Goal: Task Accomplishment & Management: Complete application form

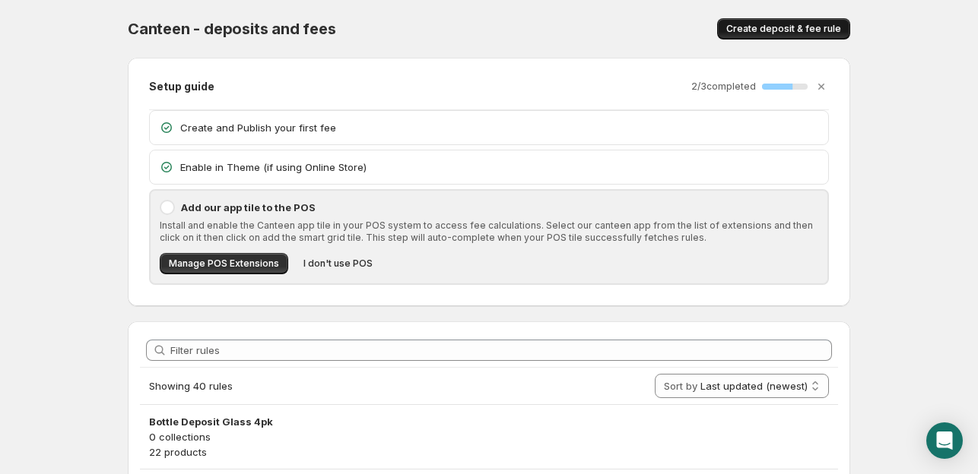
click at [769, 24] on span "Create deposit & fee rule" at bounding box center [783, 29] width 115 height 12
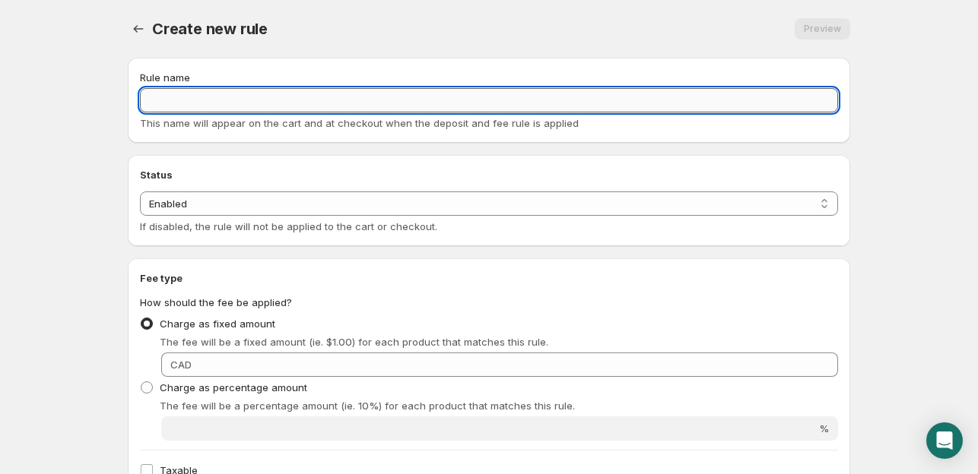
click at [278, 95] on input "Rule name" at bounding box center [489, 100] width 698 height 24
type input "Service Fee"
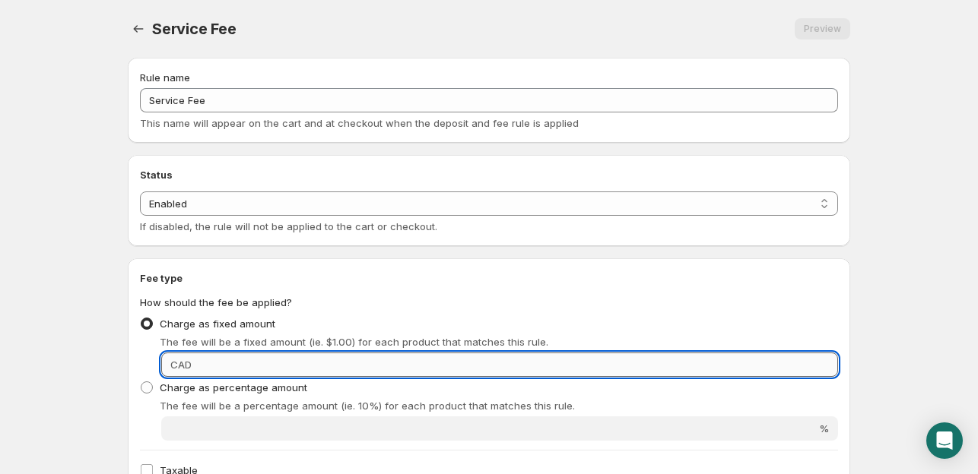
click at [260, 359] on input "Fixed amount" at bounding box center [517, 365] width 642 height 24
click at [265, 364] on input "1." at bounding box center [517, 365] width 642 height 24
type input "1."
click at [240, 198] on select "Enabled Disabled" at bounding box center [489, 204] width 698 height 24
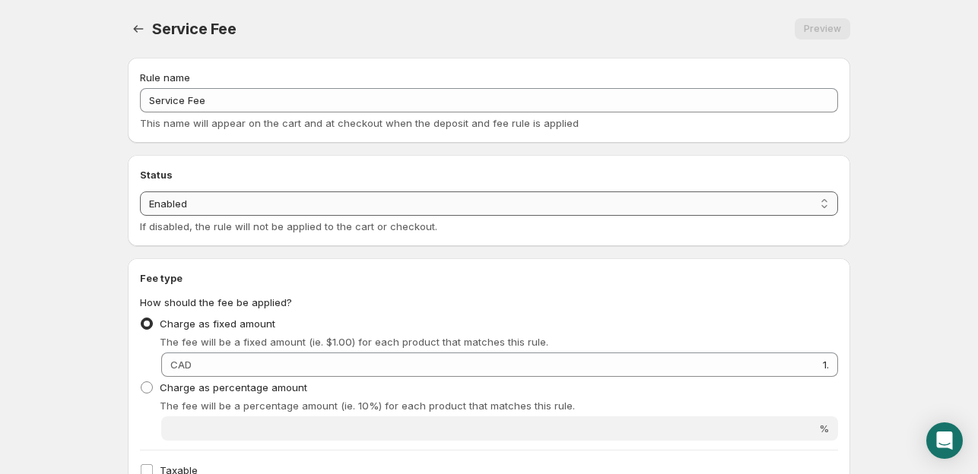
click at [140, 192] on select "Enabled Disabled" at bounding box center [489, 204] width 698 height 24
click at [239, 204] on select "Enabled Disabled" at bounding box center [489, 204] width 698 height 24
click at [140, 192] on select "Enabled Disabled" at bounding box center [489, 204] width 698 height 24
click at [239, 212] on select "Enabled Disabled" at bounding box center [489, 204] width 698 height 24
select select "deactive"
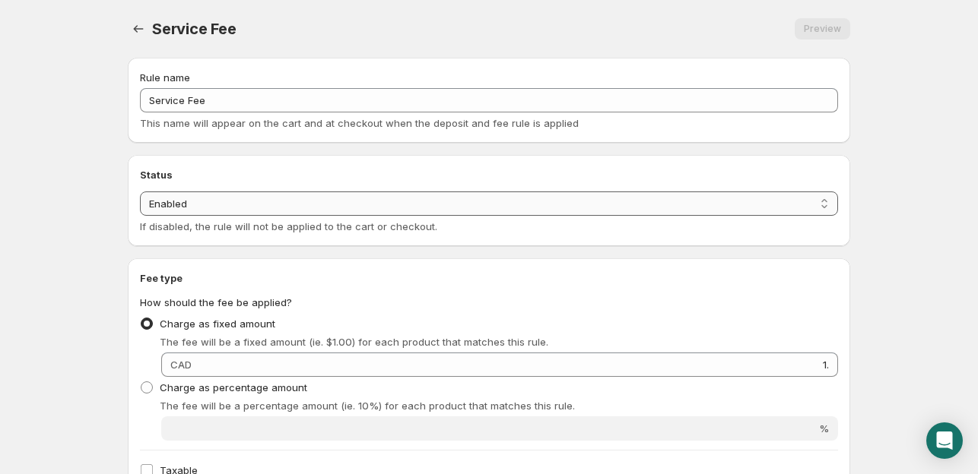
click at [140, 216] on select "Enabled Disabled" at bounding box center [489, 204] width 698 height 24
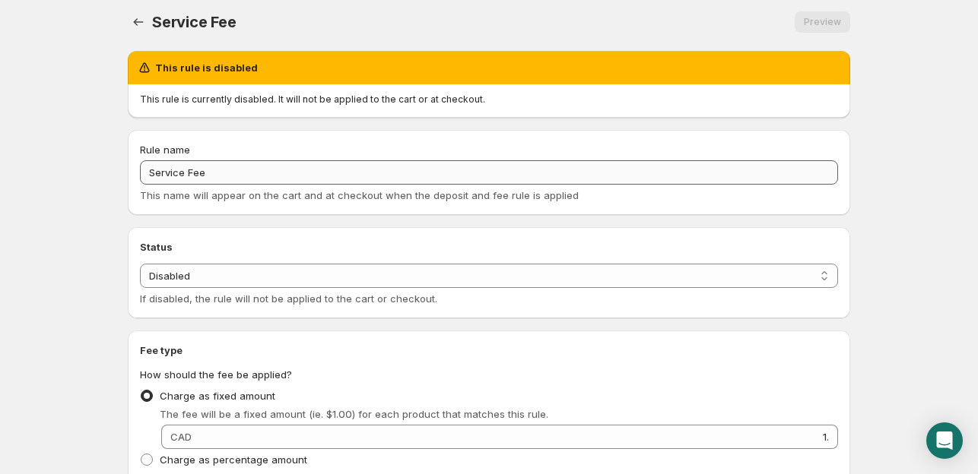
scroll to position [228, 0]
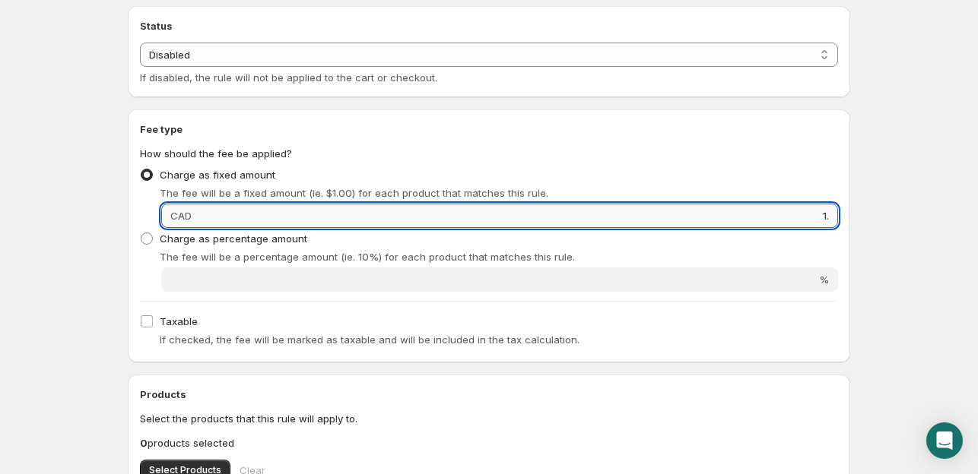
click at [202, 209] on input "1." at bounding box center [517, 216] width 642 height 24
click at [202, 214] on input "1." at bounding box center [517, 216] width 642 height 24
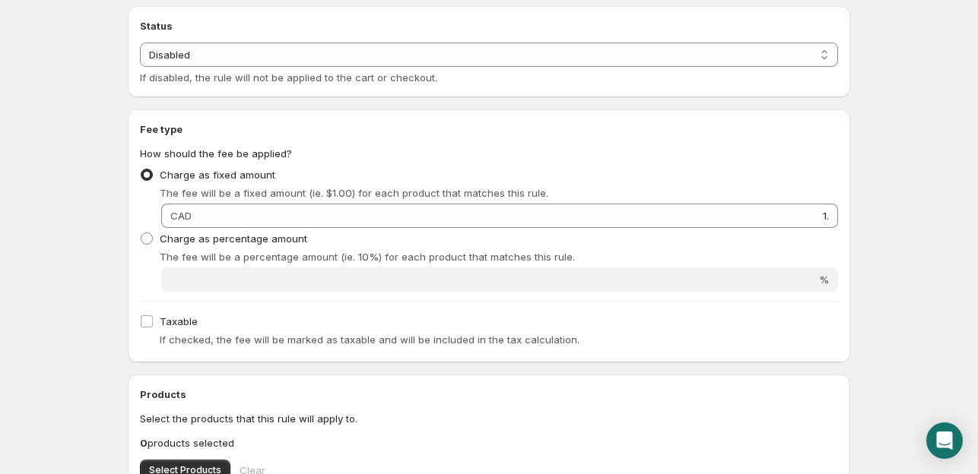
click at [182, 220] on span "CAD" at bounding box center [180, 216] width 21 height 12
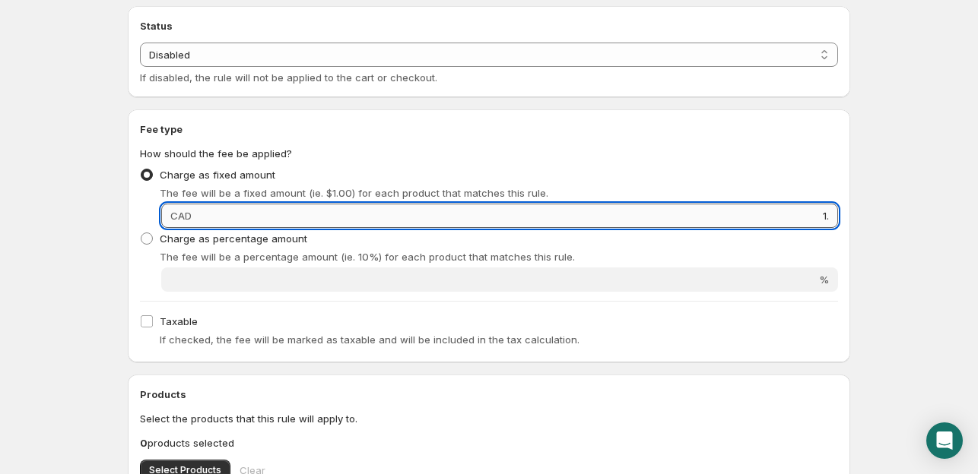
click at [310, 224] on input "1." at bounding box center [517, 216] width 642 height 24
type input "."
type input "1.99"
click at [772, 189] on div "The fee will be a fixed amount (ie. $1.00) for each product that matches this r…" at bounding box center [499, 192] width 678 height 15
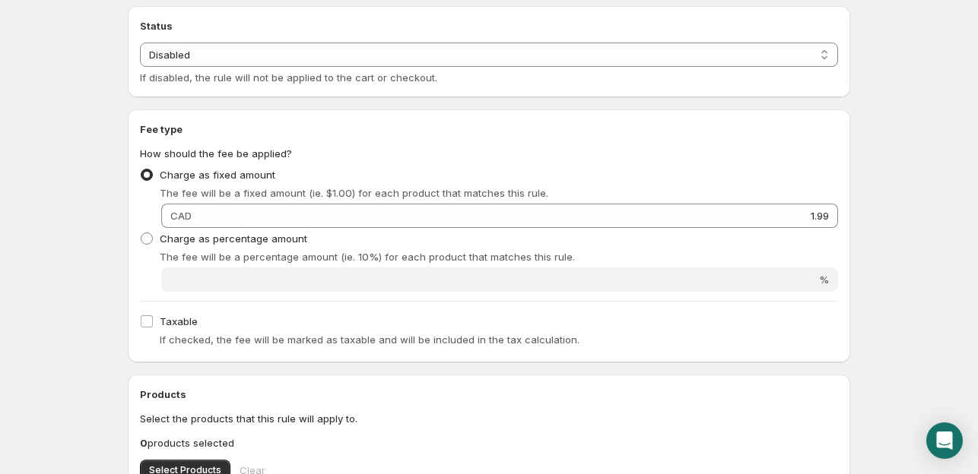
scroll to position [304, 0]
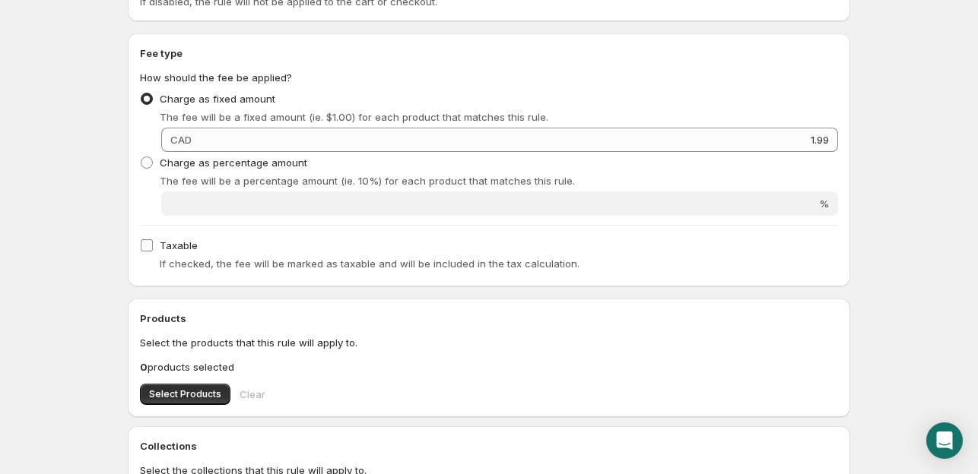
click at [163, 243] on span "Taxable" at bounding box center [179, 245] width 38 height 12
click at [153, 243] on input "Taxable" at bounding box center [147, 245] width 12 height 12
checkbox input "true"
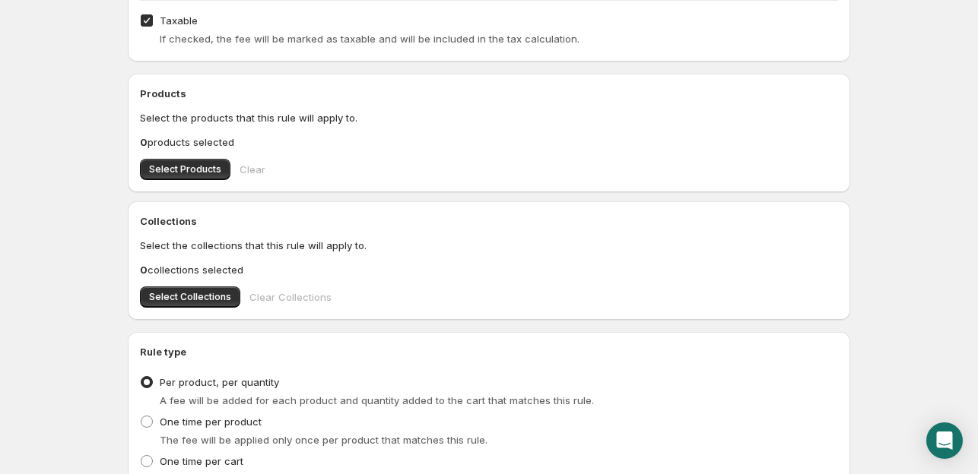
scroll to position [608, 0]
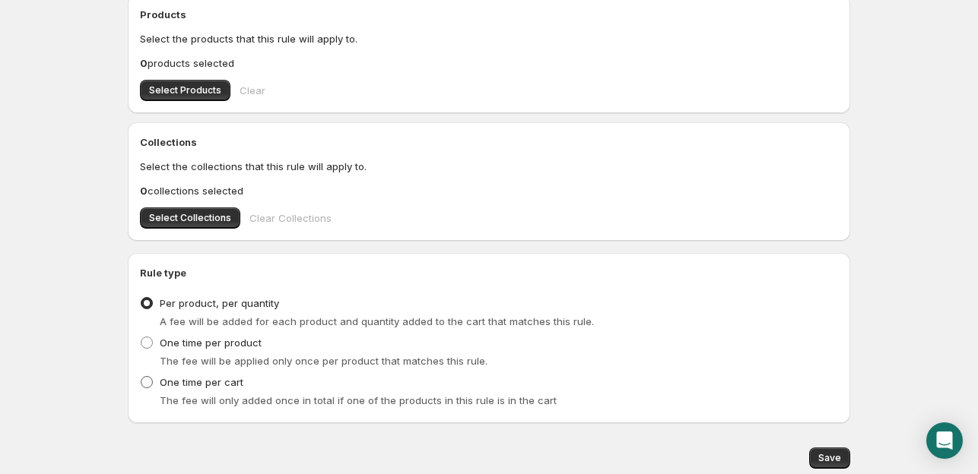
click at [212, 390] on label "One time per cart" at bounding box center [191, 382] width 103 height 21
click at [141, 377] on input "One time per cart" at bounding box center [141, 376] width 1 height 1
radio input "true"
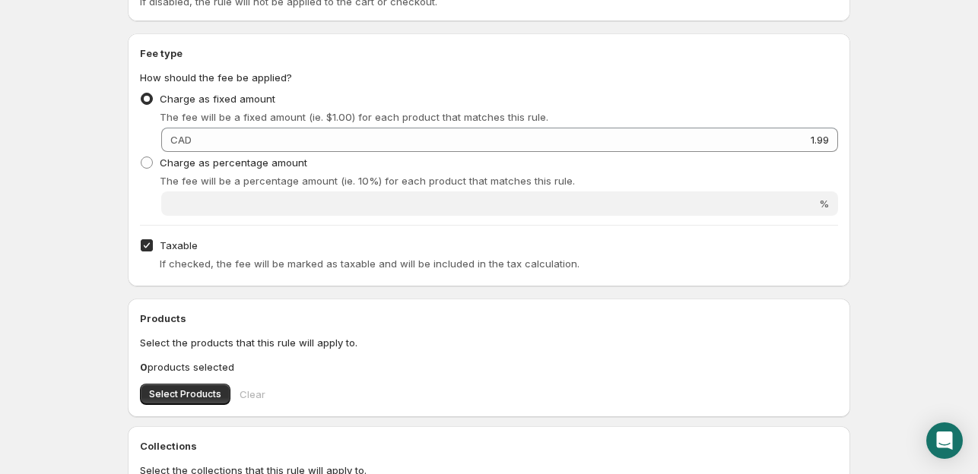
scroll to position [532, 0]
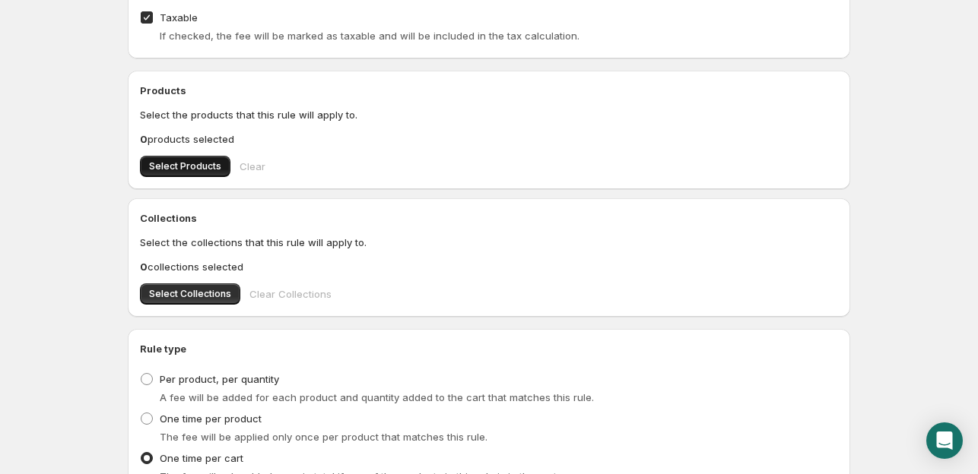
click at [169, 165] on span "Select Products" at bounding box center [185, 166] width 72 height 12
drag, startPoint x: 8, startPoint y: 71, endPoint x: 728, endPoint y: 30, distance: 721.9
click at [728, 30] on div "If checked, the fee will be marked as taxable and will be included in the tax c…" at bounding box center [499, 35] width 678 height 15
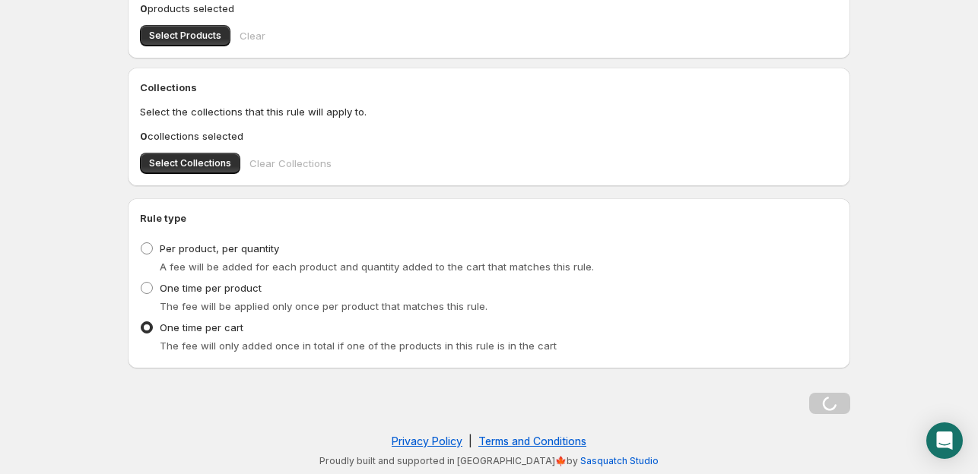
scroll to position [0, 0]
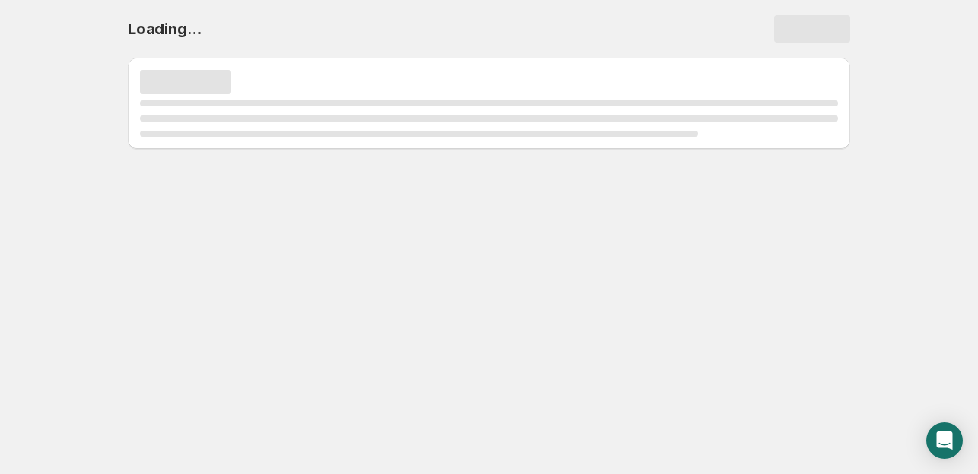
select select "deactive"
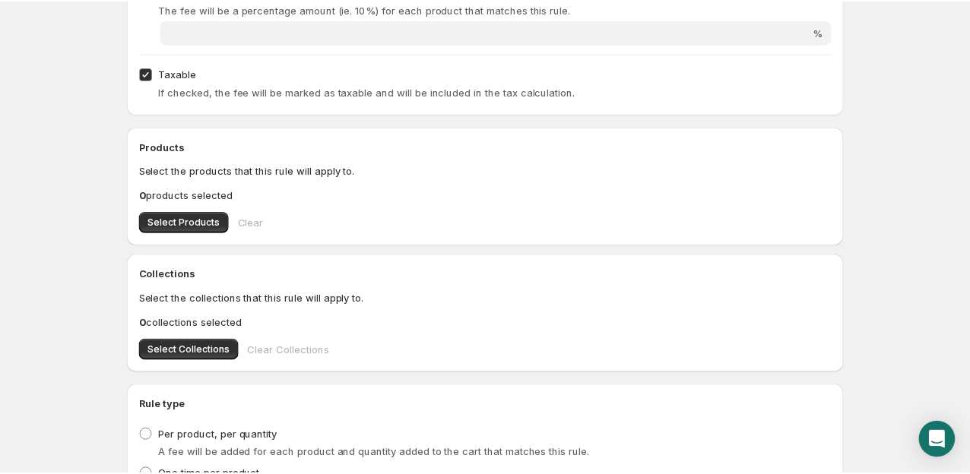
scroll to position [359, 0]
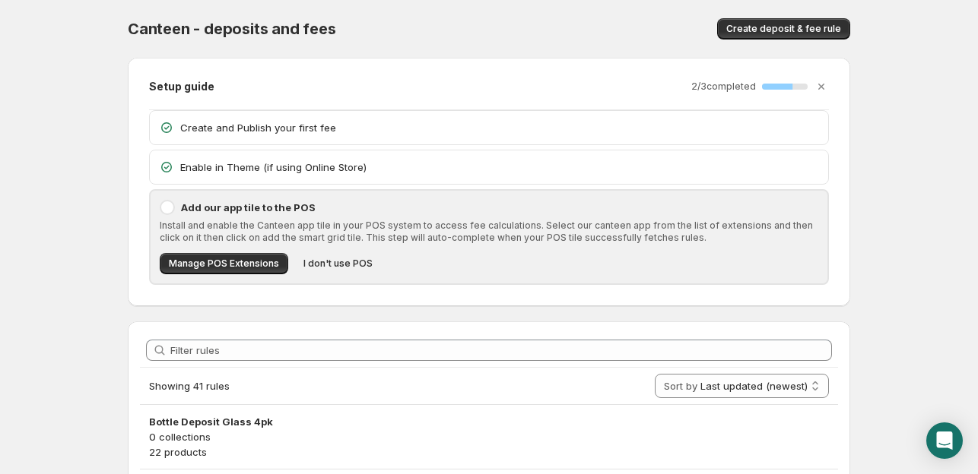
click at [222, 364] on div "Filter rules" at bounding box center [489, 350] width 698 height 33
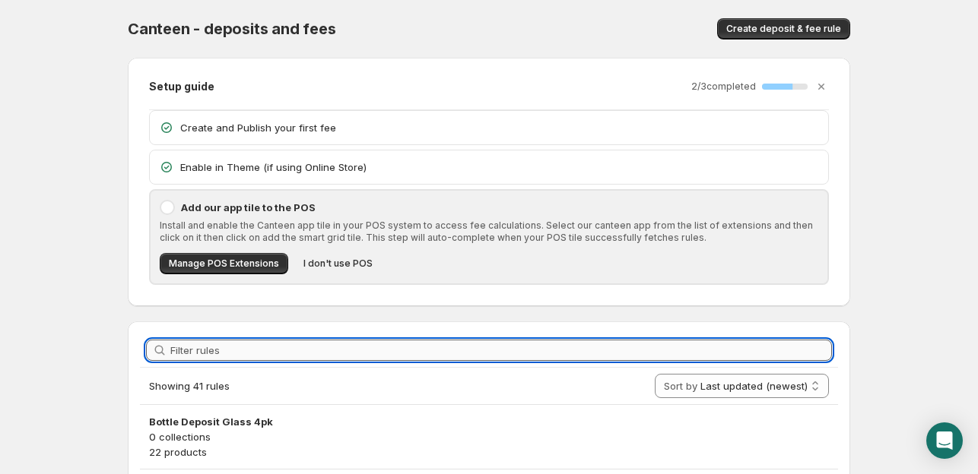
click at [216, 354] on input "Filter rules" at bounding box center [500, 350] width 661 height 21
type input "serv"
click at [322, 265] on span "I don't use POS" at bounding box center [337, 264] width 69 height 12
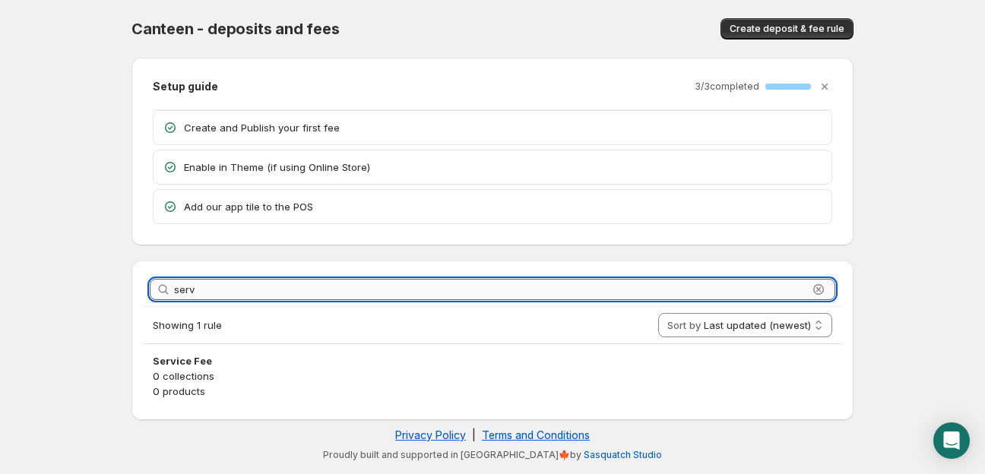
click at [236, 294] on input "serv" at bounding box center [491, 289] width 634 height 21
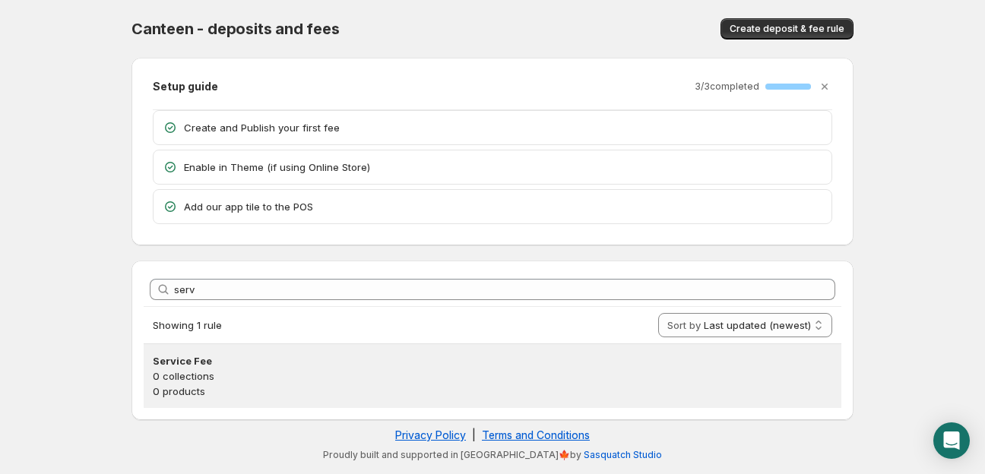
click at [201, 363] on h3 "Service Fee" at bounding box center [493, 361] width 680 height 15
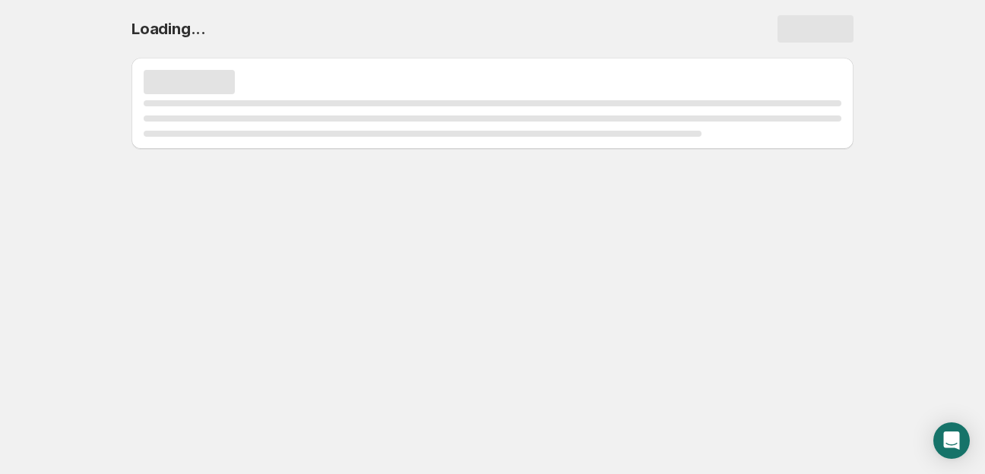
select select "deactive"
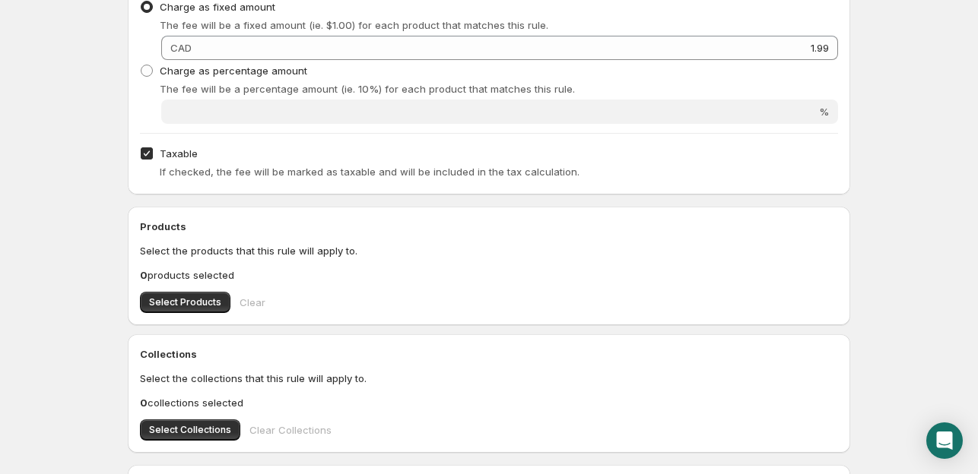
scroll to position [532, 0]
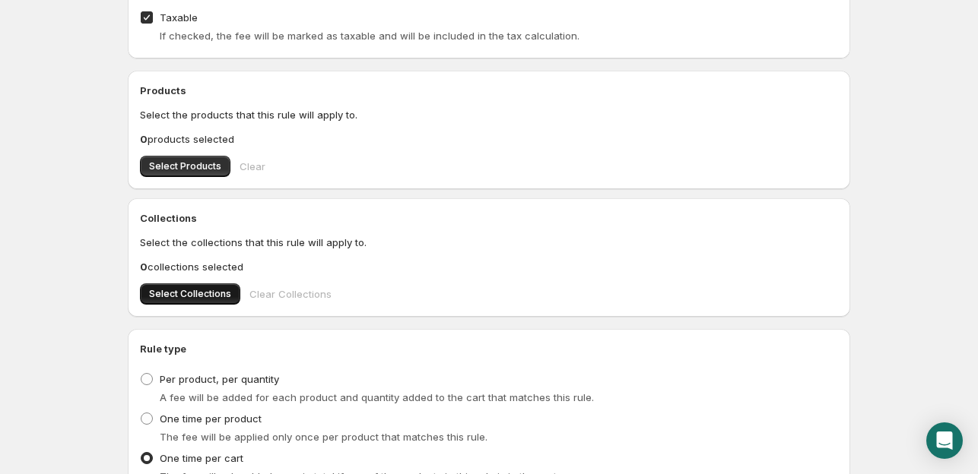
click at [189, 296] on span "Select Collections" at bounding box center [190, 294] width 82 height 12
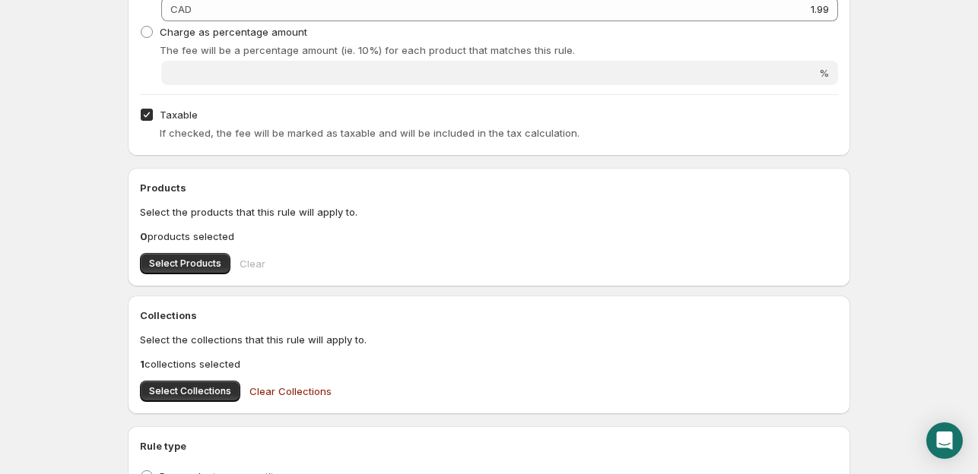
scroll to position [0, 0]
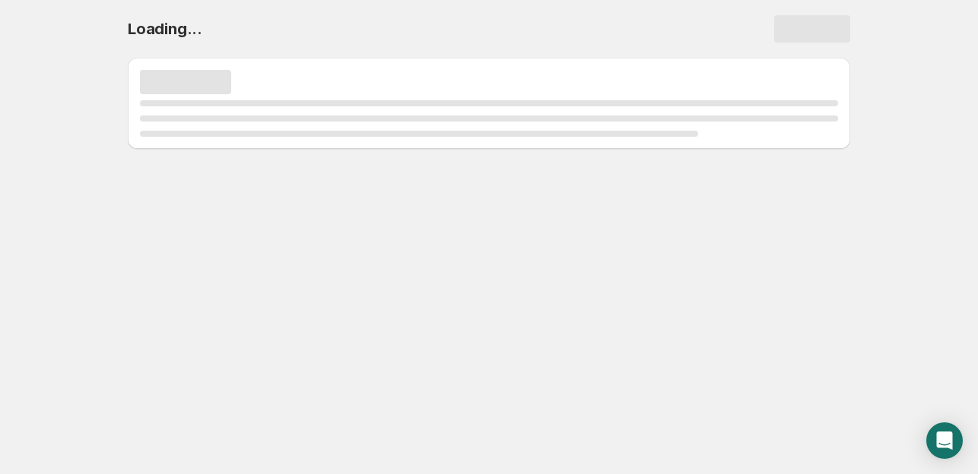
select select "deactive"
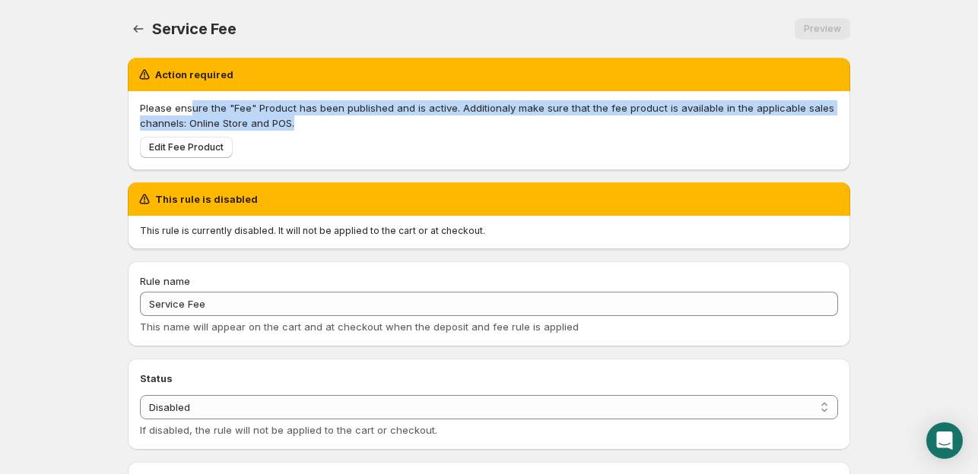
drag, startPoint x: 190, startPoint y: 110, endPoint x: 316, endPoint y: 121, distance: 126.6
click at [316, 121] on p "Please ensure the "Fee" Product has been published and is active. Additionaly m…" at bounding box center [489, 115] width 698 height 30
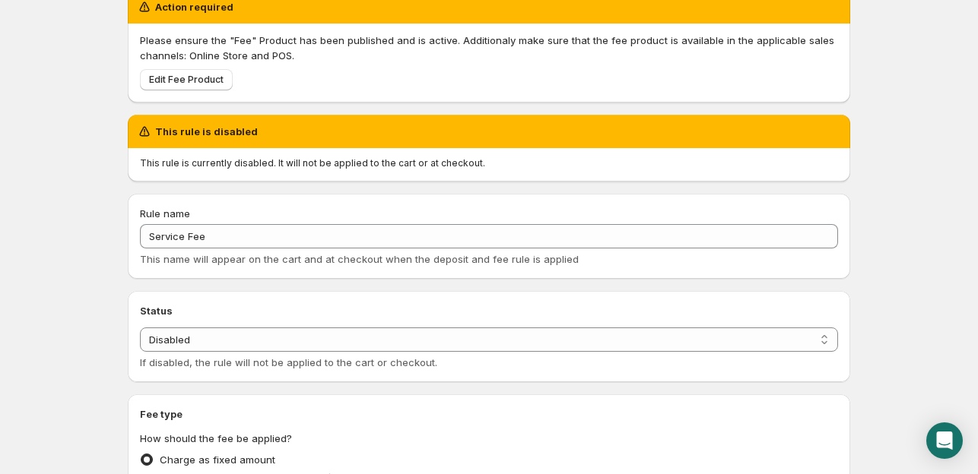
scroll to position [76, 0]
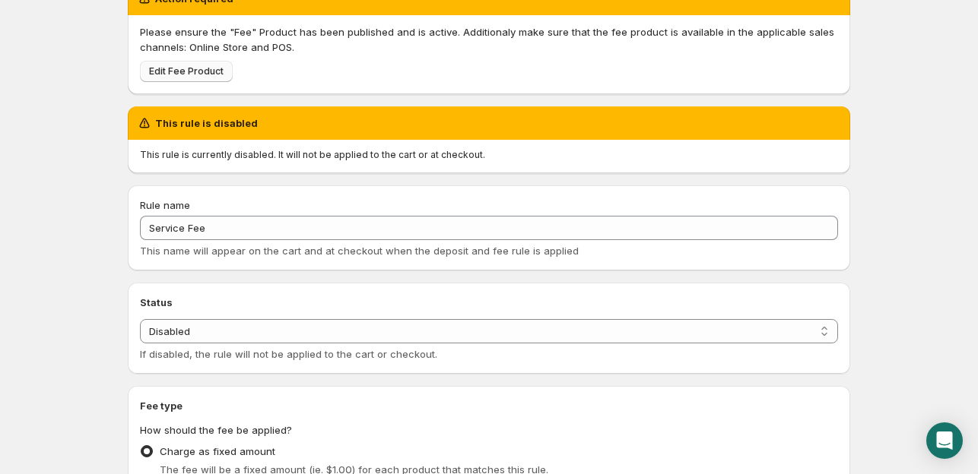
click at [182, 68] on span "Edit Fee Product" at bounding box center [186, 71] width 75 height 12
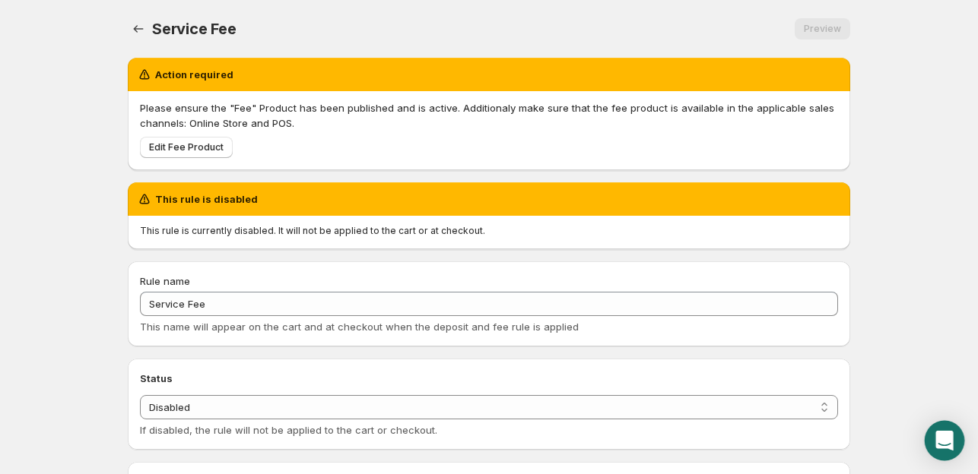
click at [952, 433] on icon "Open Intercom Messenger" at bounding box center [944, 441] width 20 height 20
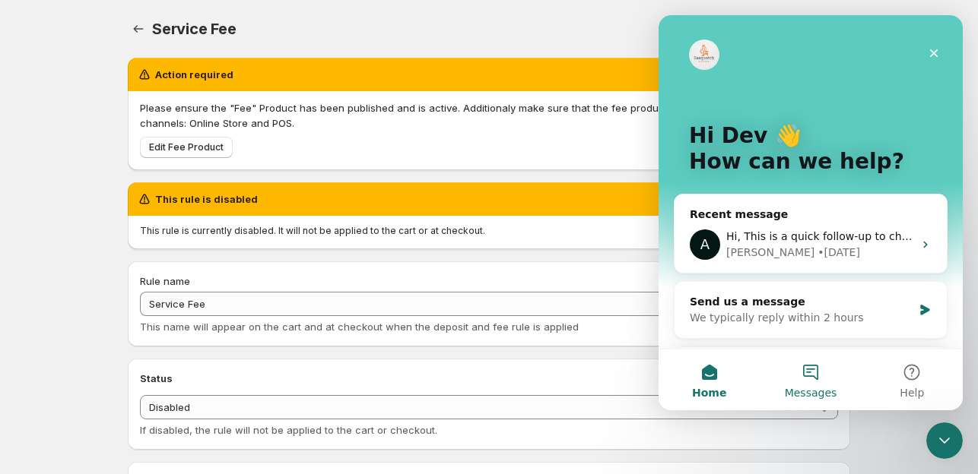
click at [814, 378] on button "Messages" at bounding box center [809, 380] width 101 height 61
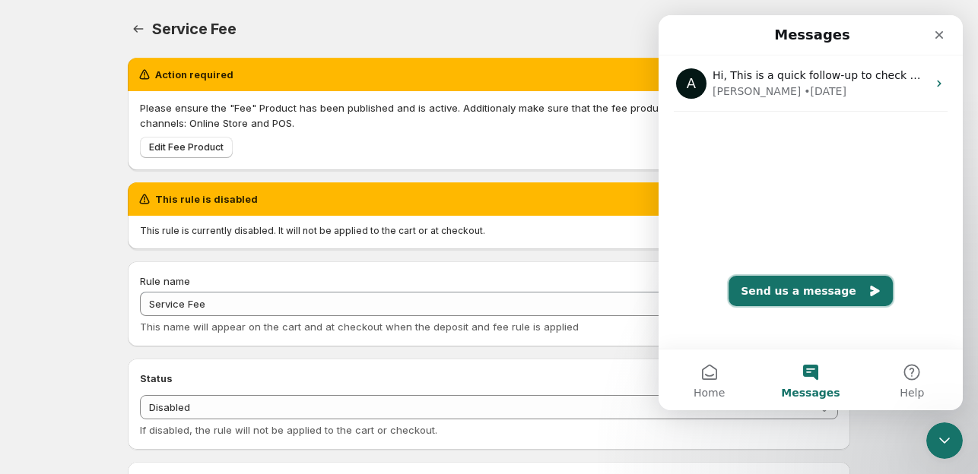
click at [822, 293] on button "Send us a message" at bounding box center [810, 291] width 164 height 30
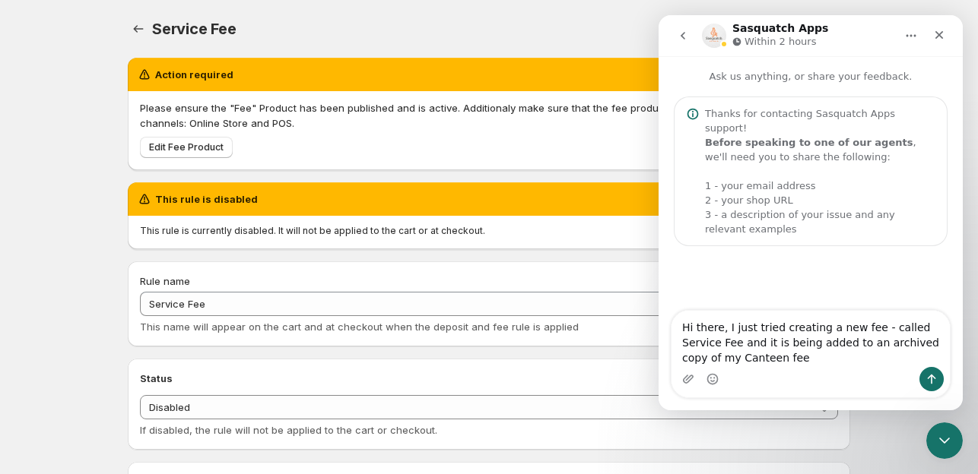
type textarea "Hi there, I just tried creating a new fee - called Service Fee and it is being …"
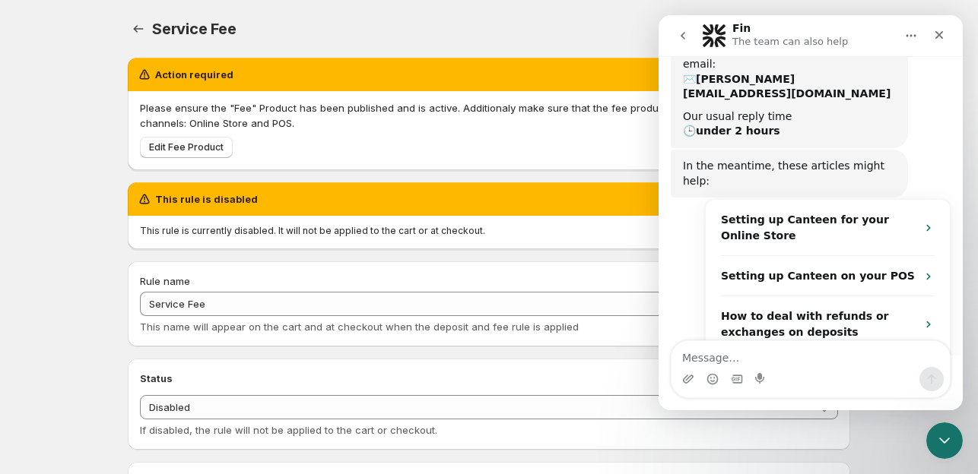
scroll to position [327, 0]
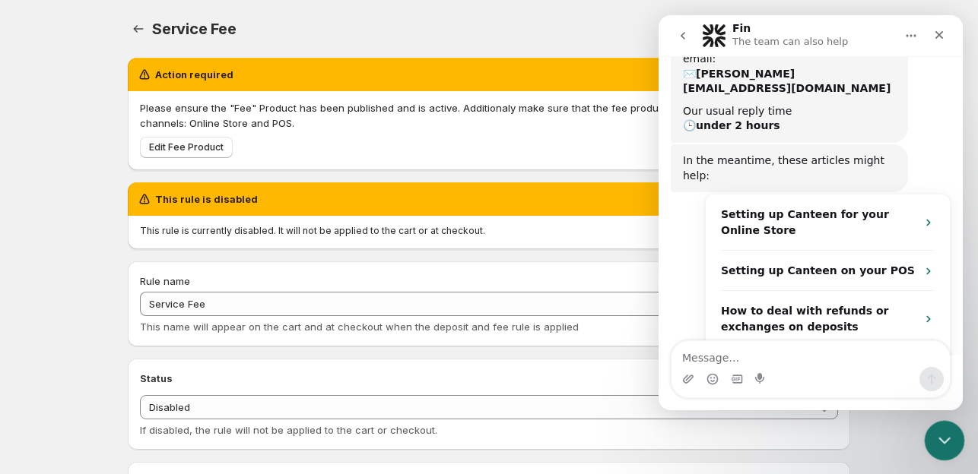
click at [956, 441] on div "Close Intercom Messenger" at bounding box center [942, 438] width 36 height 36
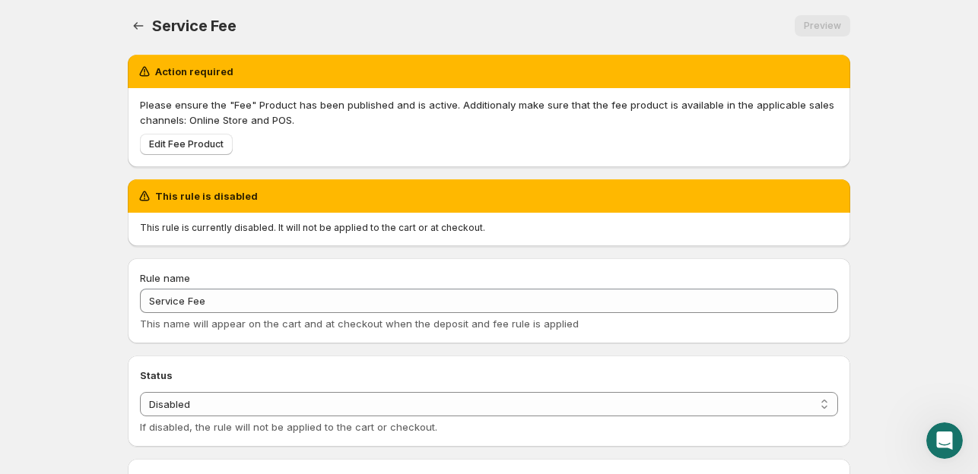
scroll to position [0, 0]
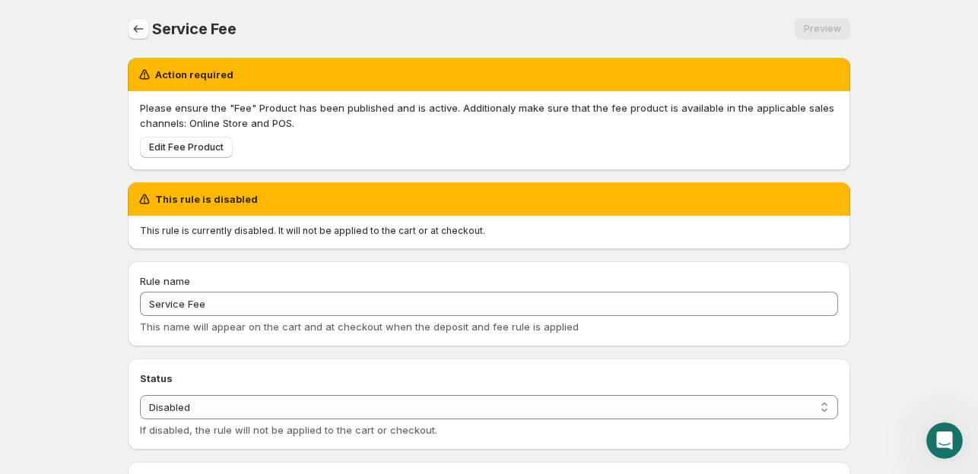
click at [130, 32] on button "Settings" at bounding box center [138, 28] width 21 height 21
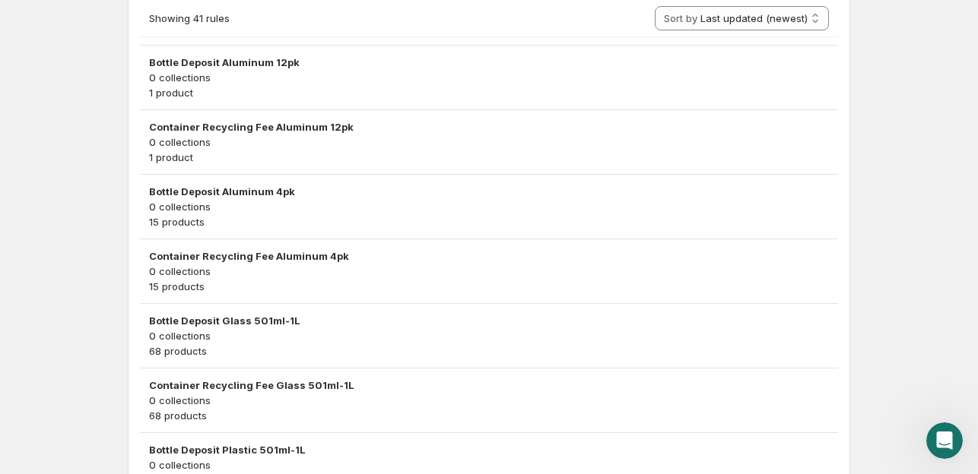
scroll to position [1888, 0]
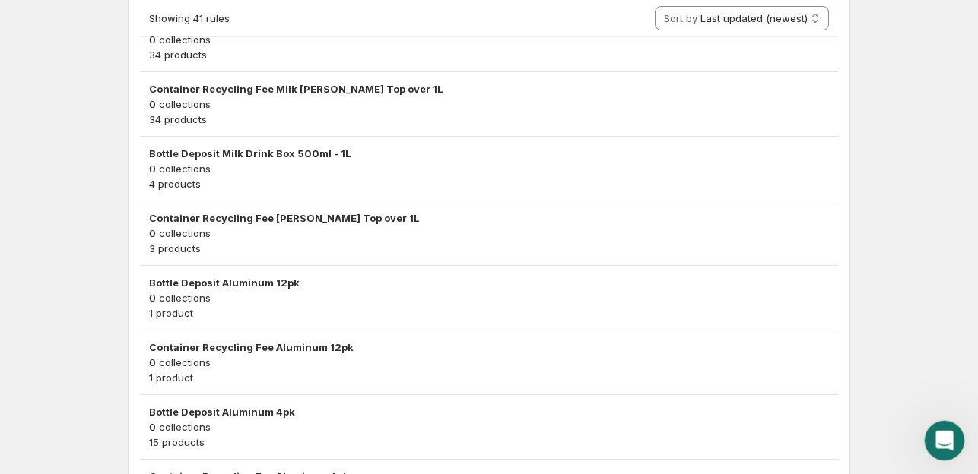
click at [937, 442] on icon "Open Intercom Messenger" at bounding box center [942, 438] width 25 height 25
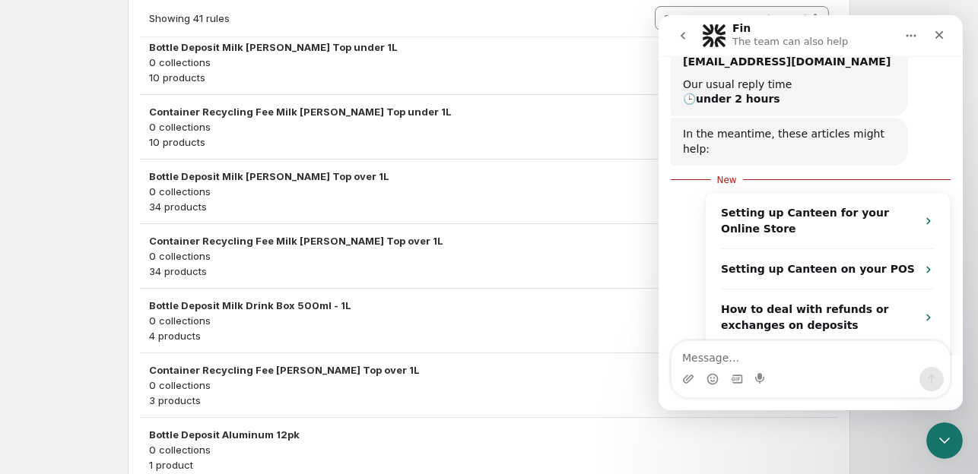
scroll to position [1432, 0]
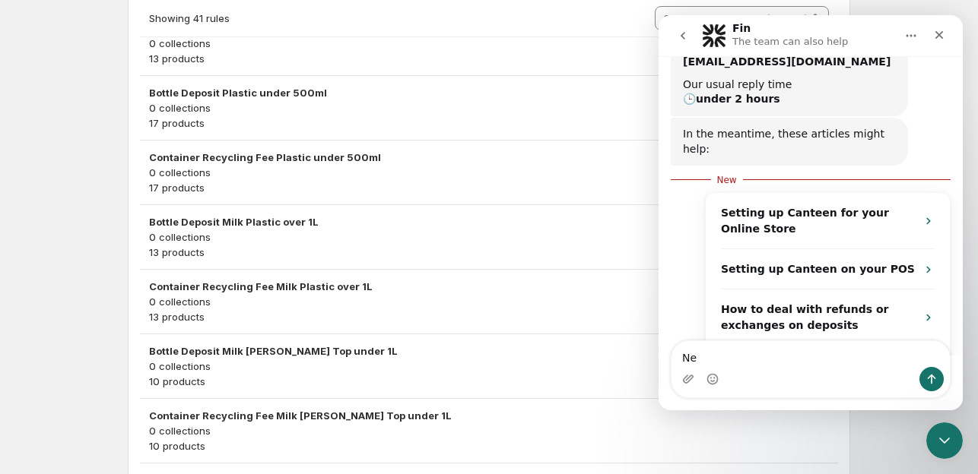
type textarea "N"
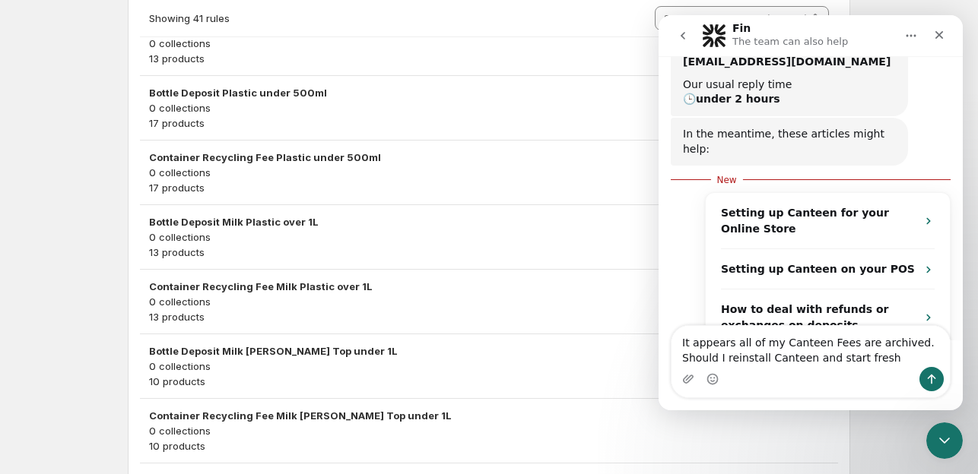
type textarea "It appears all of my Canteen Fees are archived. Should I reinstall Canteen and …"
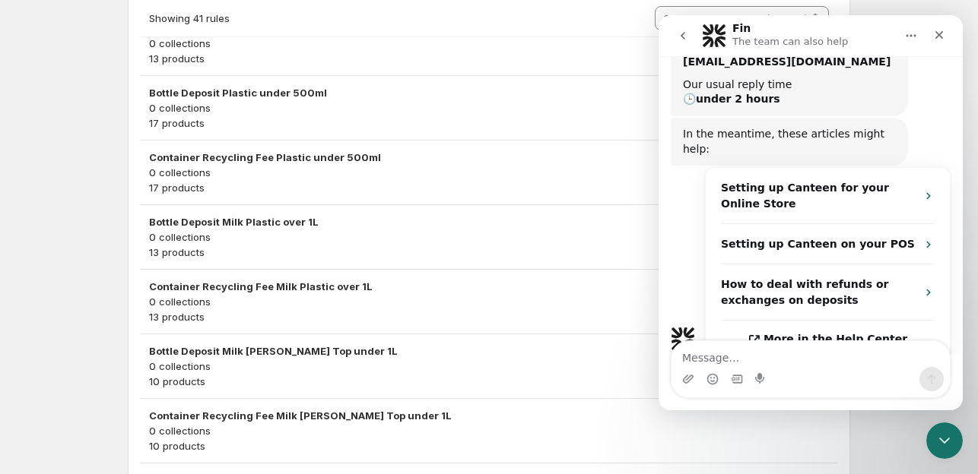
scroll to position [402, 0]
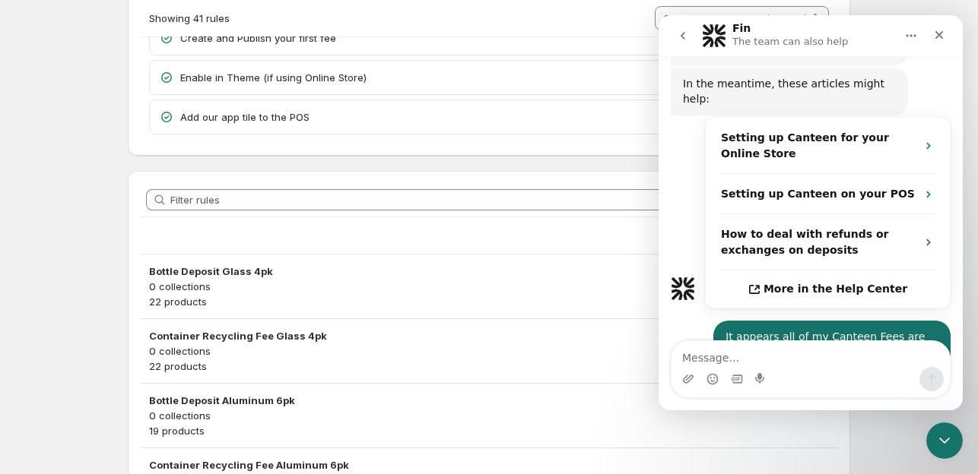
scroll to position [0, 0]
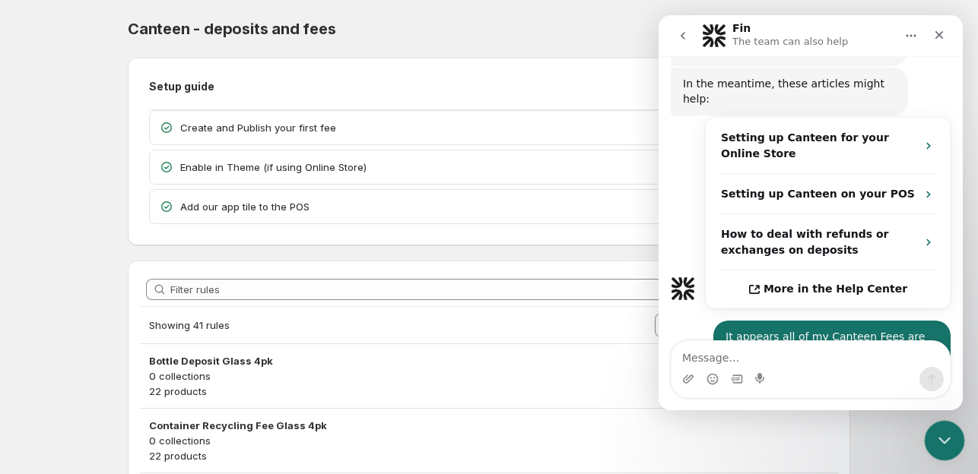
click at [940, 438] on icon "Close Intercom Messenger" at bounding box center [942, 439] width 18 height 18
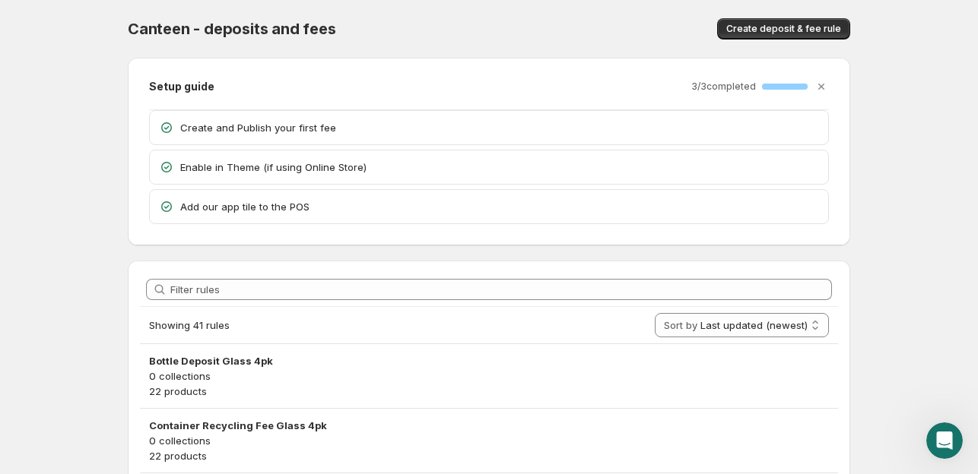
click at [934, 460] on body "Home Help Canteen - deposits and fees. This page is ready Canteen - deposits an…" at bounding box center [489, 237] width 978 height 474
click at [947, 441] on icon "Open Intercom Messenger" at bounding box center [942, 438] width 25 height 25
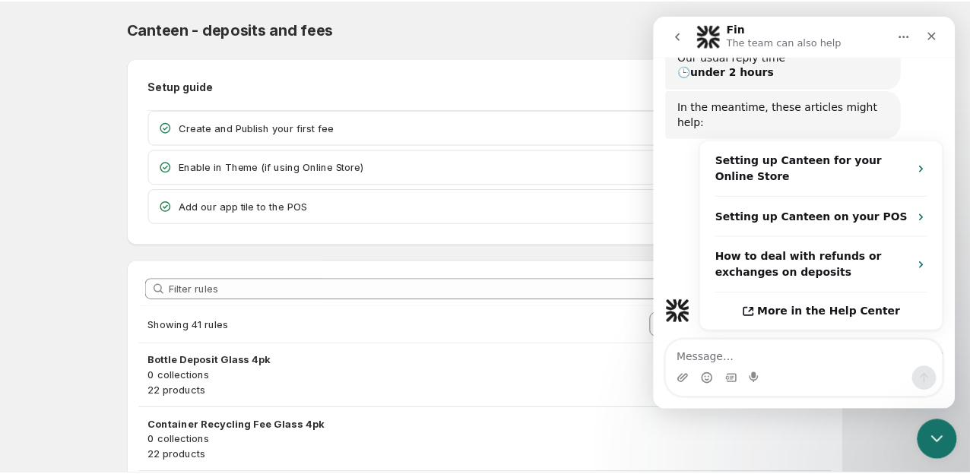
scroll to position [402, 0]
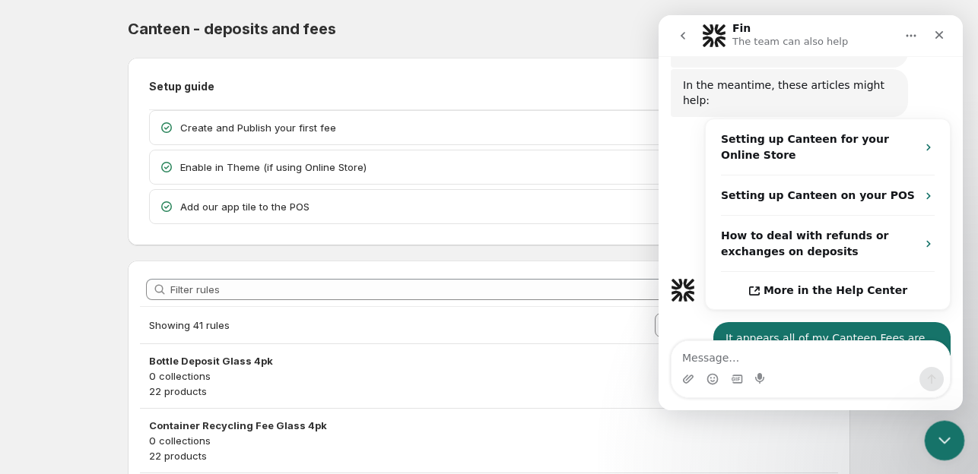
click at [946, 446] on icon "Close Intercom Messenger" at bounding box center [942, 439] width 18 height 18
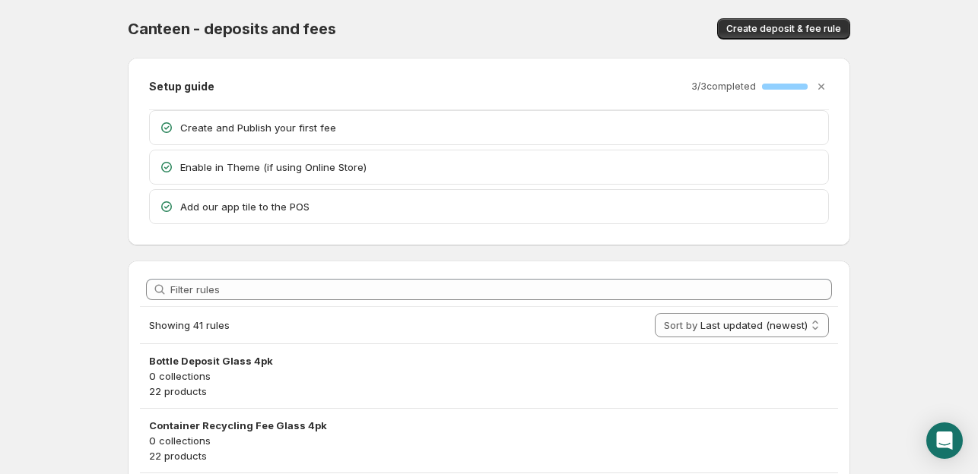
scroll to position [76, 0]
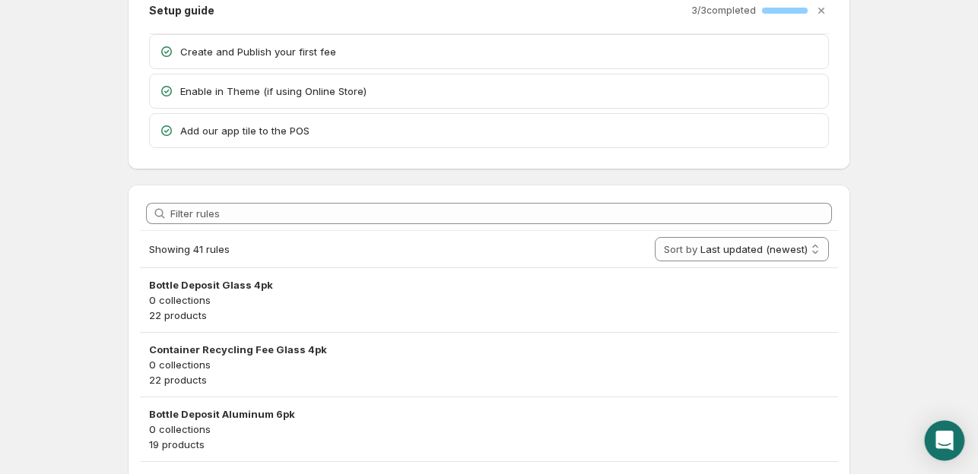
click at [953, 432] on div "Open Intercom Messenger" at bounding box center [944, 441] width 40 height 40
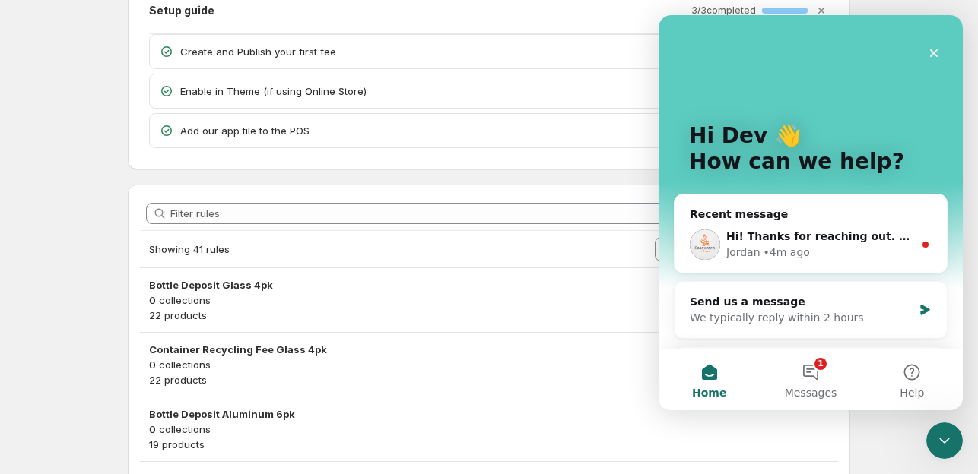
scroll to position [0, 0]
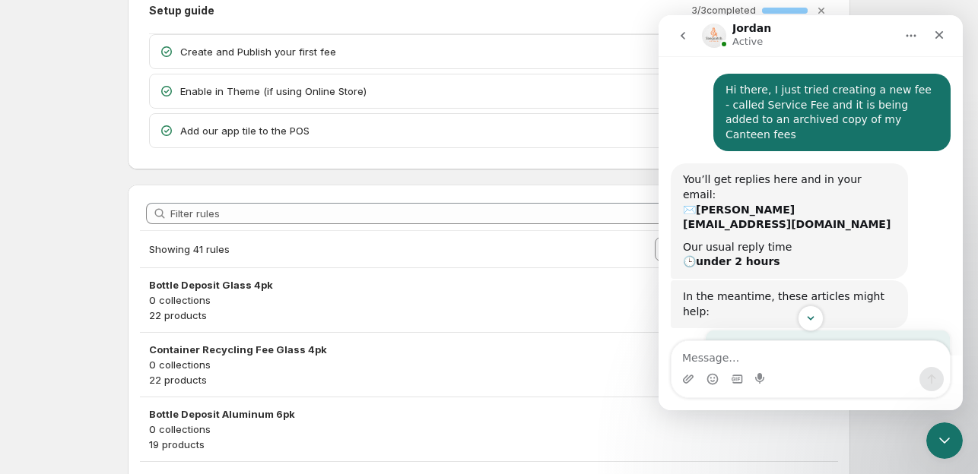
scroll to position [610, 0]
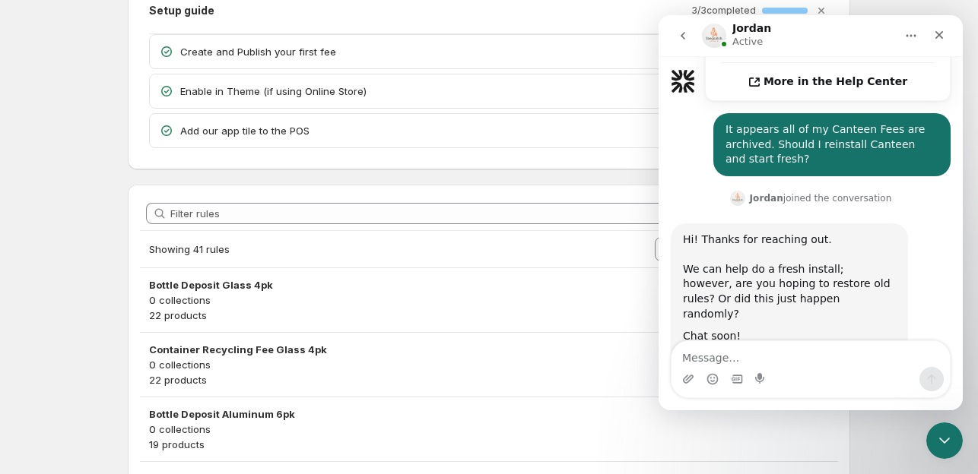
click at [812, 363] on textarea "Message…" at bounding box center [810, 354] width 278 height 26
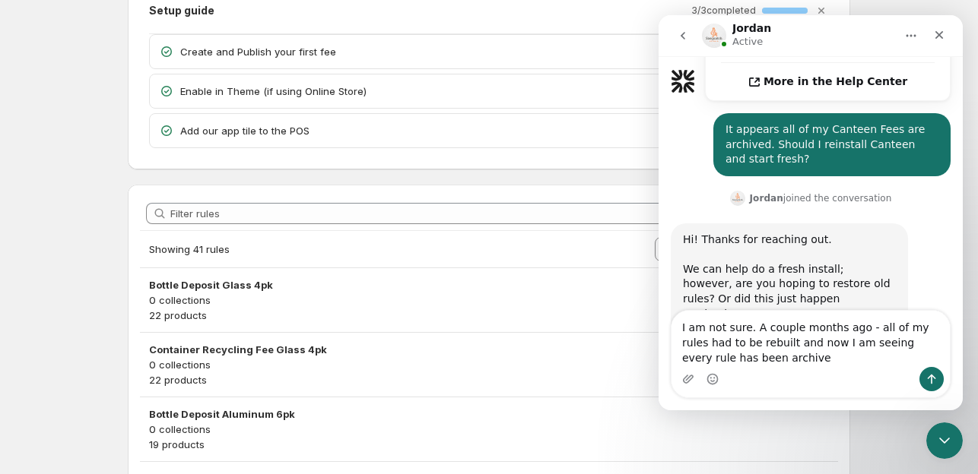
type textarea "I am not sure. A couple months ago - all of my rules had to be rebuilt and now …"
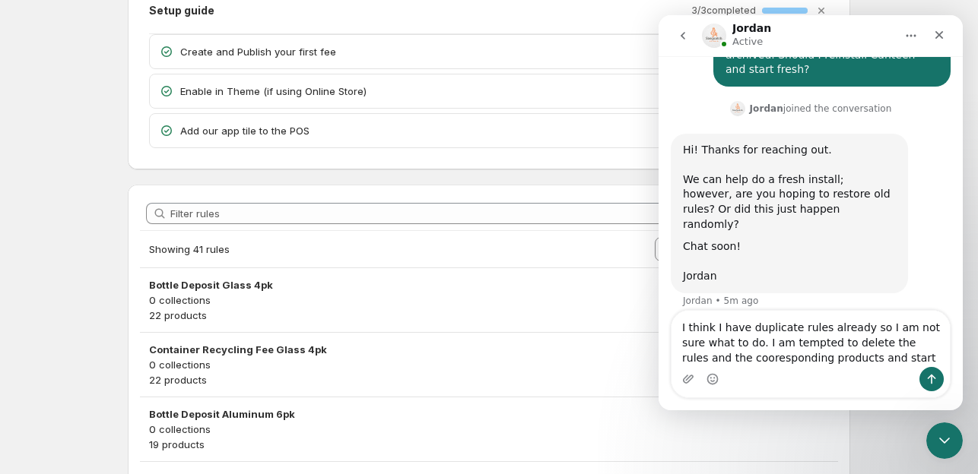
scroll to position [715, 0]
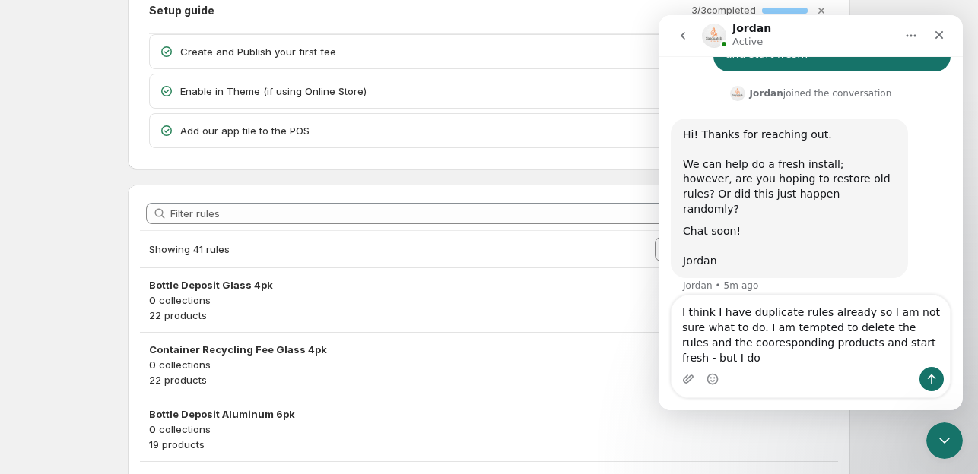
type textarea "I think I have duplicate rules already so I am not sure what to do. I am tempte…"
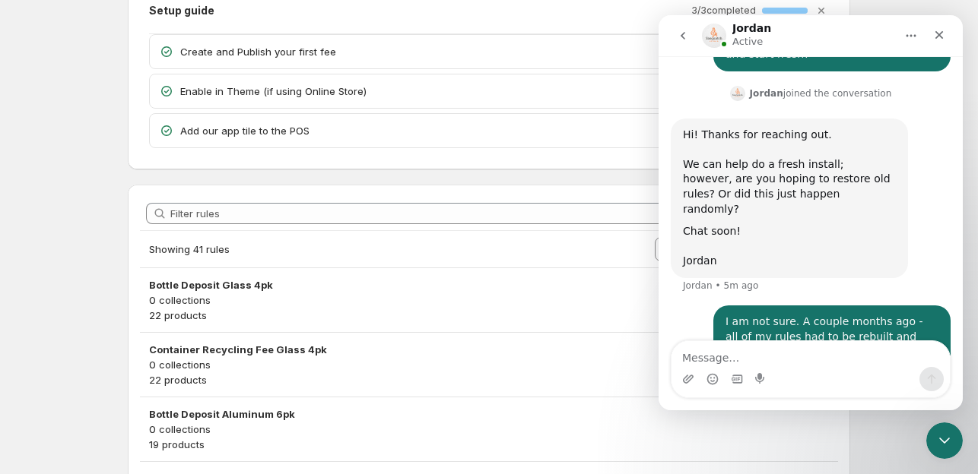
scroll to position [764, 0]
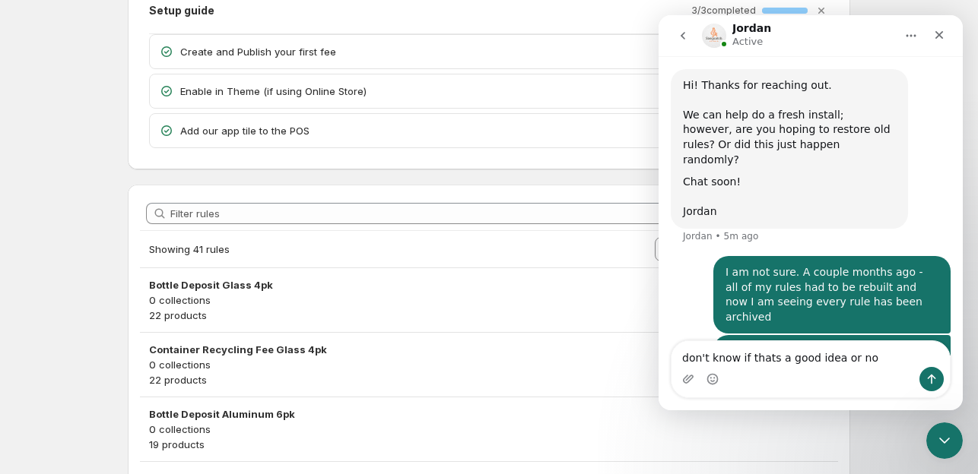
type textarea "don't know if thats a good idea or not"
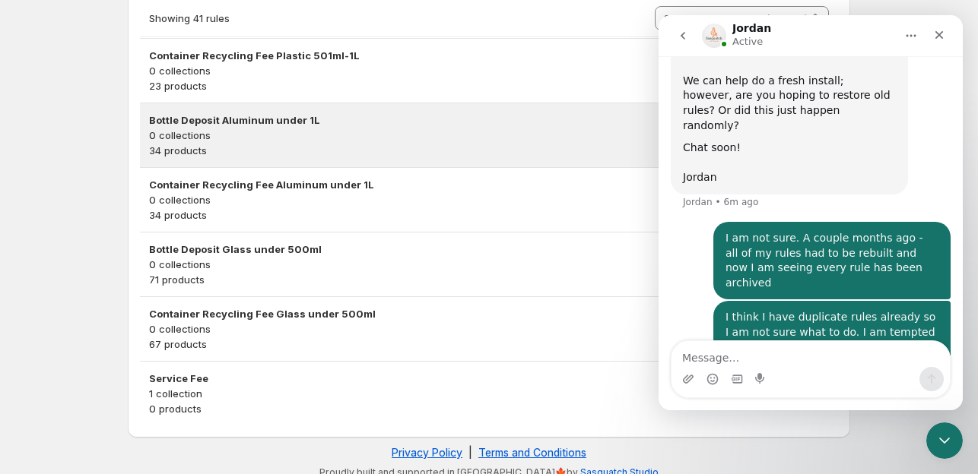
scroll to position [2572, 0]
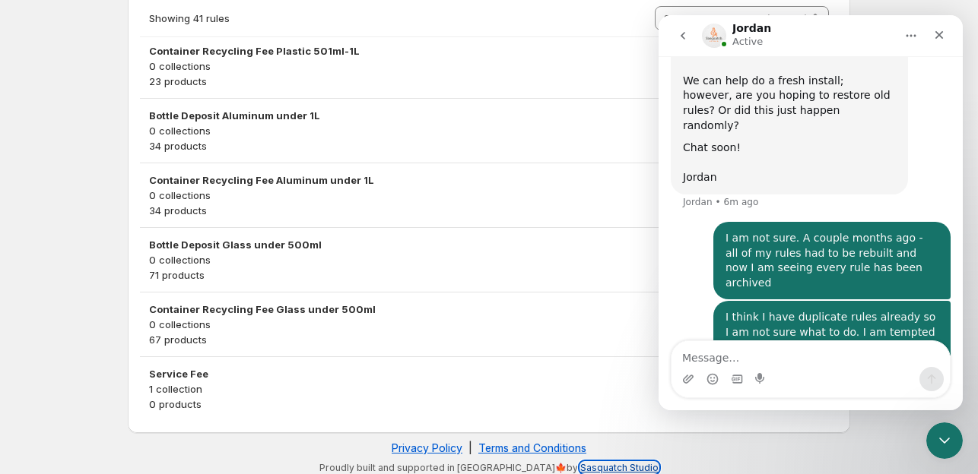
click at [580, 462] on link "Sasquatch Studio" at bounding box center [619, 467] width 78 height 11
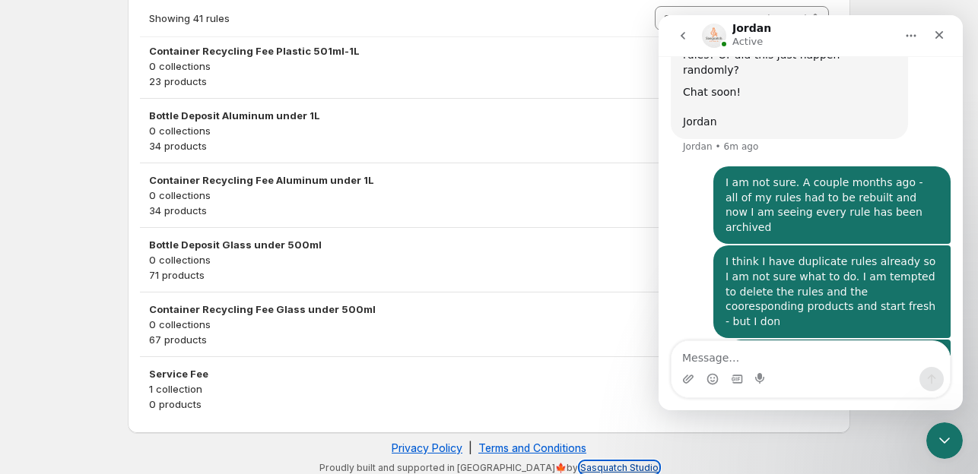
scroll to position [858, 0]
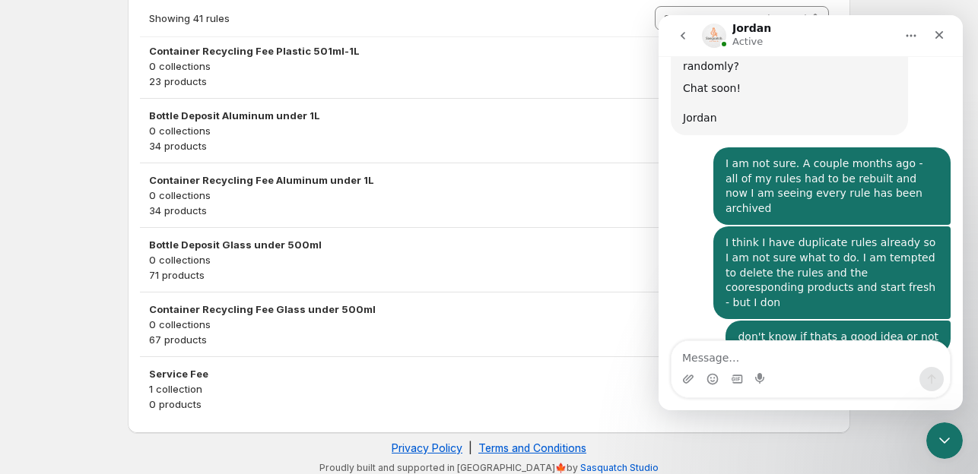
click at [832, 345] on textarea "Message…" at bounding box center [810, 354] width 278 height 26
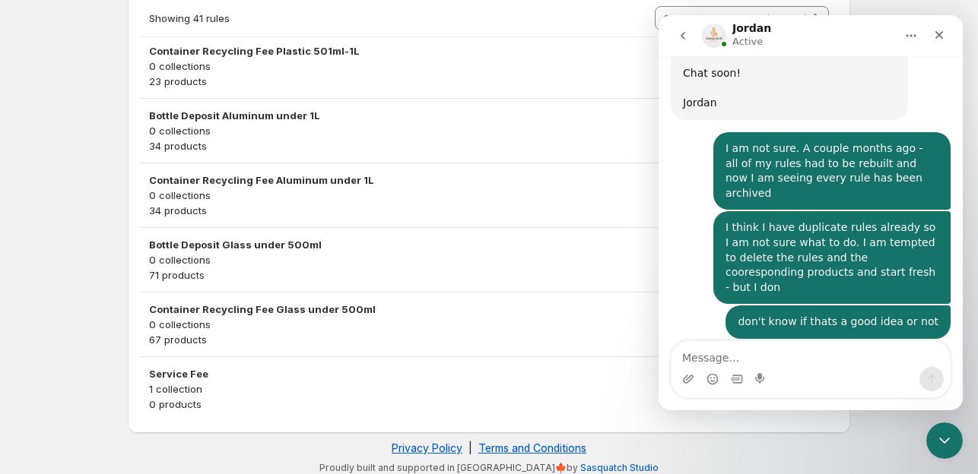
scroll to position [889, 0]
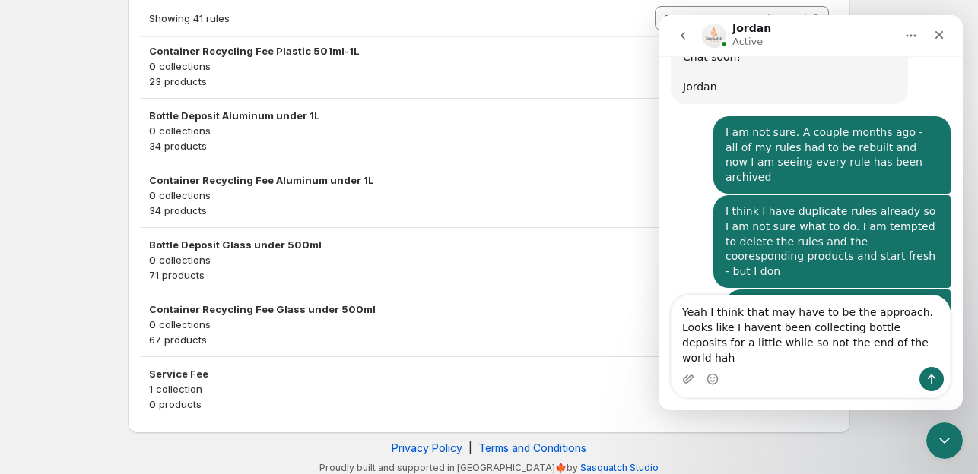
type textarea "Yeah I think that may have to be the approach. Looks like I havent been collect…"
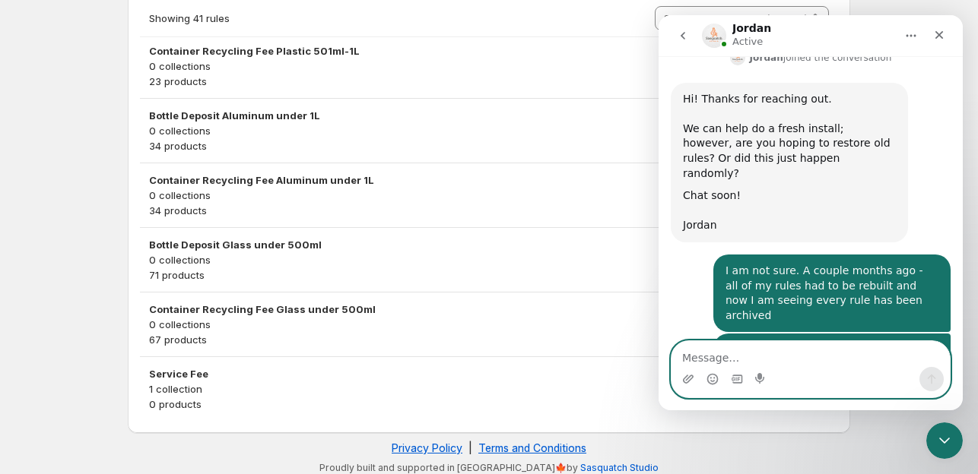
scroll to position [978, 0]
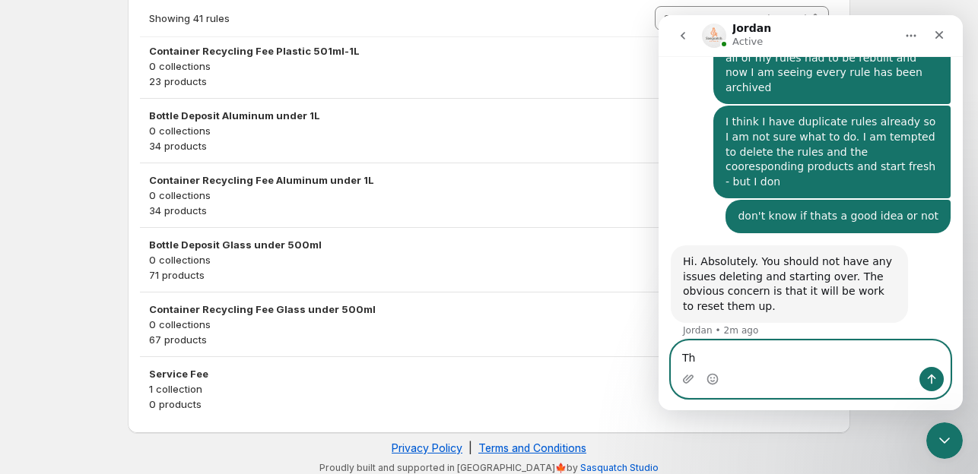
type textarea "T"
type textarea "S"
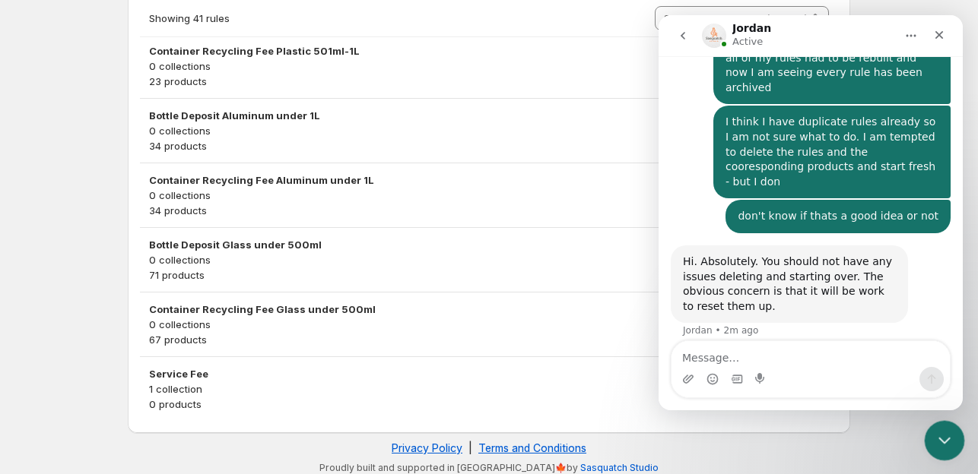
click at [952, 433] on div "Close Intercom Messenger" at bounding box center [942, 438] width 36 height 36
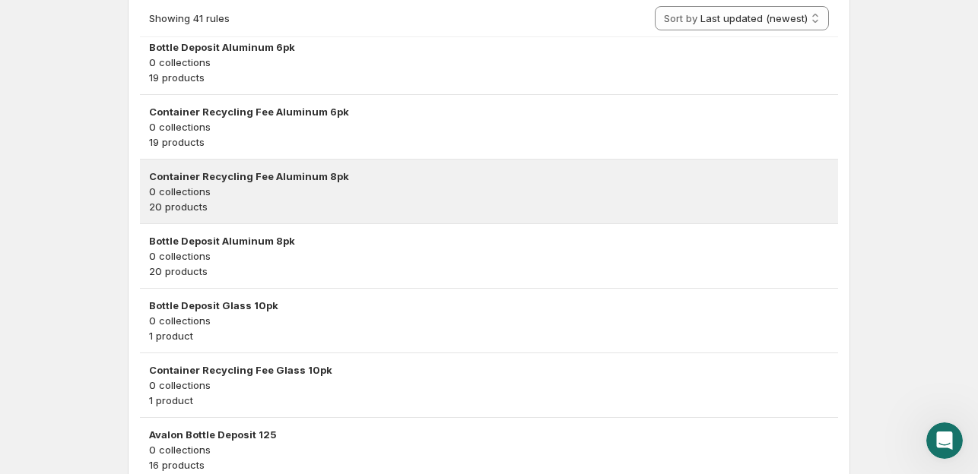
scroll to position [0, 0]
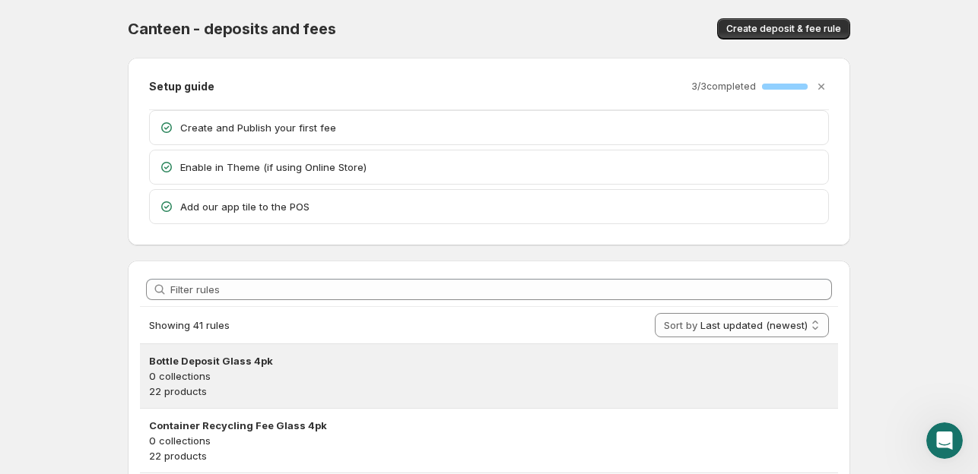
click at [212, 366] on h3 "Bottle Deposit Glass 4pk" at bounding box center [489, 361] width 680 height 15
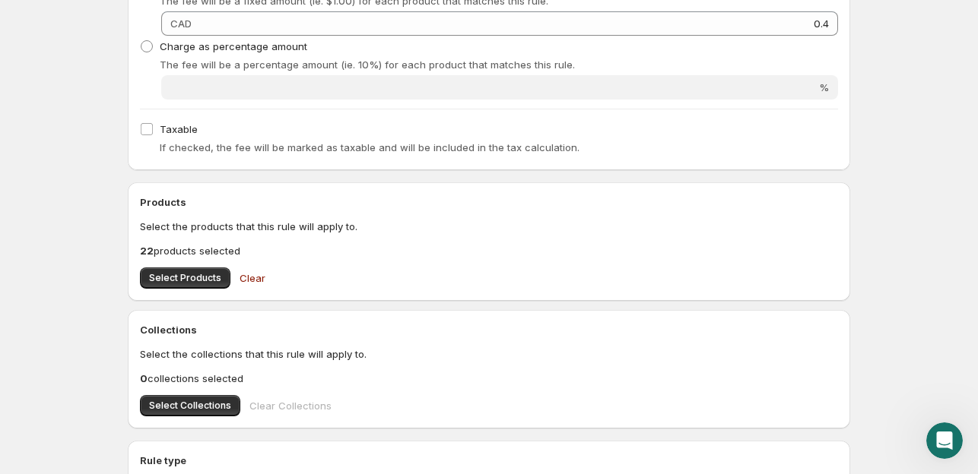
scroll to position [709, 0]
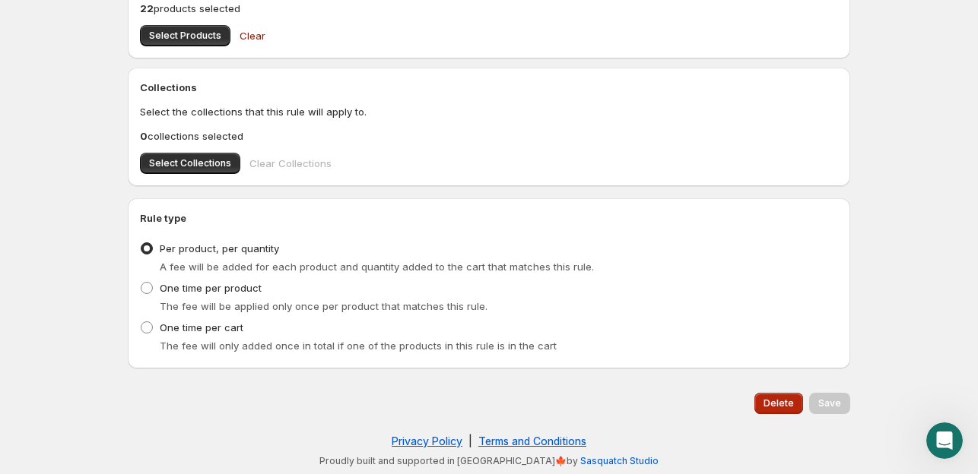
click at [772, 398] on span "Delete" at bounding box center [778, 404] width 30 height 12
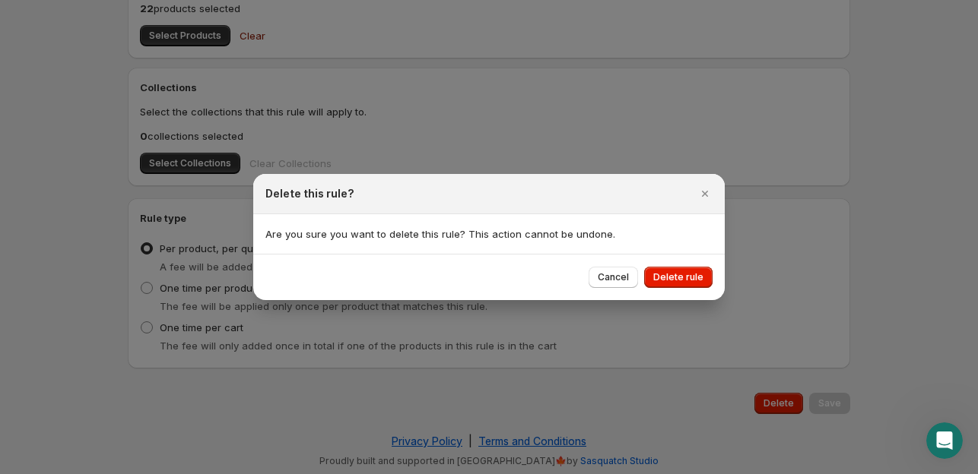
click at [676, 282] on span "Delete rule" at bounding box center [678, 277] width 50 height 12
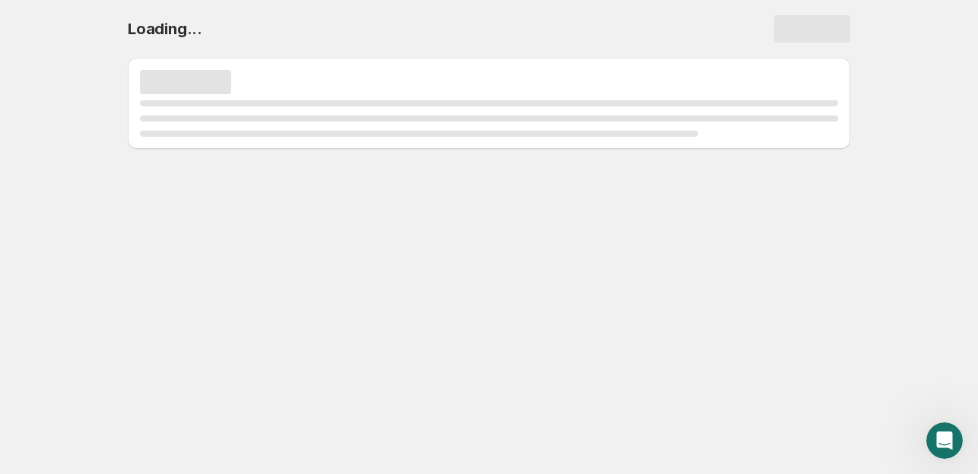
scroll to position [0, 0]
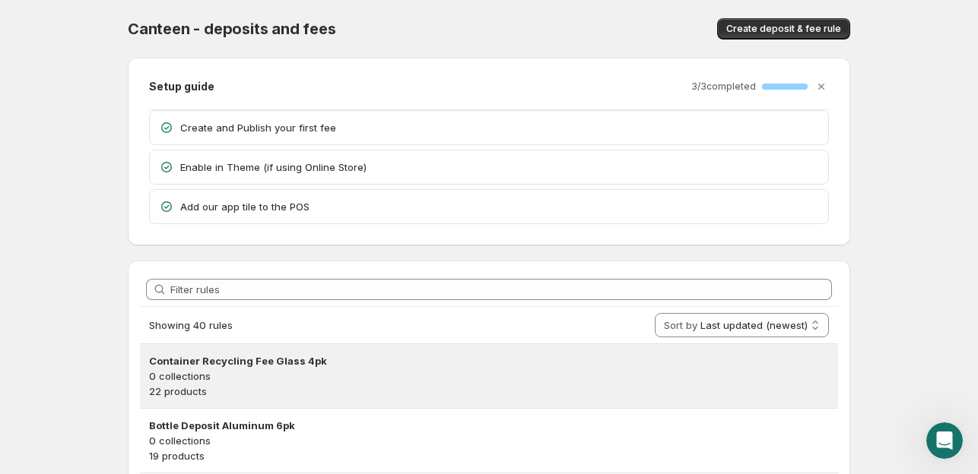
click at [407, 362] on h3 "Container Recycling Fee Glass 4pk" at bounding box center [489, 361] width 680 height 15
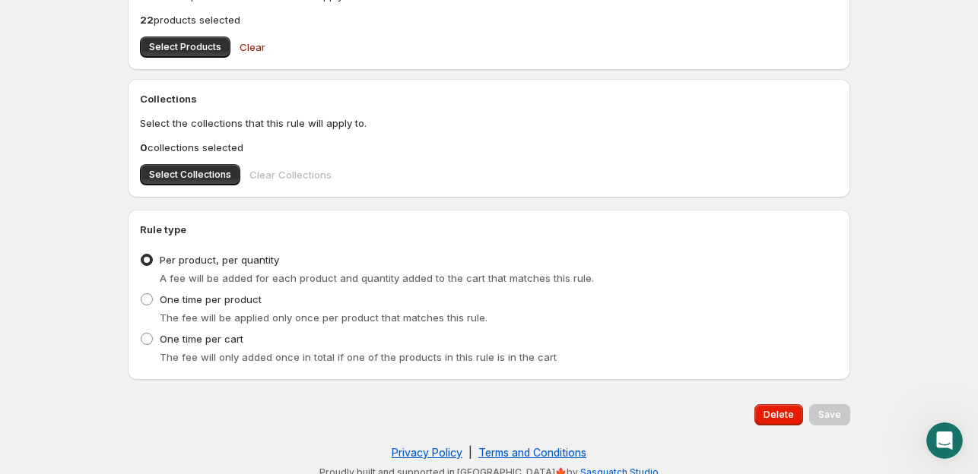
scroll to position [709, 0]
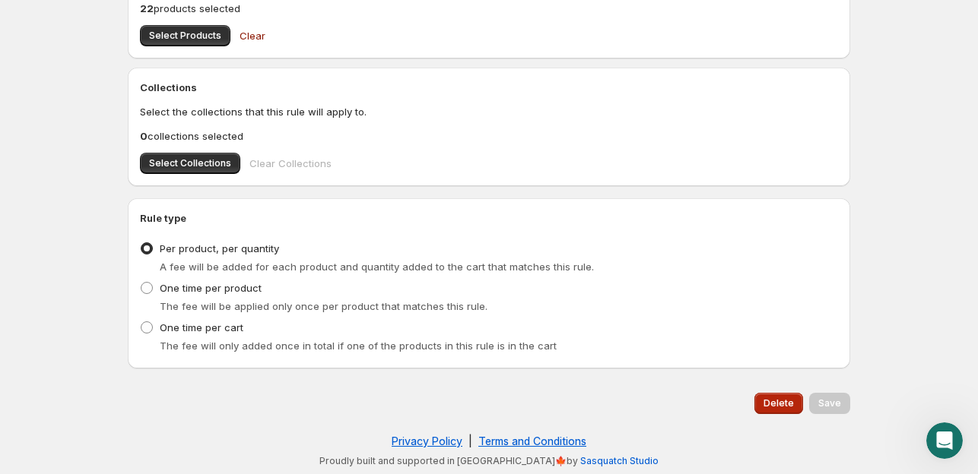
click at [781, 403] on span "Delete" at bounding box center [778, 404] width 30 height 12
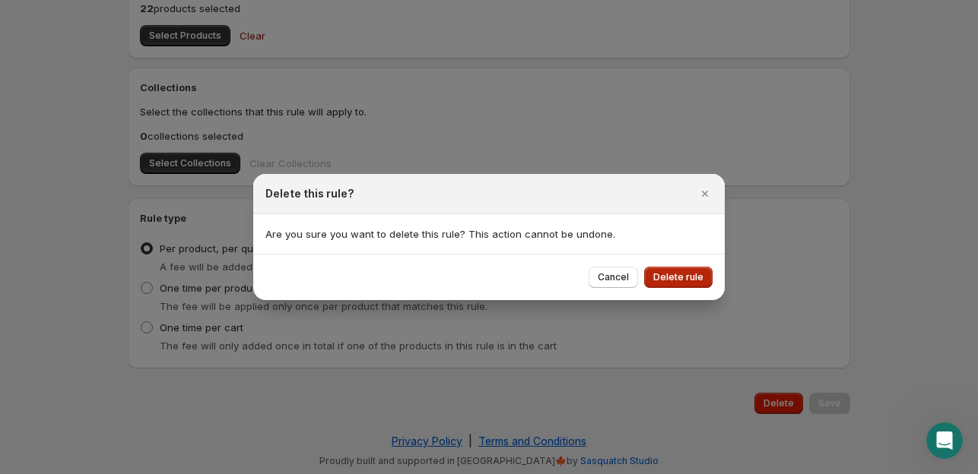
click at [671, 269] on button "Delete rule" at bounding box center [678, 277] width 68 height 21
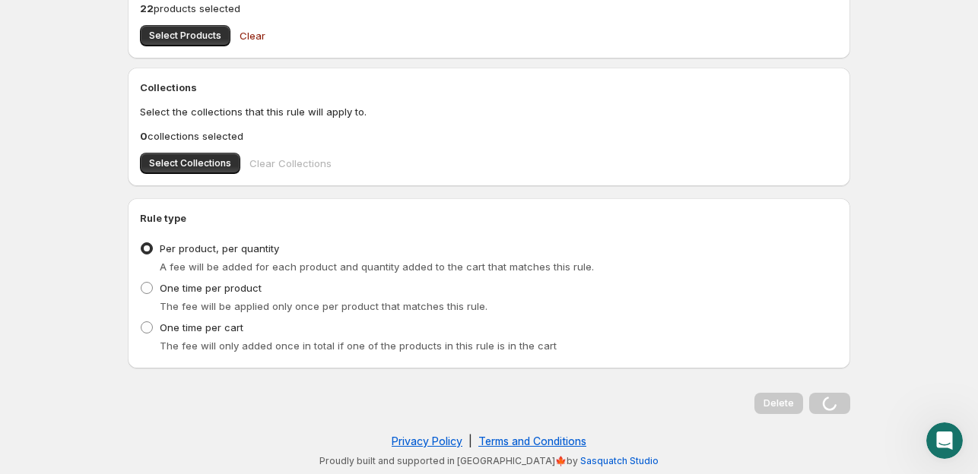
scroll to position [0, 0]
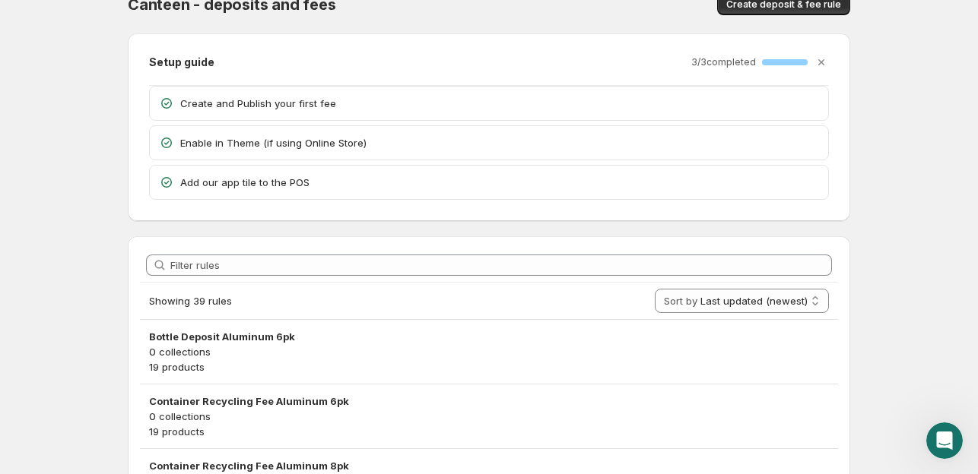
scroll to position [304, 0]
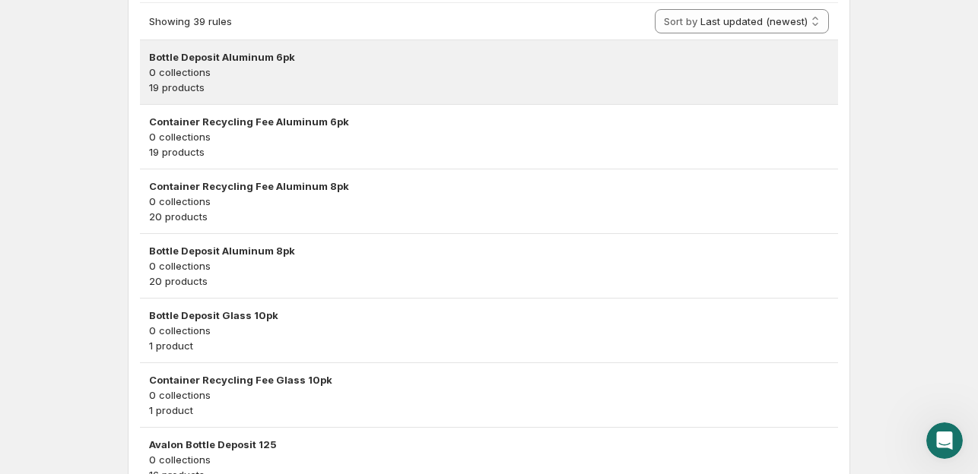
click at [418, 86] on p "19 products" at bounding box center [489, 87] width 680 height 15
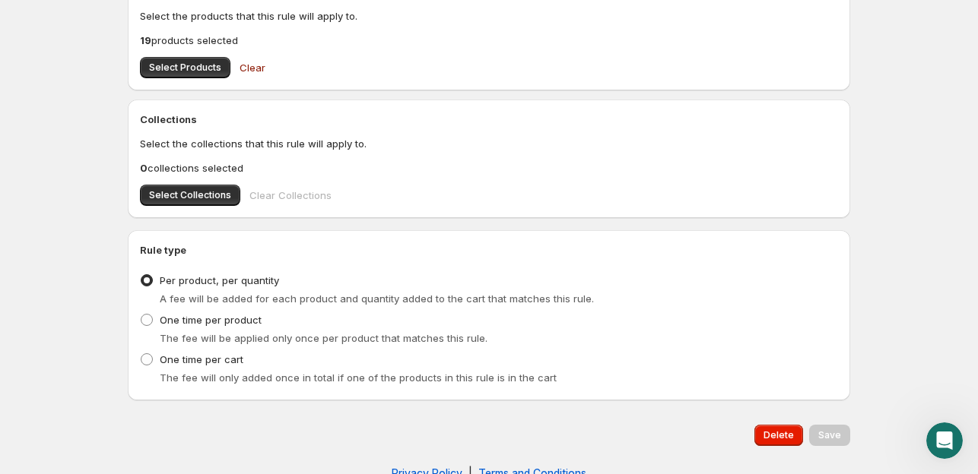
scroll to position [709, 0]
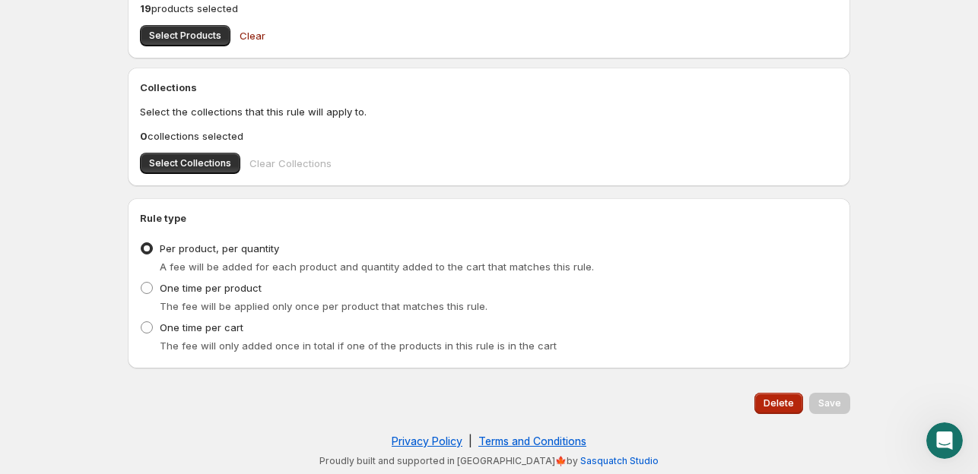
click at [783, 404] on span "Delete" at bounding box center [778, 404] width 30 height 12
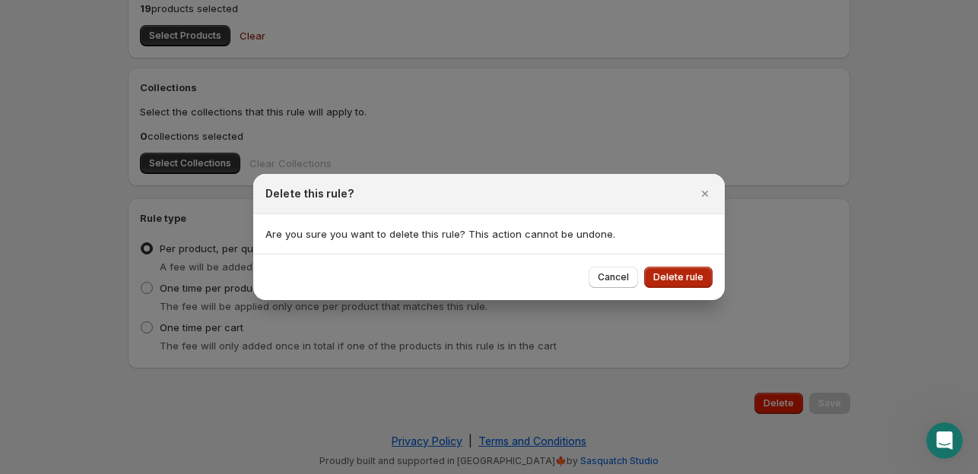
click at [686, 283] on span "Delete rule" at bounding box center [678, 277] width 50 height 12
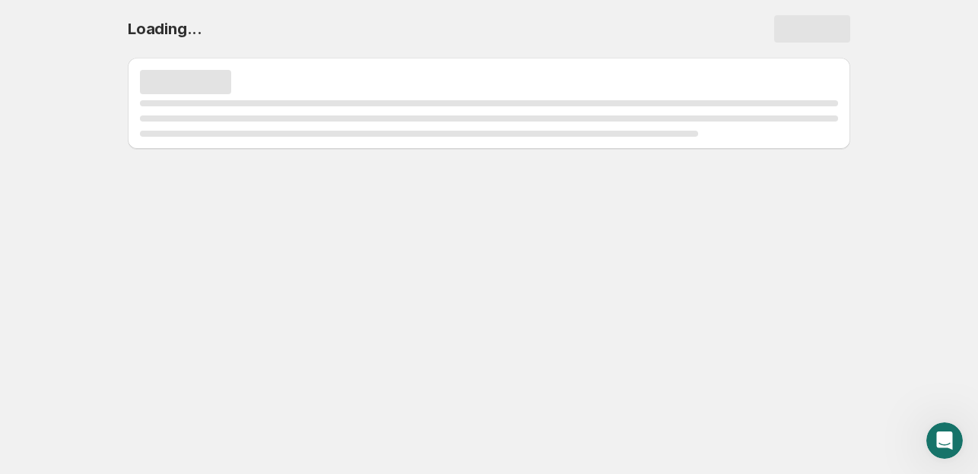
scroll to position [0, 0]
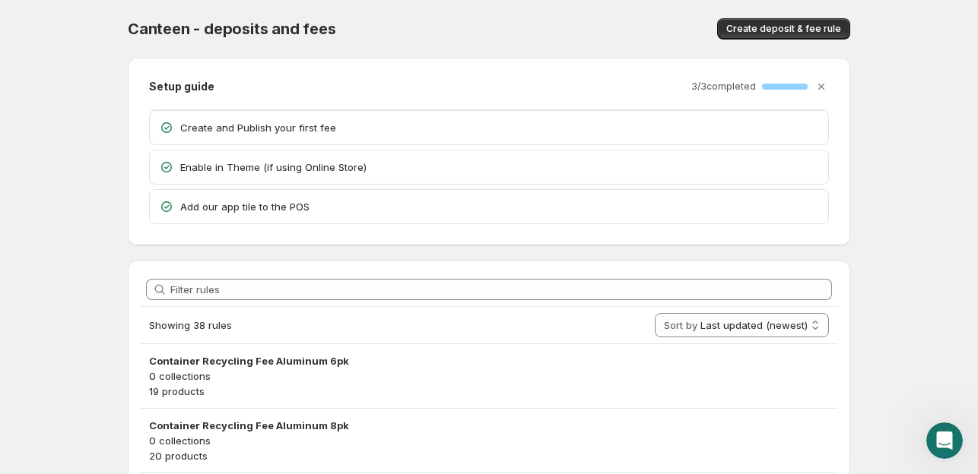
click at [762, 384] on p "19 products" at bounding box center [489, 391] width 680 height 15
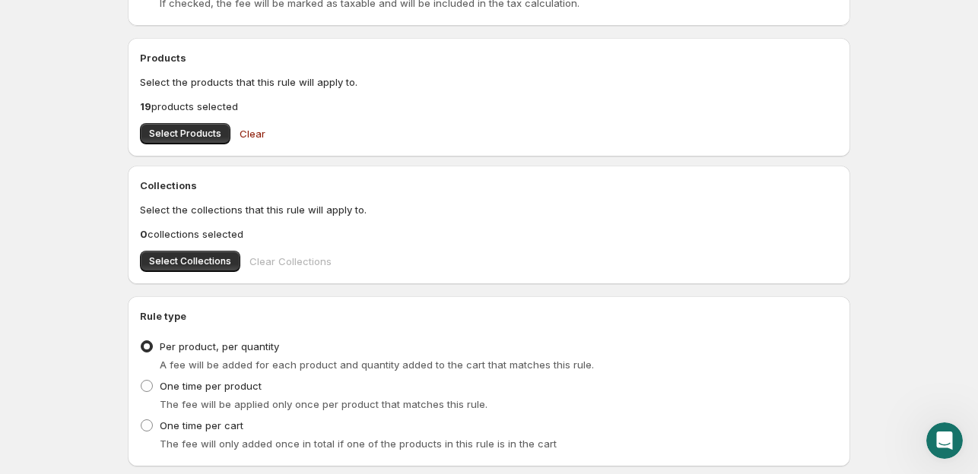
scroll to position [709, 0]
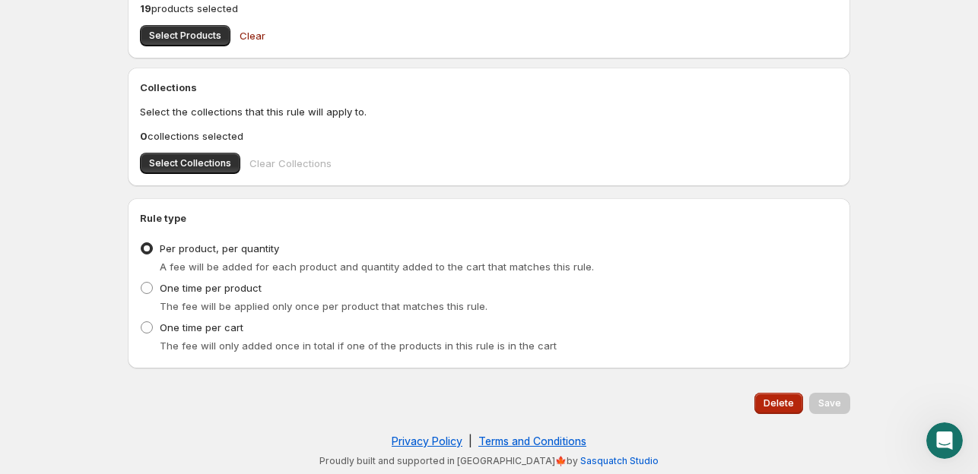
click at [787, 407] on span "Delete" at bounding box center [778, 404] width 30 height 12
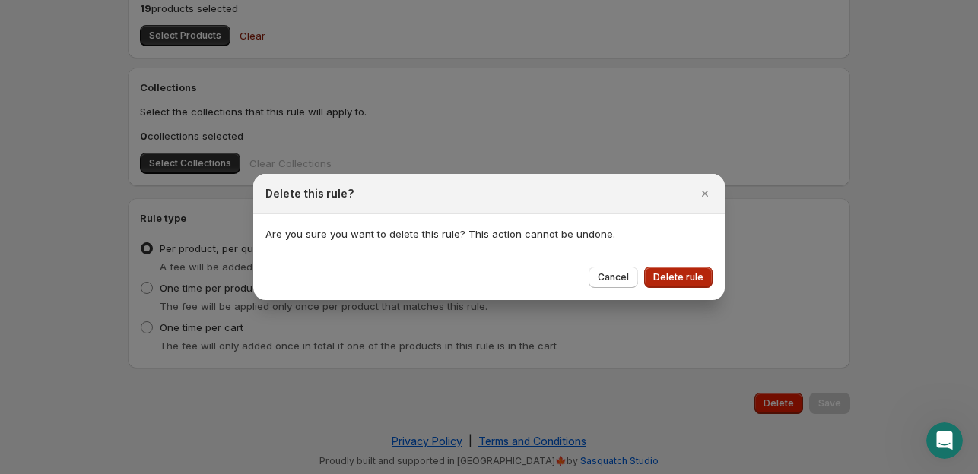
click at [682, 286] on button "Delete rule" at bounding box center [678, 277] width 68 height 21
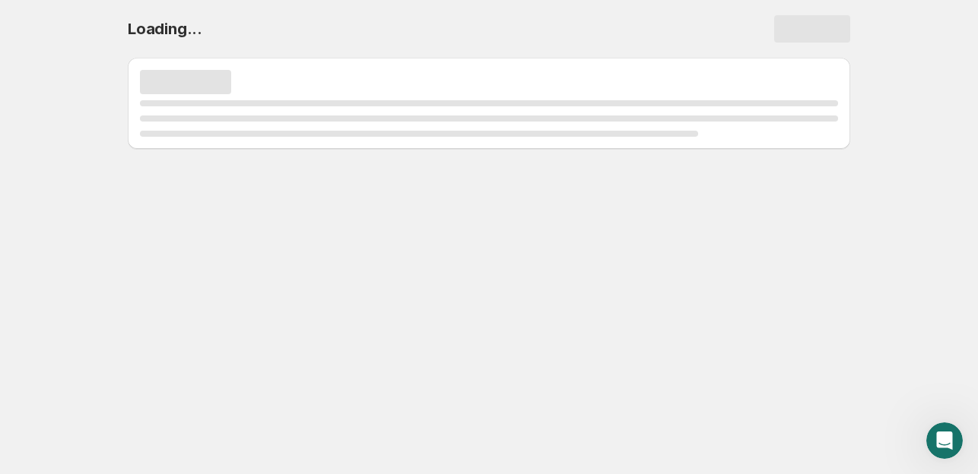
scroll to position [0, 0]
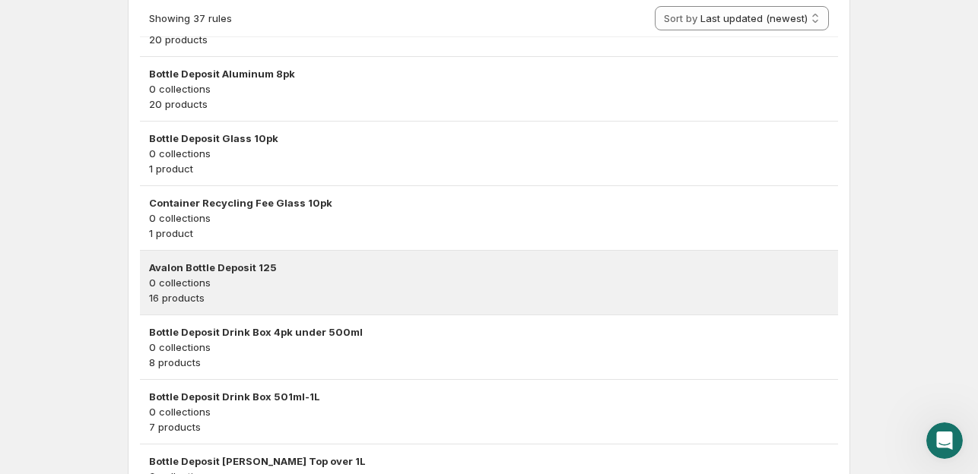
scroll to position [228, 0]
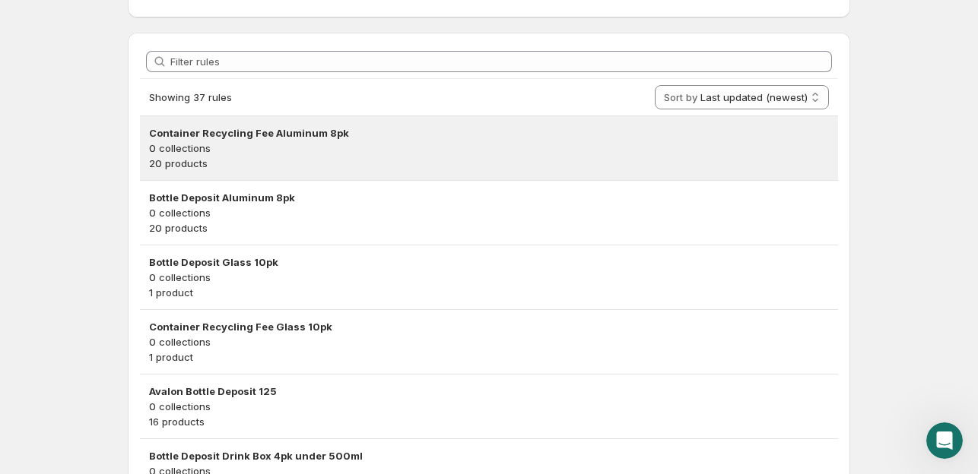
click at [695, 149] on p "0 collections" at bounding box center [489, 148] width 680 height 15
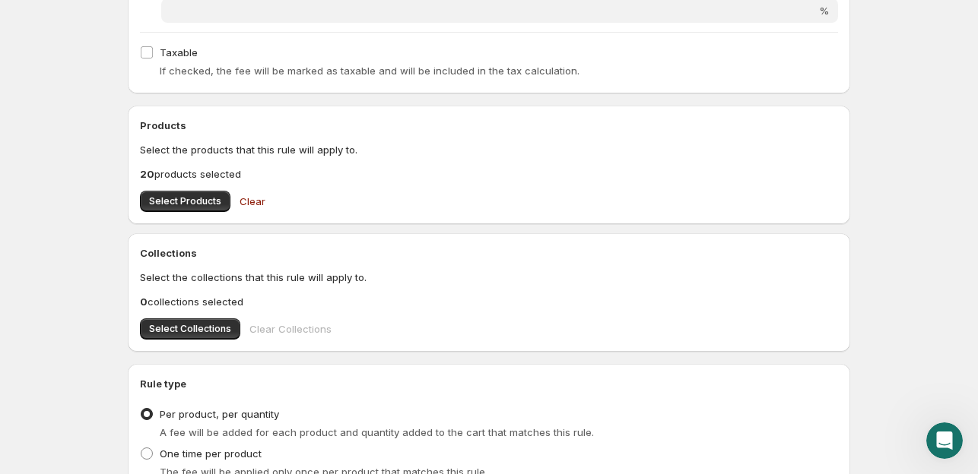
scroll to position [709, 0]
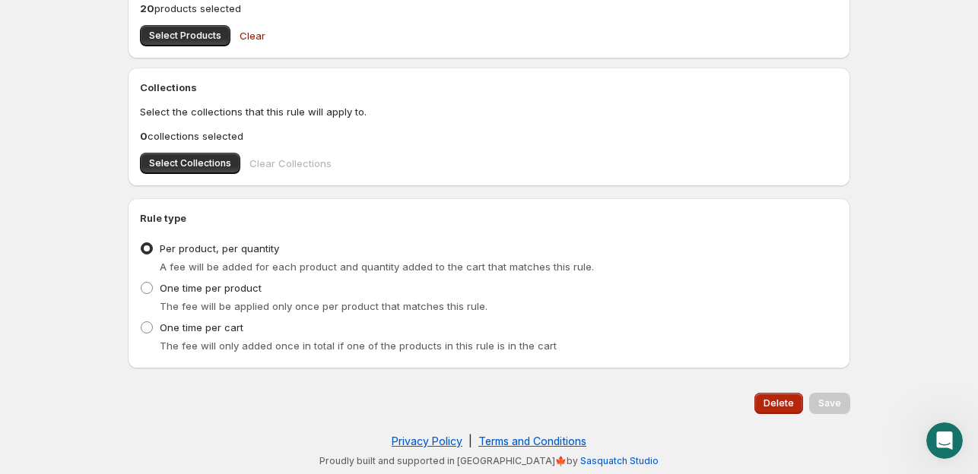
click at [772, 401] on span "Delete" at bounding box center [778, 404] width 30 height 12
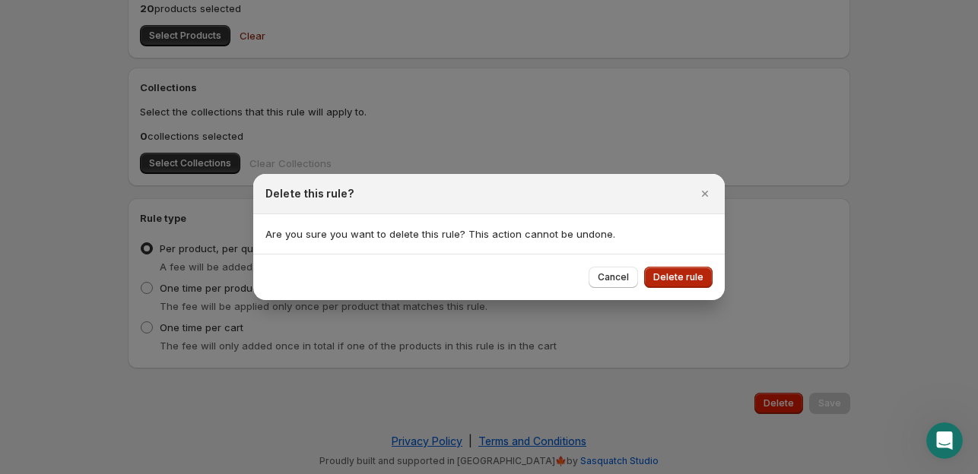
click at [680, 273] on span "Delete rule" at bounding box center [678, 277] width 50 height 12
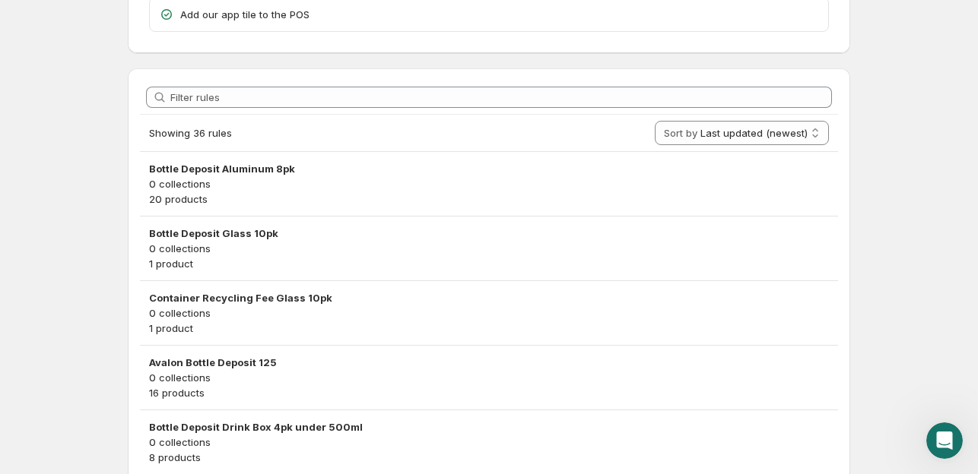
scroll to position [76, 0]
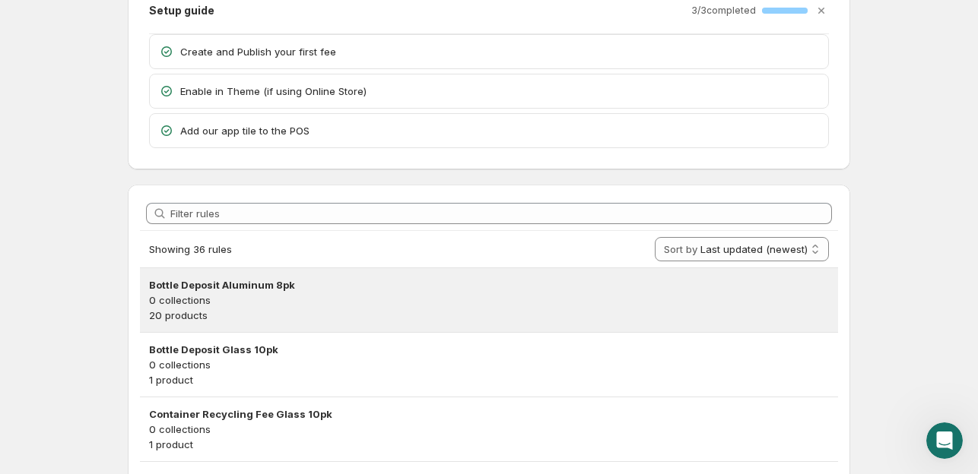
click at [215, 277] on h3 "Bottle Deposit Aluminum 8pk" at bounding box center [489, 284] width 680 height 15
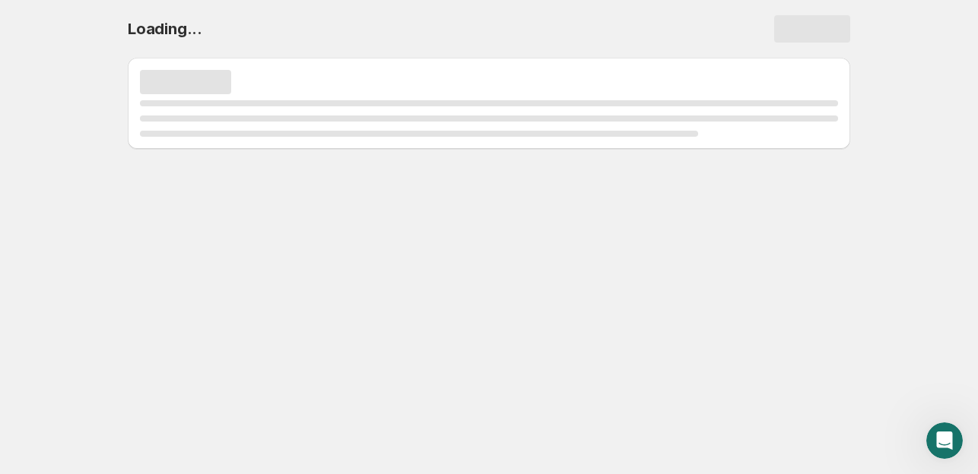
scroll to position [0, 0]
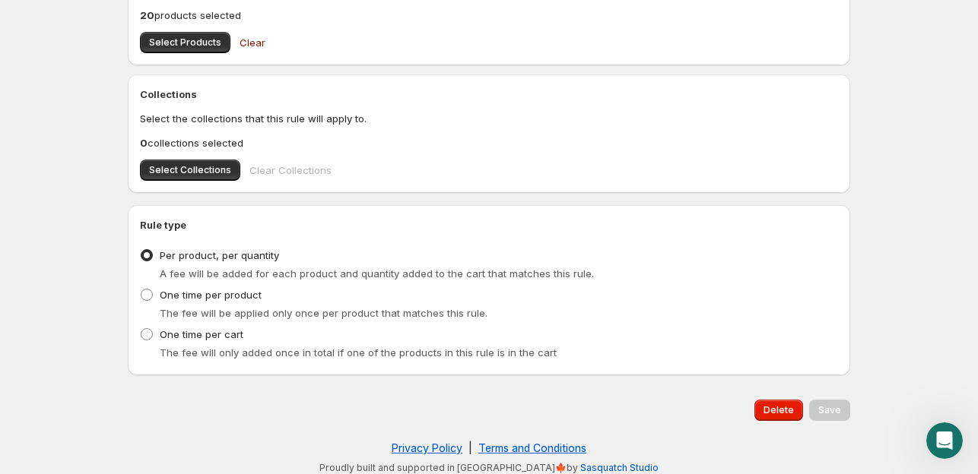
scroll to position [709, 0]
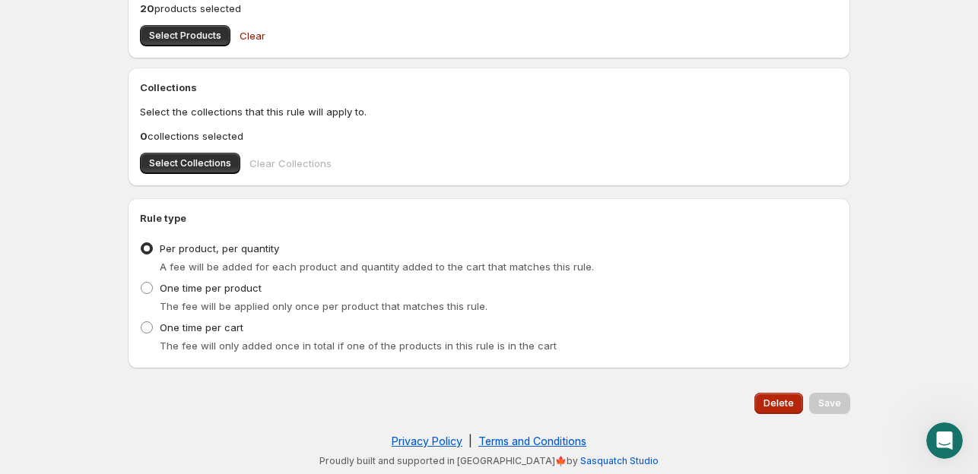
click at [782, 405] on span "Delete" at bounding box center [778, 404] width 30 height 12
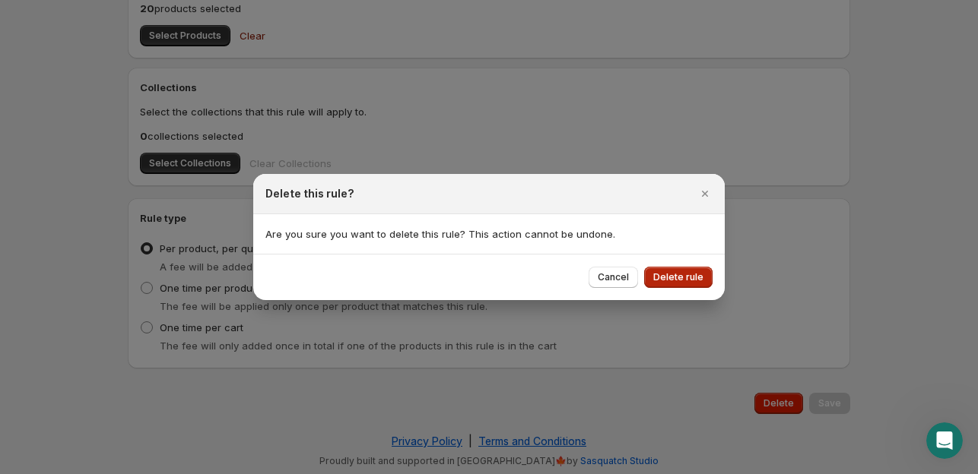
click at [683, 276] on span "Delete rule" at bounding box center [678, 277] width 50 height 12
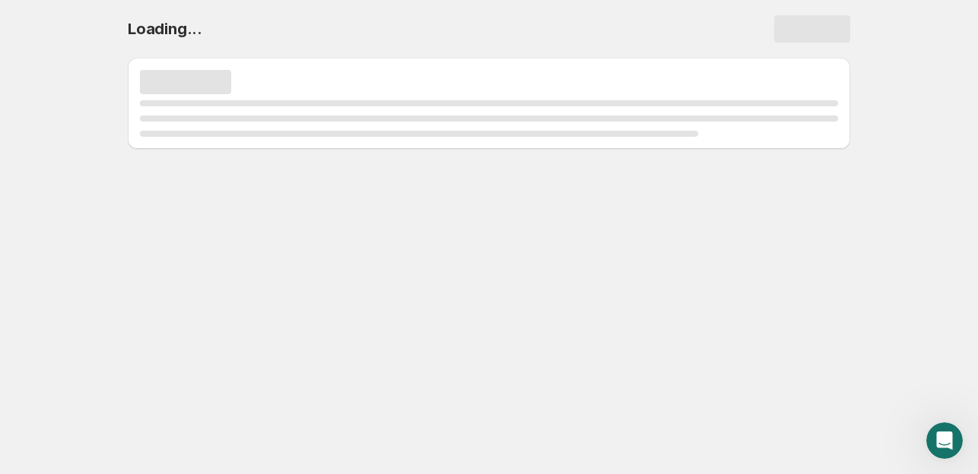
scroll to position [0, 0]
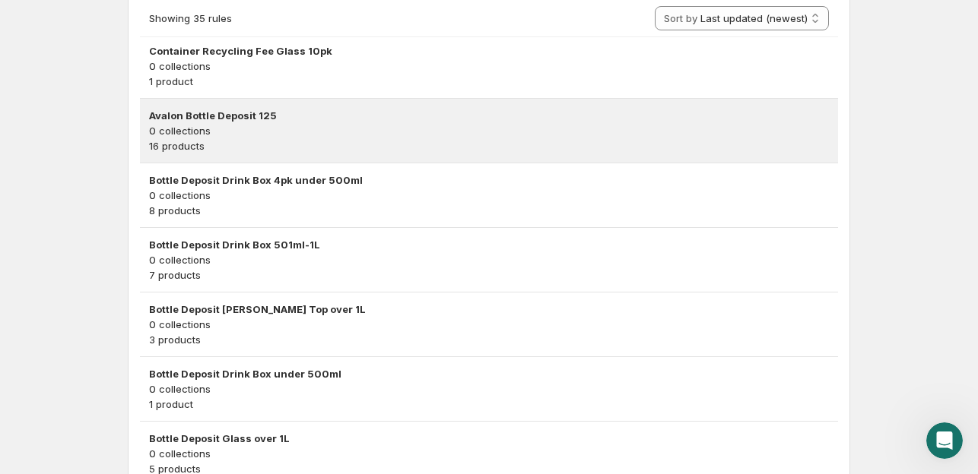
scroll to position [228, 0]
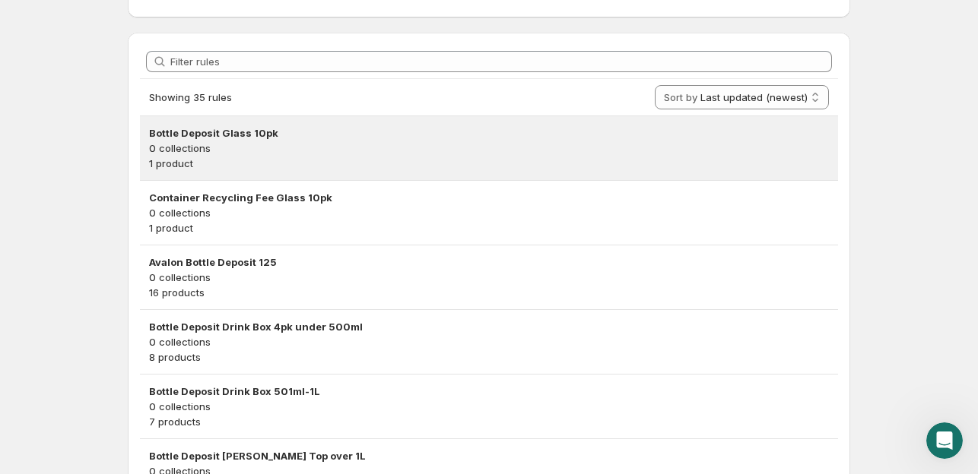
click at [570, 141] on p "0 collections" at bounding box center [489, 148] width 680 height 15
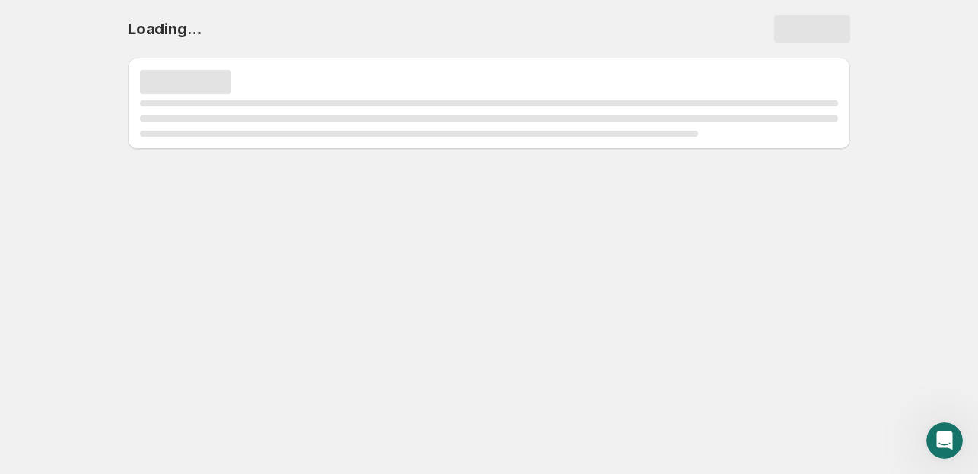
scroll to position [0, 0]
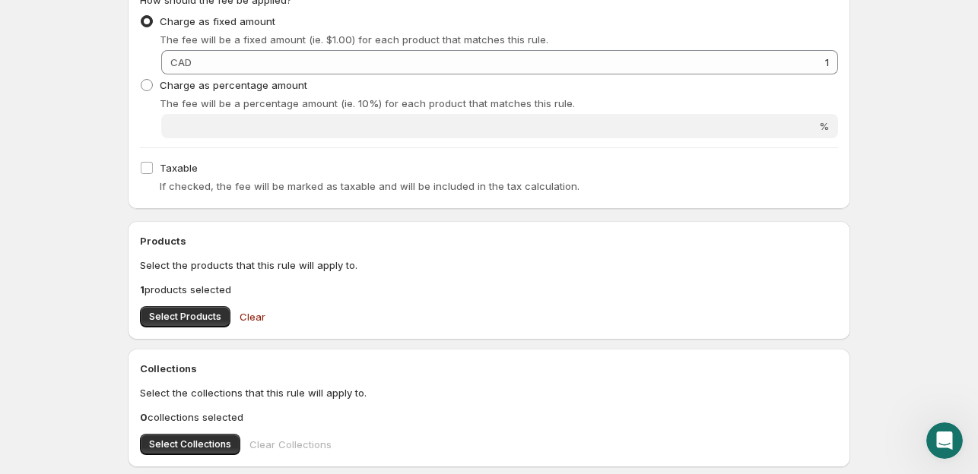
scroll to position [709, 0]
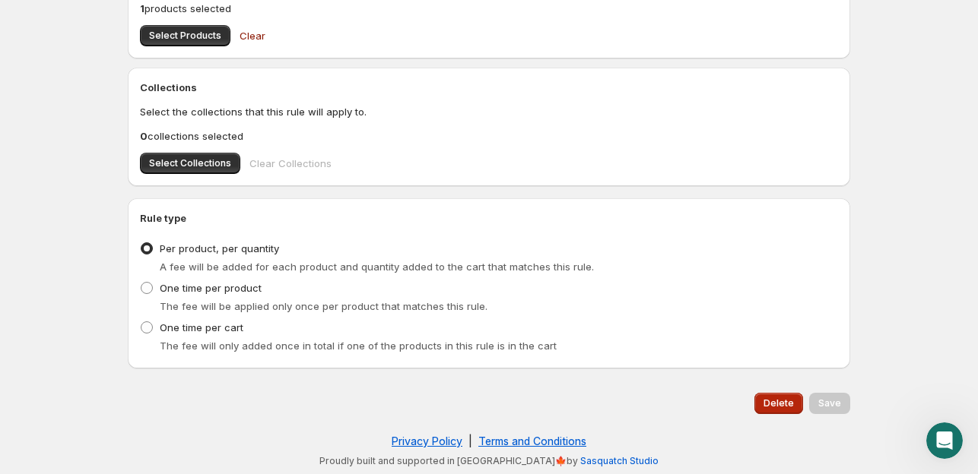
click at [764, 407] on button "Delete" at bounding box center [778, 403] width 49 height 21
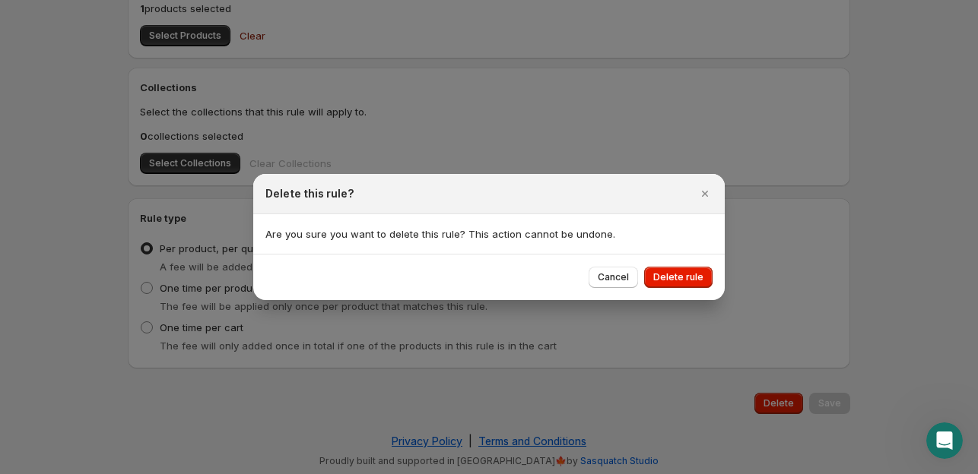
click at [671, 271] on span "Delete rule" at bounding box center [678, 277] width 50 height 12
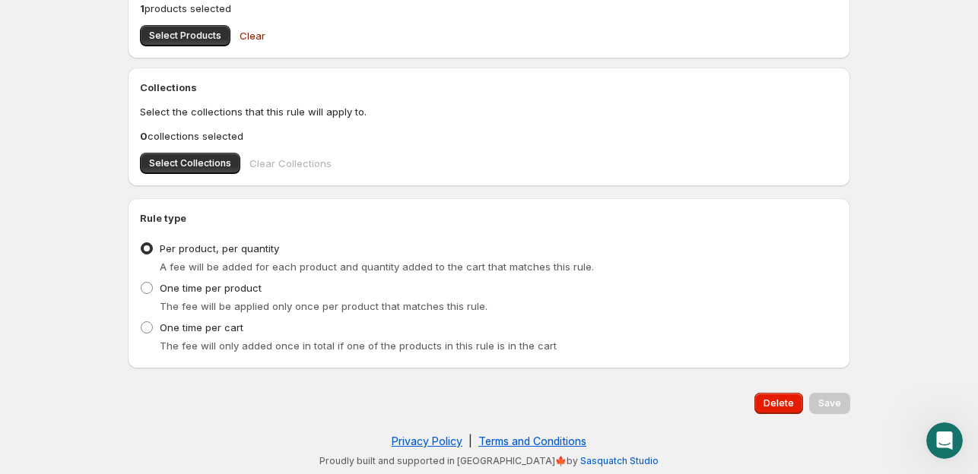
scroll to position [0, 0]
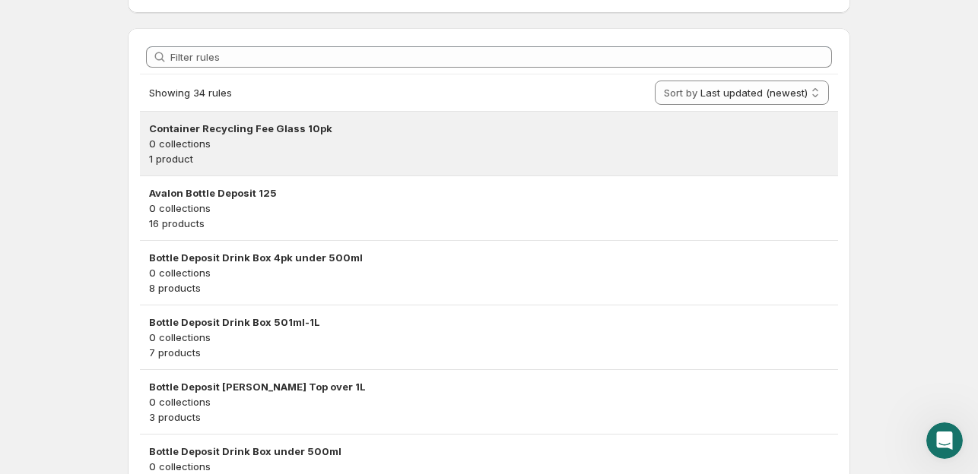
scroll to position [228, 0]
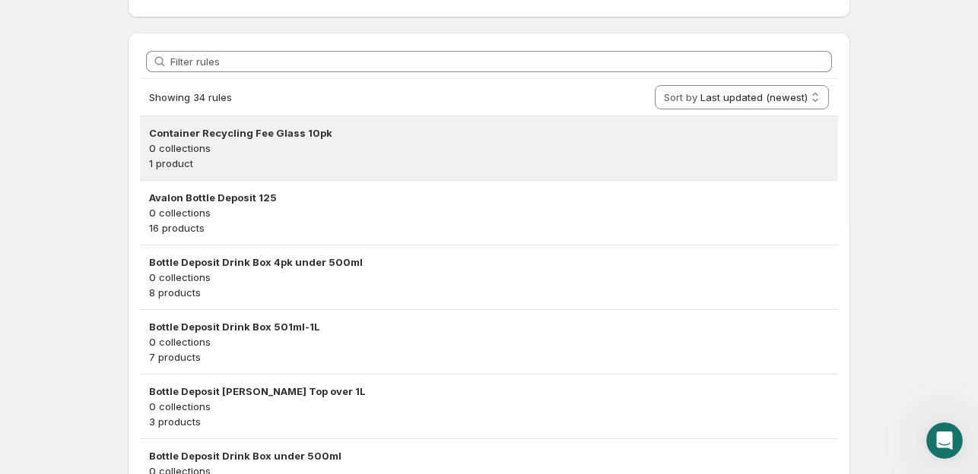
click at [753, 154] on p "0 collections" at bounding box center [489, 148] width 680 height 15
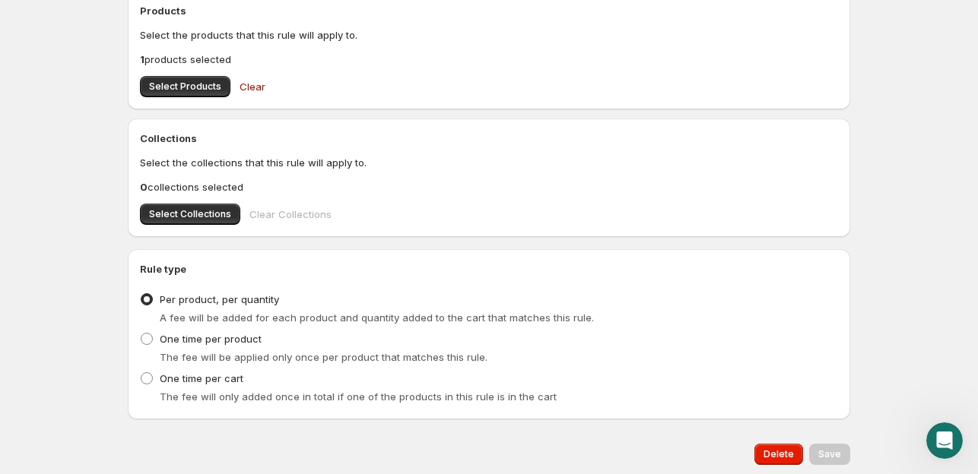
scroll to position [709, 0]
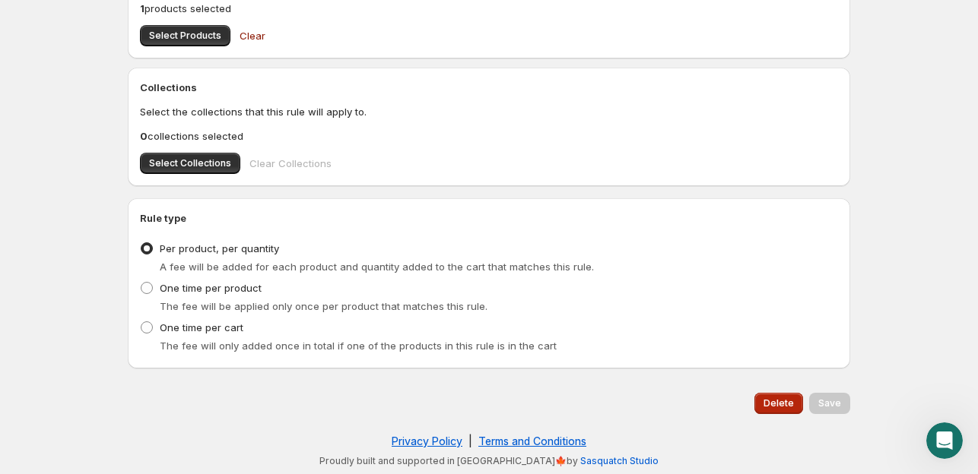
click at [770, 397] on button "Delete" at bounding box center [778, 403] width 49 height 21
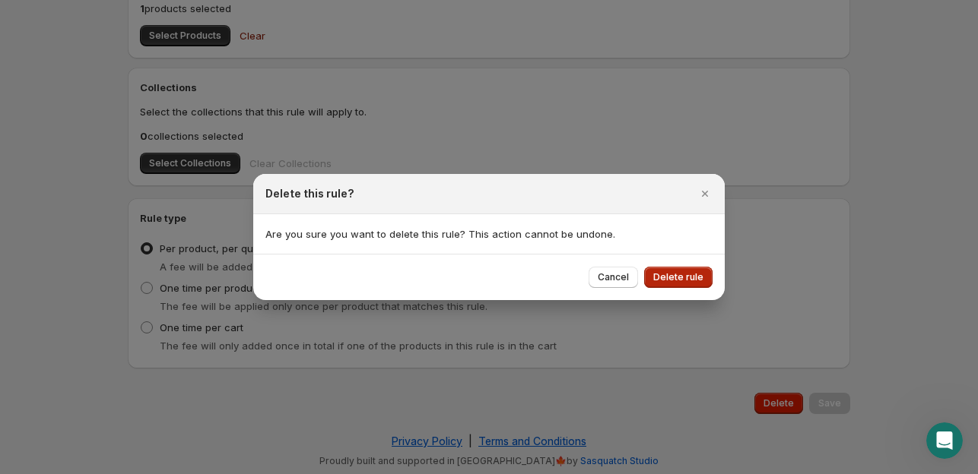
click at [667, 281] on span "Delete rule" at bounding box center [678, 277] width 50 height 12
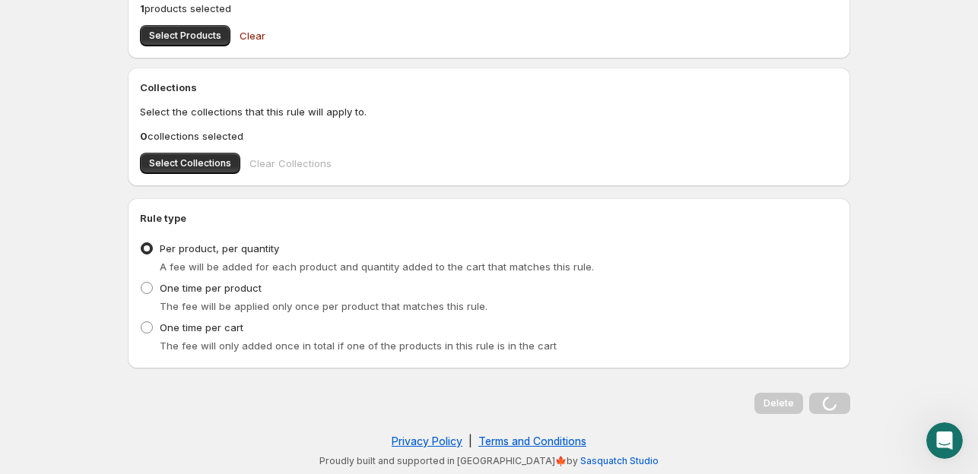
scroll to position [0, 0]
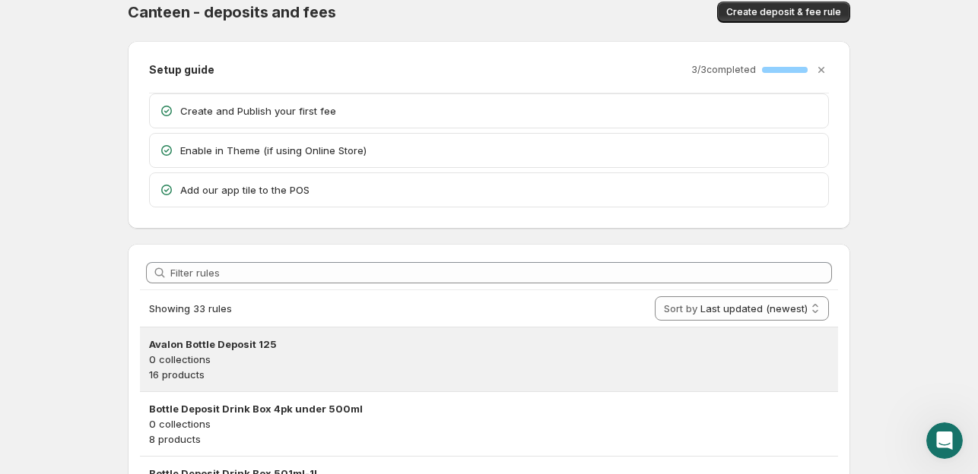
scroll to position [152, 0]
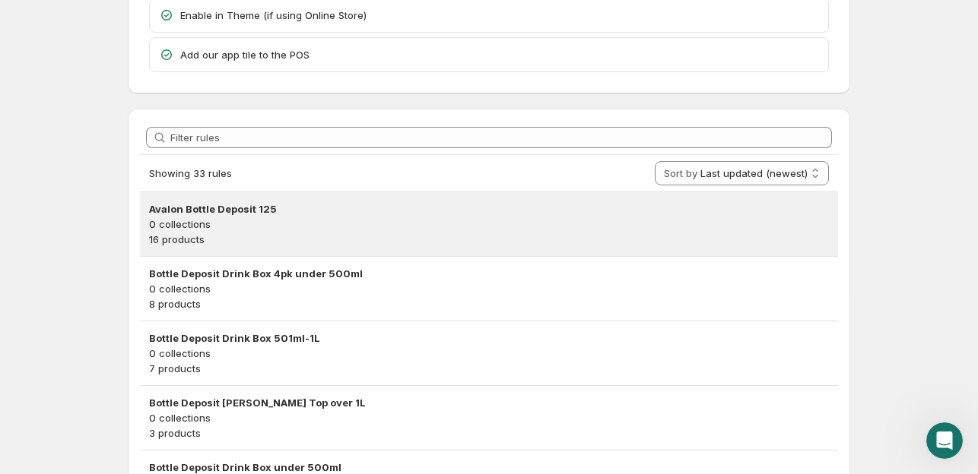
click at [433, 234] on p "16 products" at bounding box center [489, 239] width 680 height 15
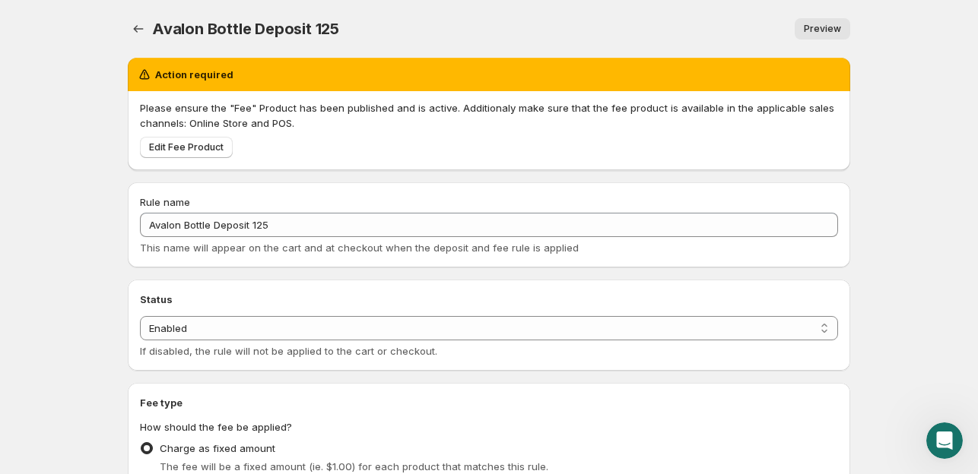
scroll to position [709, 0]
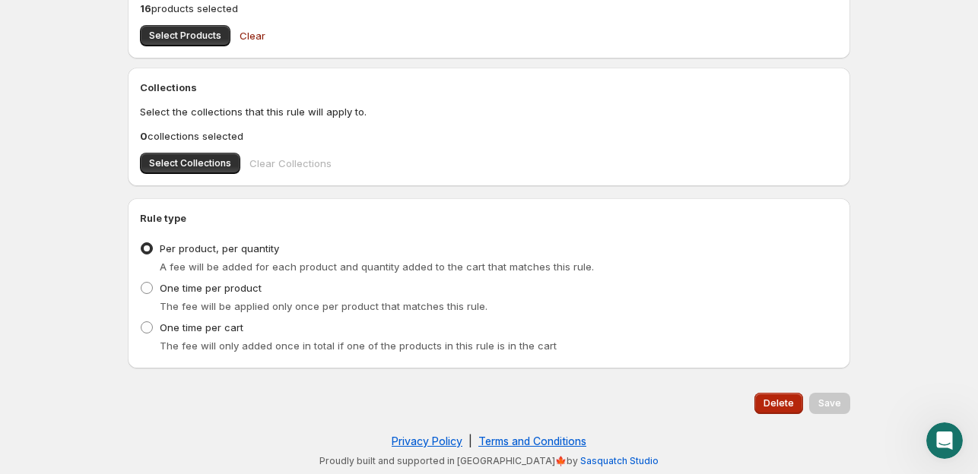
click at [769, 399] on span "Delete" at bounding box center [778, 404] width 30 height 12
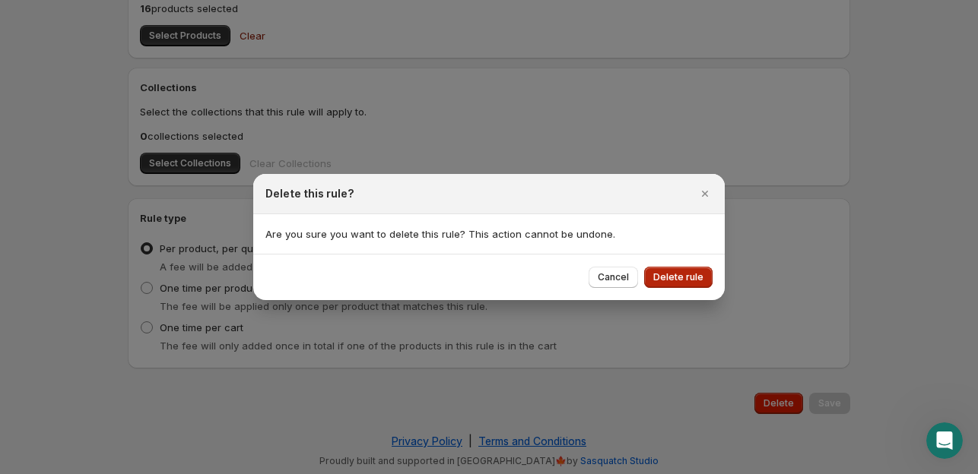
click at [693, 279] on span "Delete rule" at bounding box center [678, 277] width 50 height 12
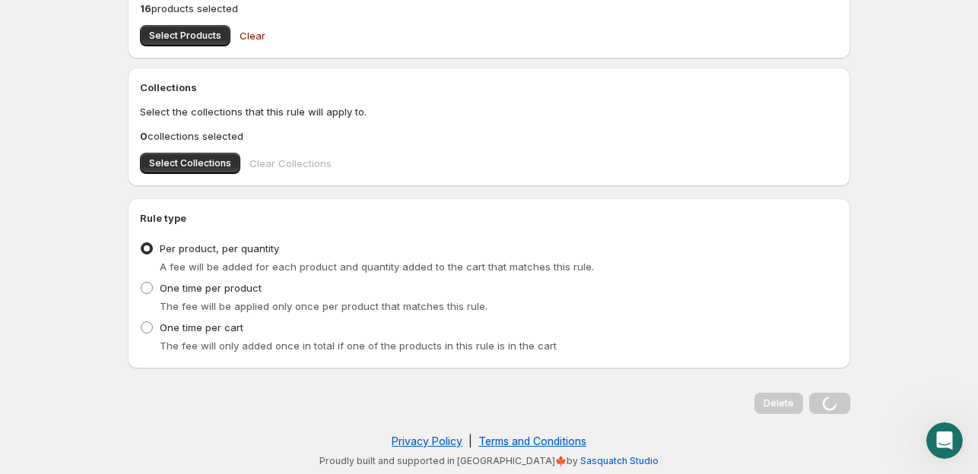
scroll to position [0, 0]
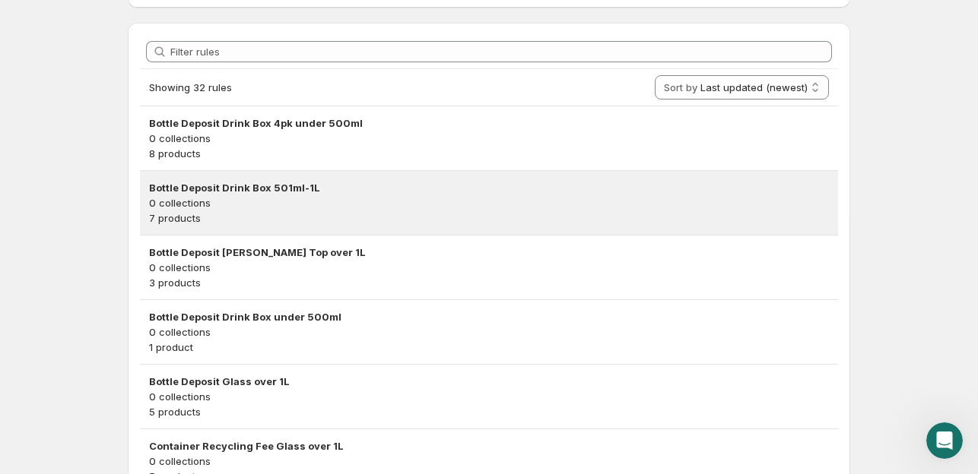
scroll to position [167, 0]
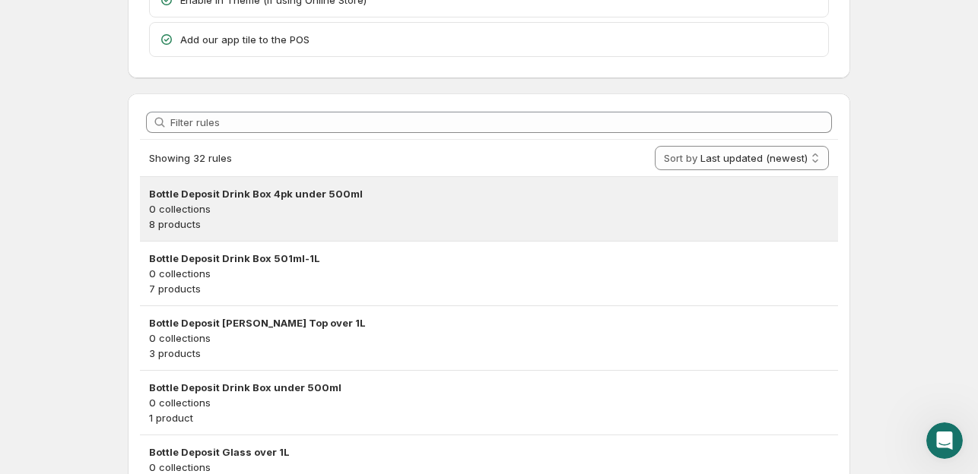
click at [591, 217] on p "8 products" at bounding box center [489, 224] width 680 height 15
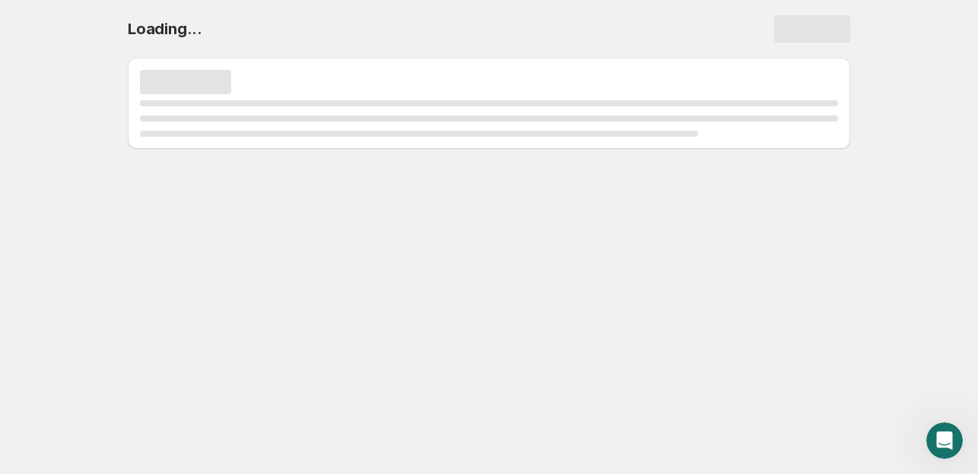
scroll to position [0, 0]
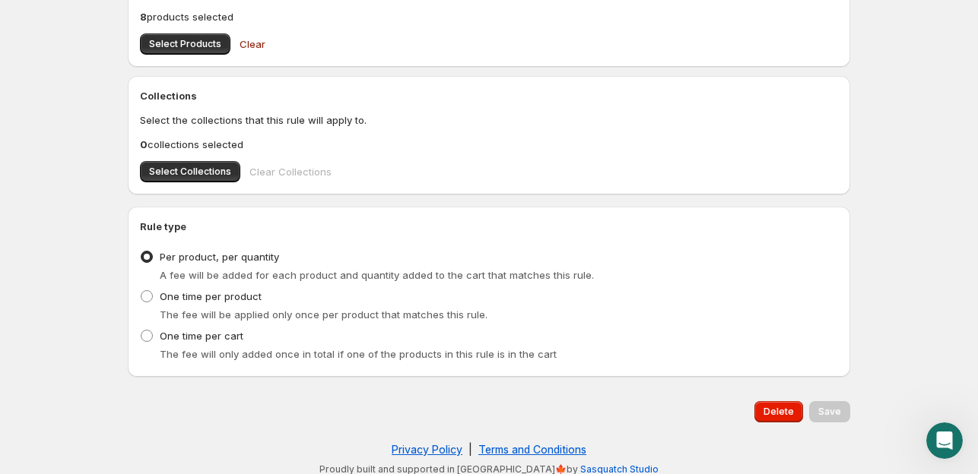
scroll to position [709, 0]
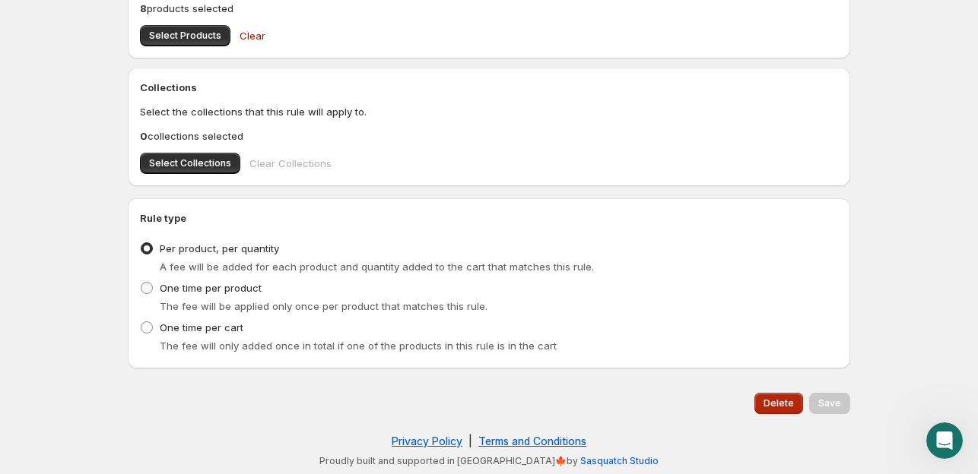
click at [774, 392] on div "Delete" at bounding box center [775, 400] width 55 height 27
click at [775, 398] on button "Delete" at bounding box center [778, 403] width 49 height 21
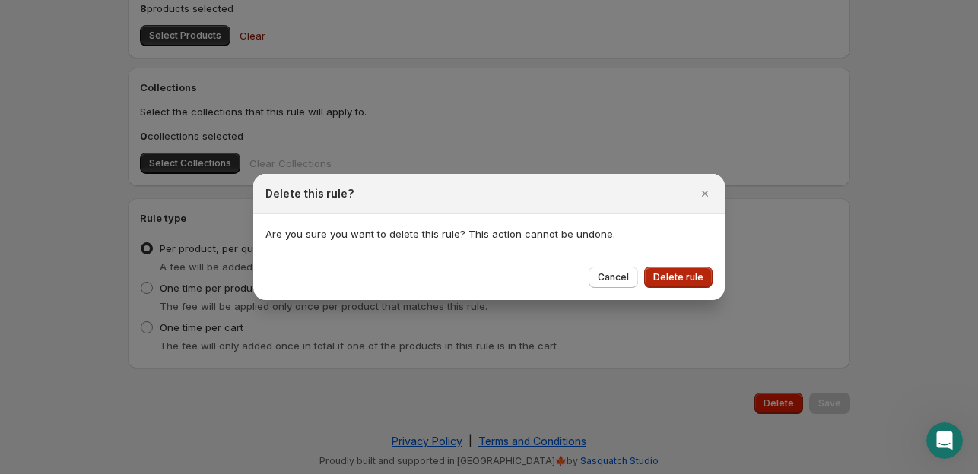
click at [690, 273] on span "Delete rule" at bounding box center [678, 277] width 50 height 12
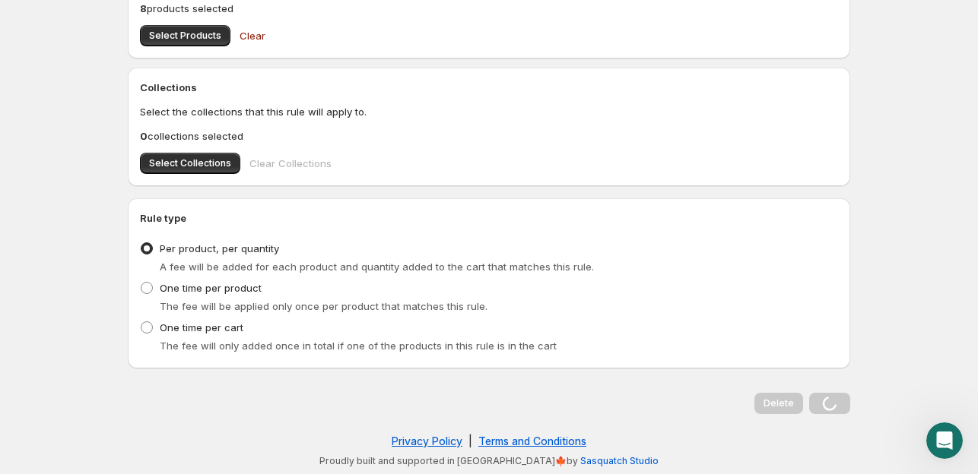
scroll to position [0, 0]
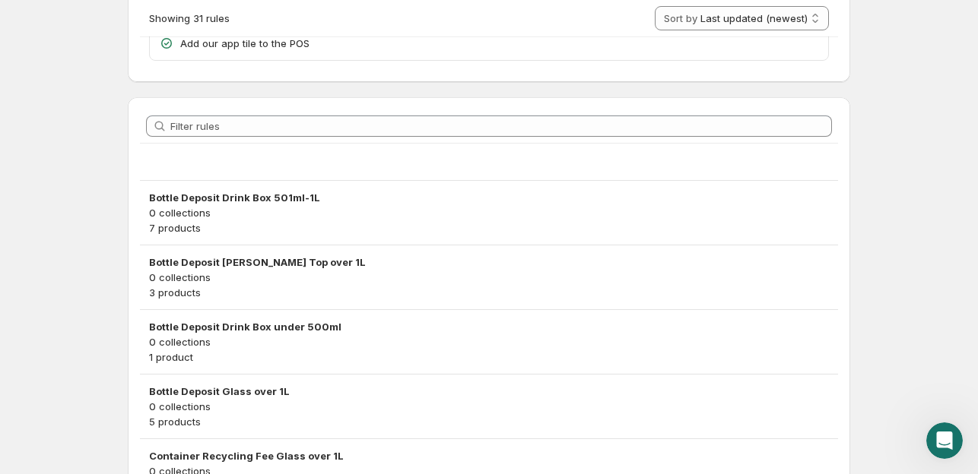
scroll to position [76, 0]
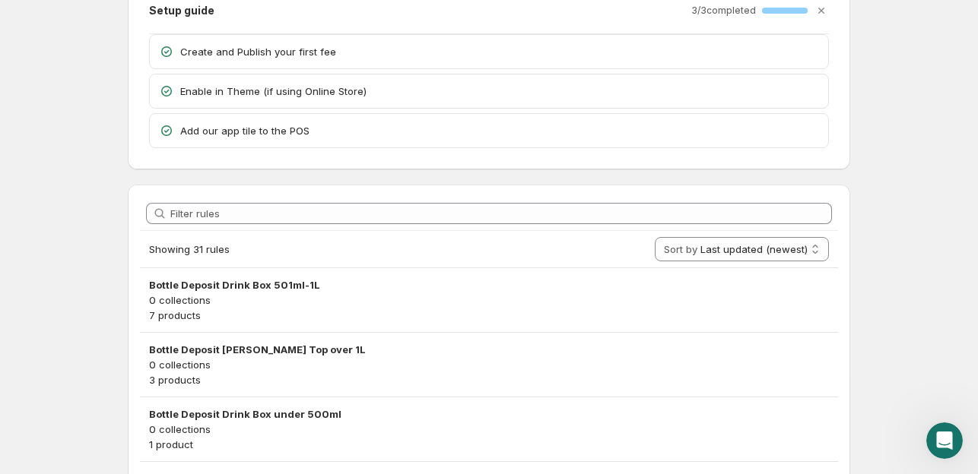
click at [403, 284] on h3 "Bottle Deposit Drink Box 501ml-1L" at bounding box center [489, 284] width 680 height 15
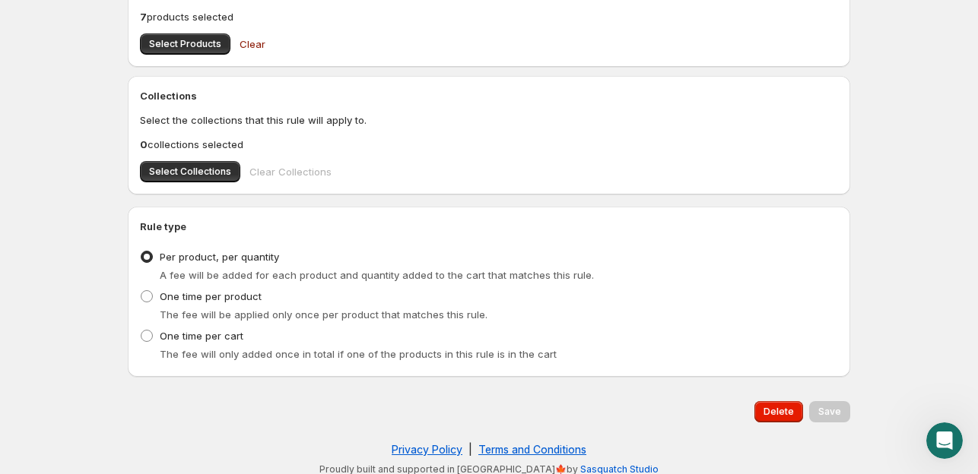
scroll to position [709, 0]
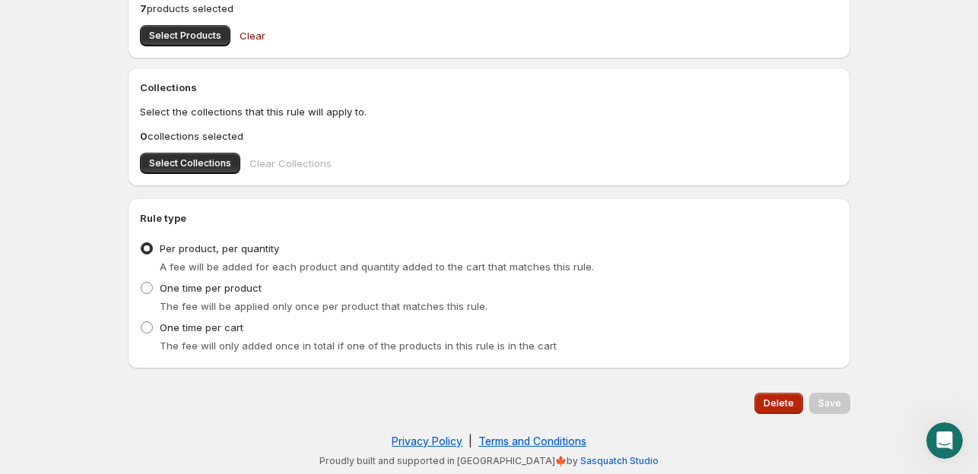
click at [789, 401] on span "Delete" at bounding box center [778, 404] width 30 height 12
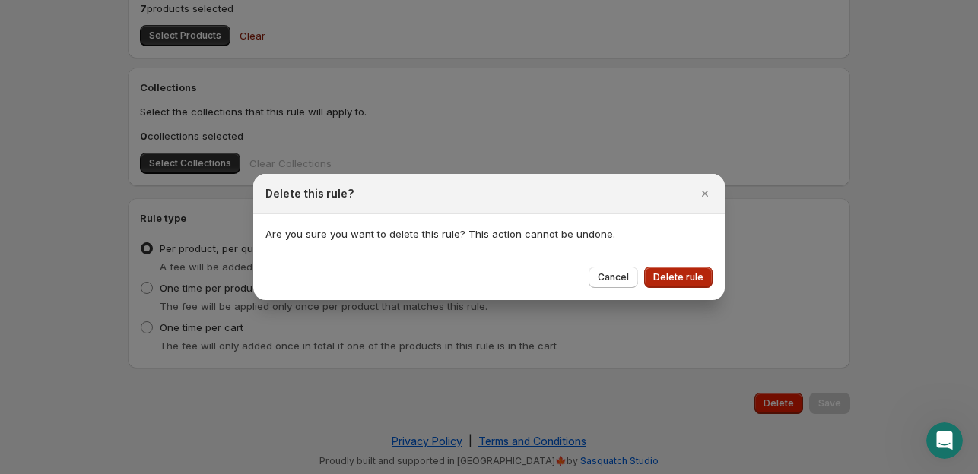
click at [683, 283] on button "Delete rule" at bounding box center [678, 277] width 68 height 21
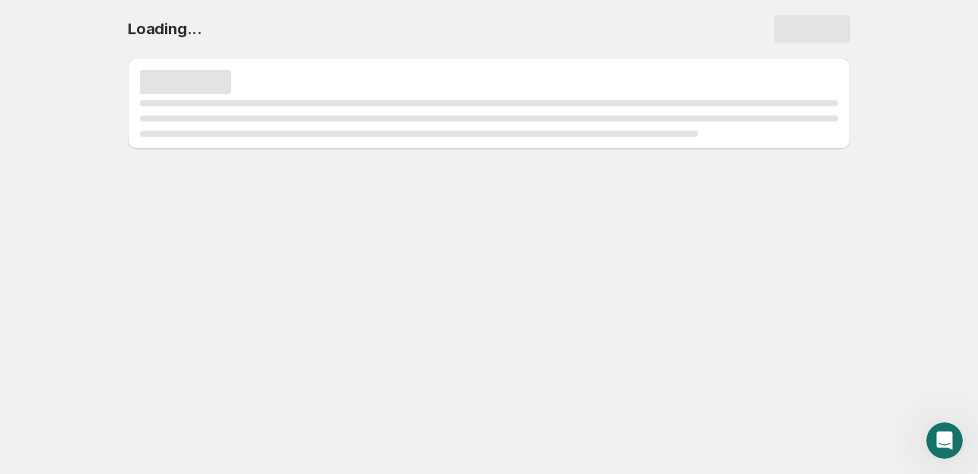
scroll to position [0, 0]
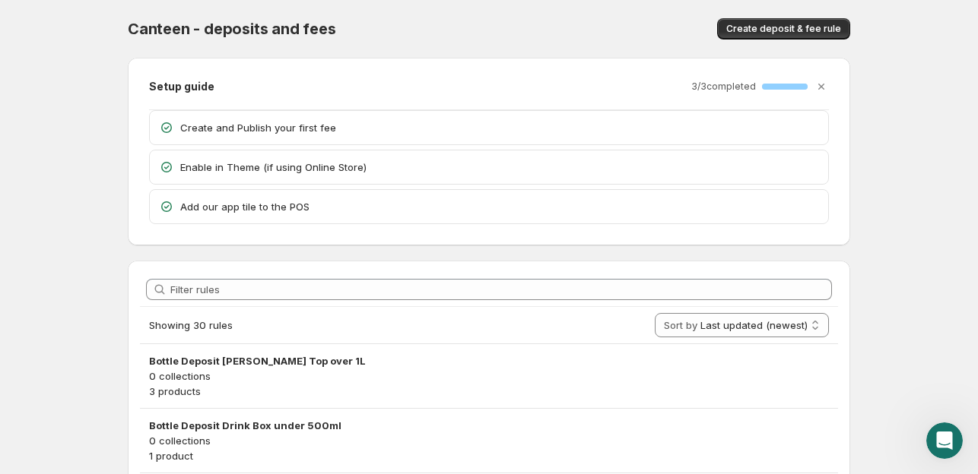
scroll to position [228, 0]
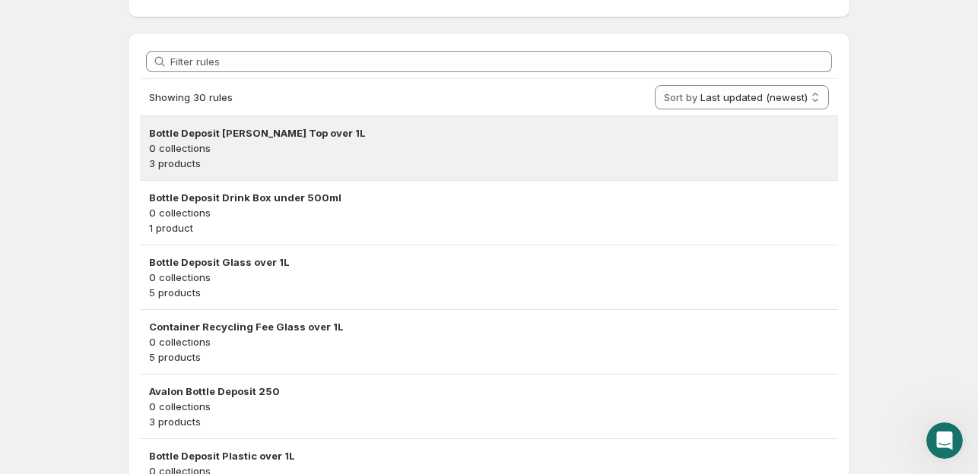
click at [510, 161] on p "3 products" at bounding box center [489, 163] width 680 height 15
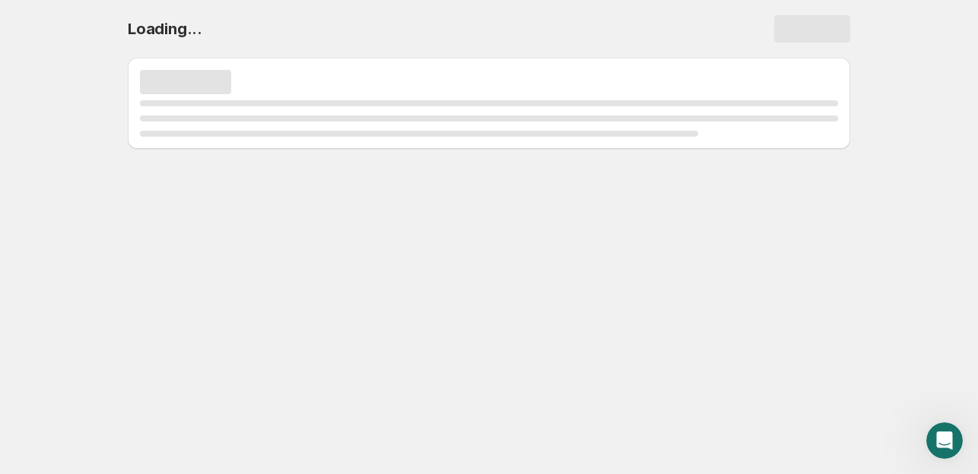
scroll to position [0, 0]
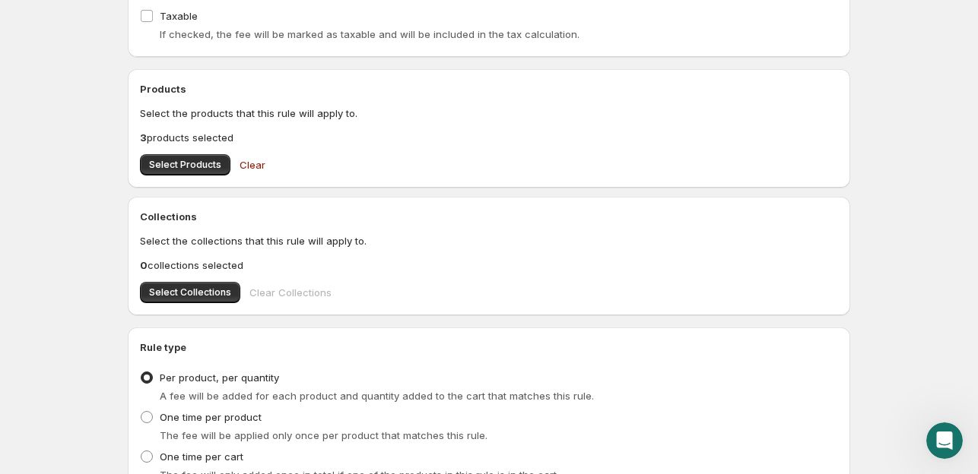
scroll to position [709, 0]
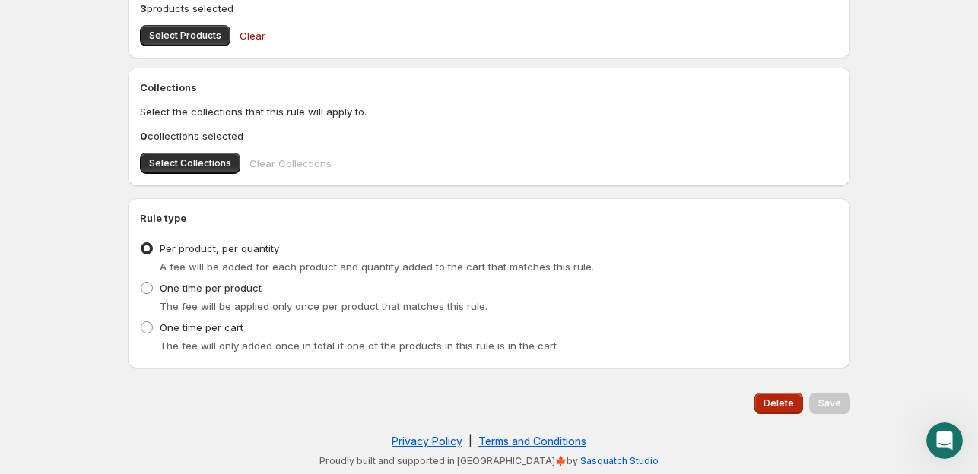
click at [786, 399] on span "Delete" at bounding box center [778, 404] width 30 height 12
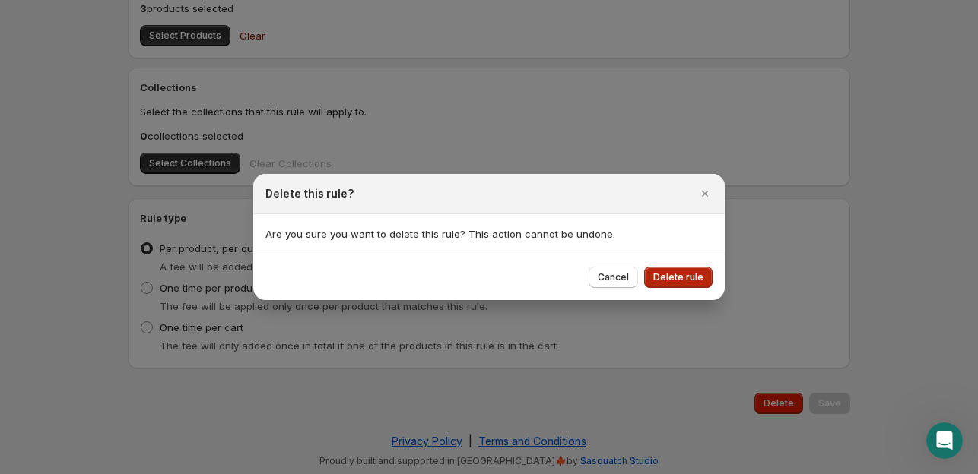
click at [670, 282] on span "Delete rule" at bounding box center [678, 277] width 50 height 12
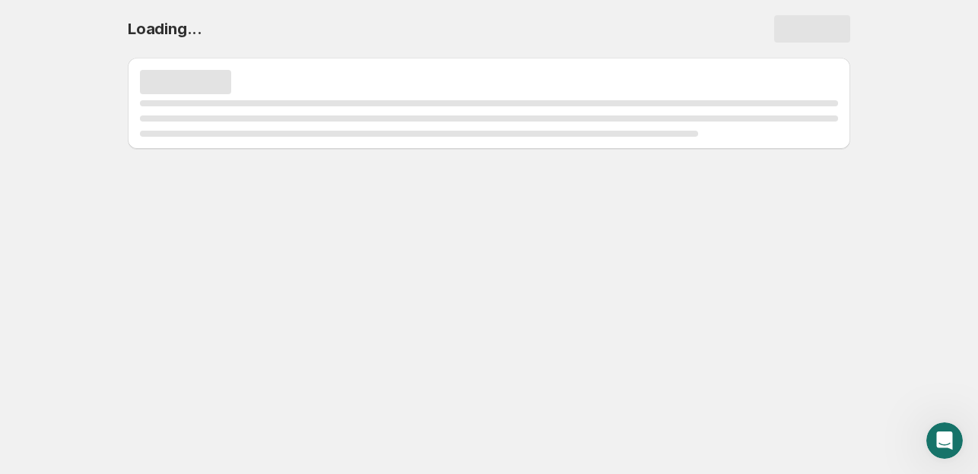
scroll to position [0, 0]
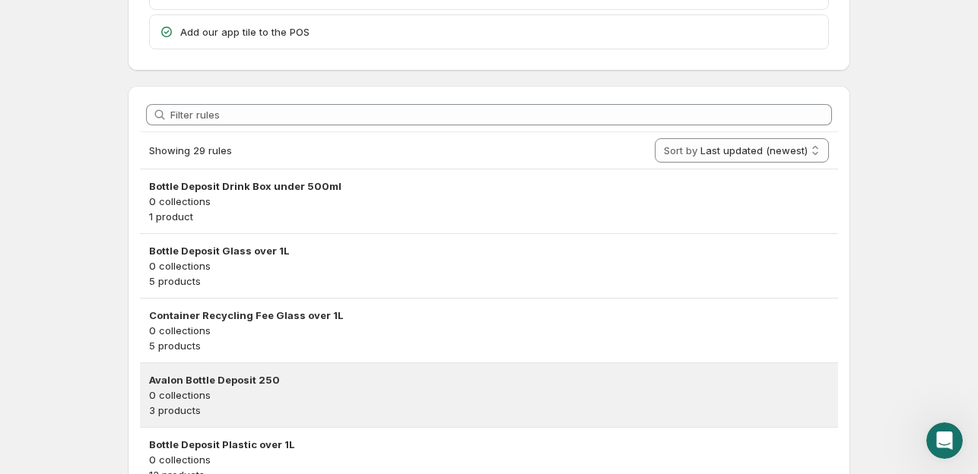
scroll to position [304, 0]
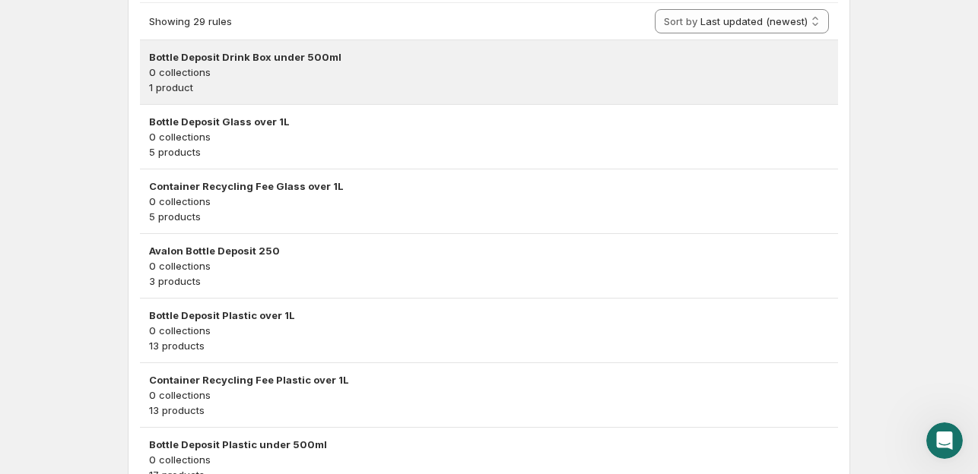
click at [405, 88] on p "1 product" at bounding box center [489, 87] width 680 height 15
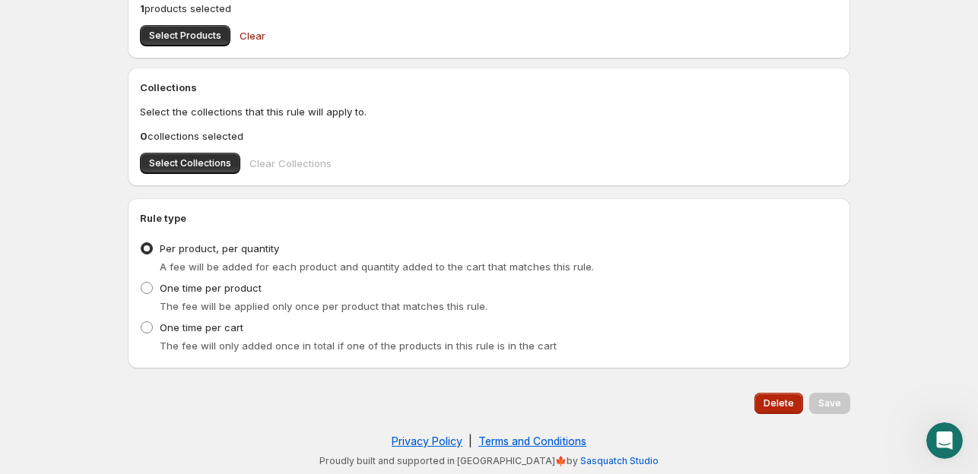
click at [773, 398] on span "Delete" at bounding box center [778, 404] width 30 height 12
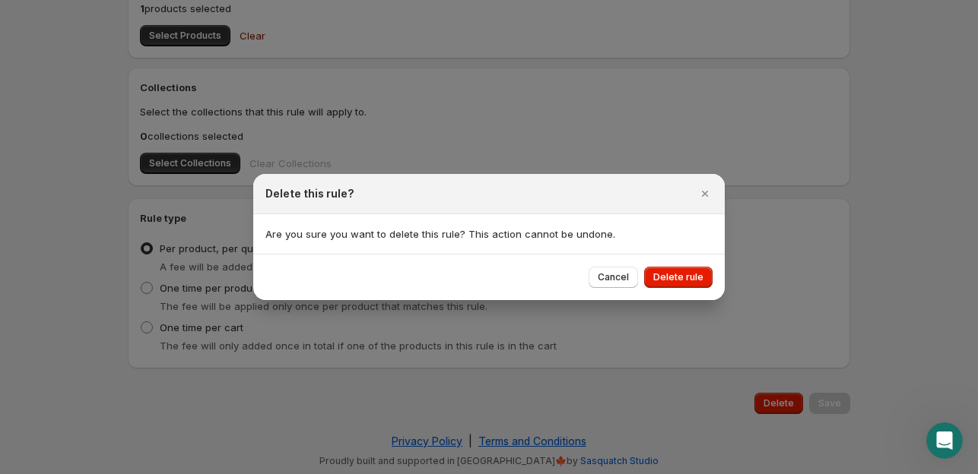
click at [678, 276] on span "Delete rule" at bounding box center [678, 277] width 50 height 12
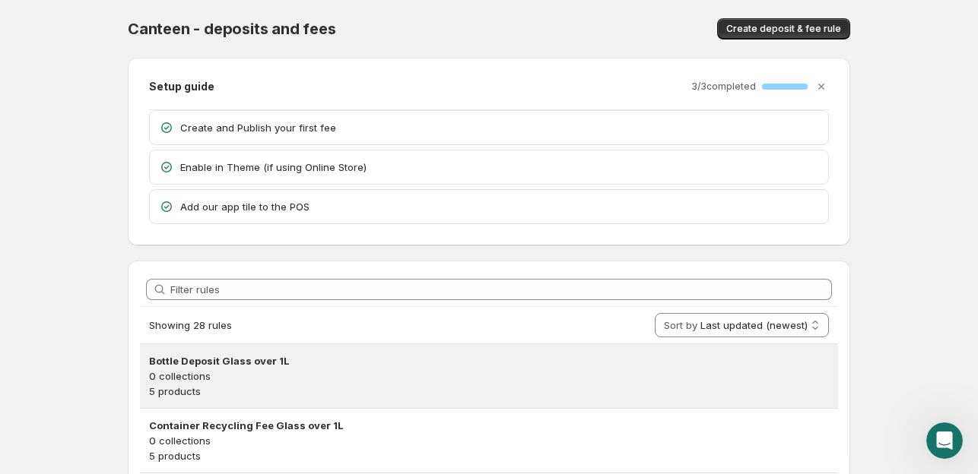
click at [709, 379] on p "0 collections" at bounding box center [489, 376] width 680 height 15
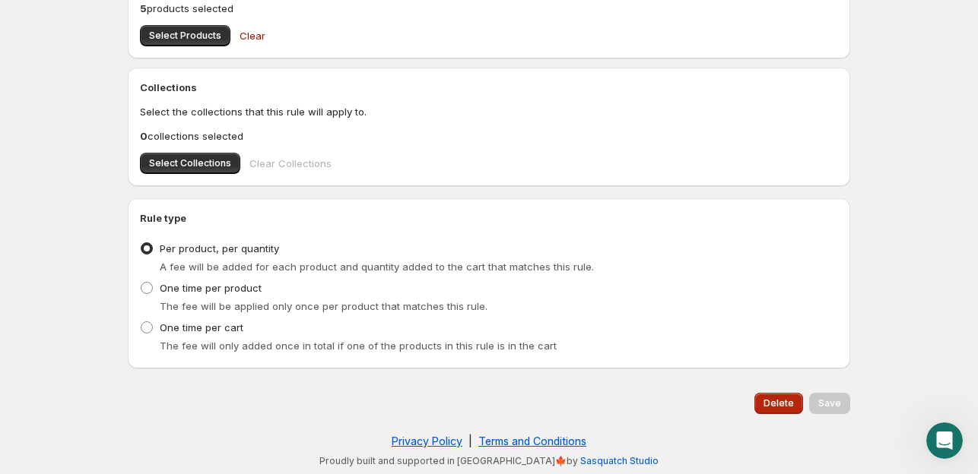
click at [776, 404] on span "Delete" at bounding box center [778, 404] width 30 height 12
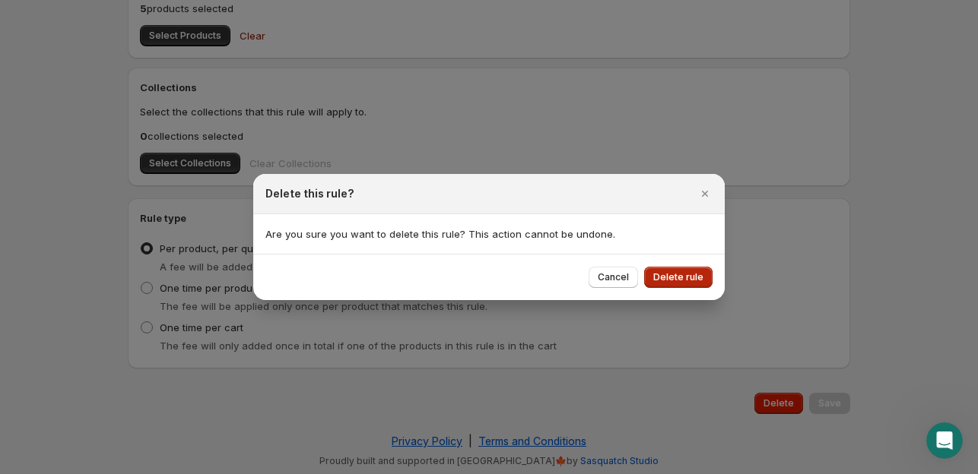
click at [693, 284] on button "Delete rule" at bounding box center [678, 277] width 68 height 21
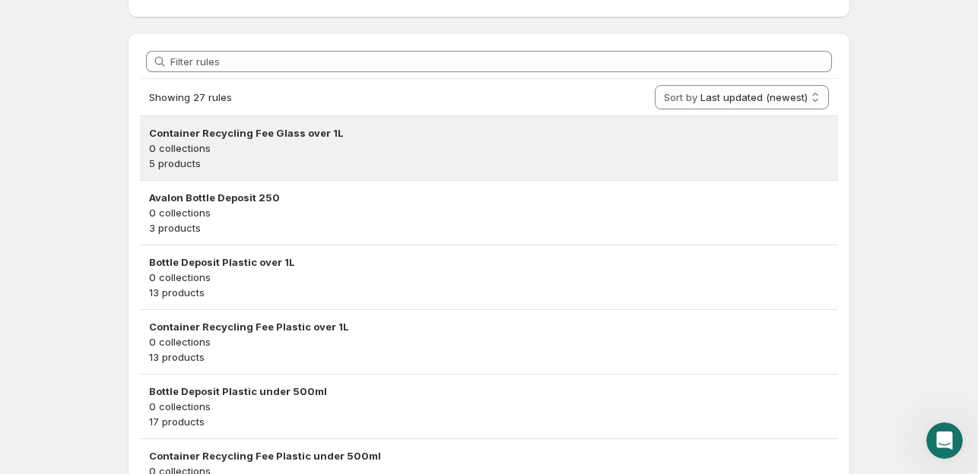
click at [491, 141] on p "0 collections" at bounding box center [489, 148] width 680 height 15
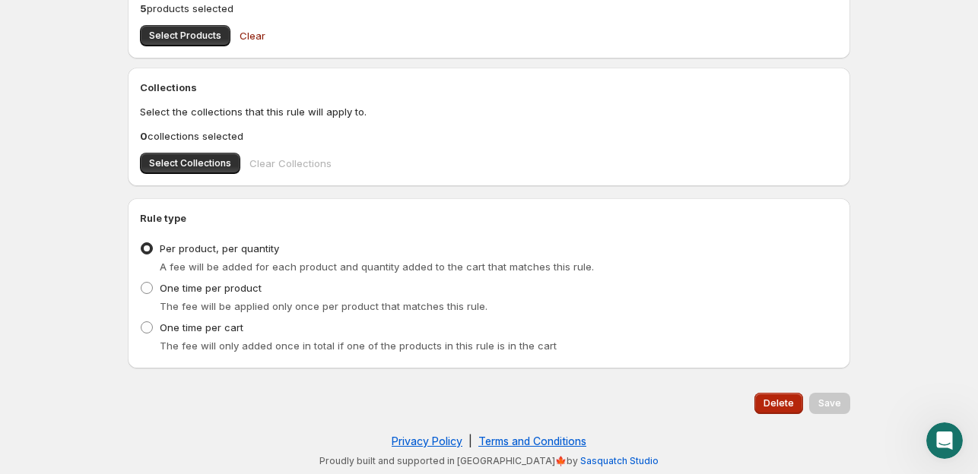
click at [783, 408] on span "Delete" at bounding box center [778, 404] width 30 height 12
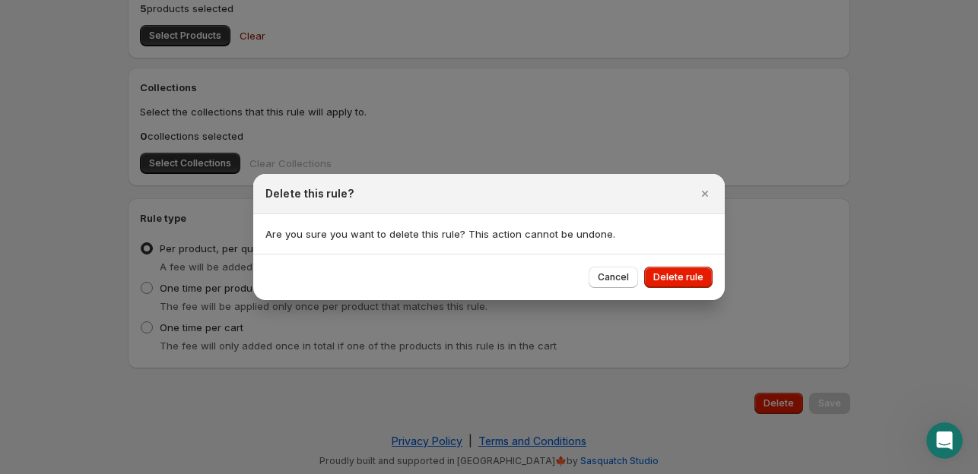
click at [687, 277] on span "Delete rule" at bounding box center [678, 277] width 50 height 12
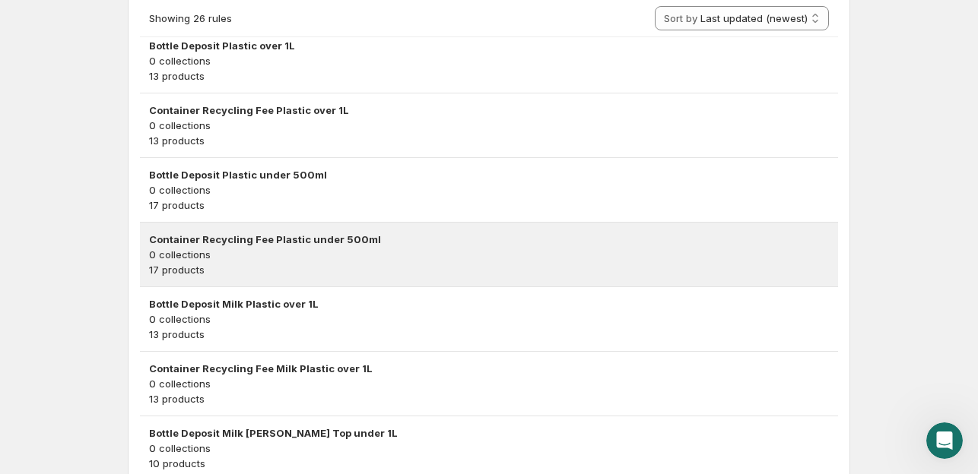
click at [654, 262] on p "17 products" at bounding box center [489, 269] width 680 height 15
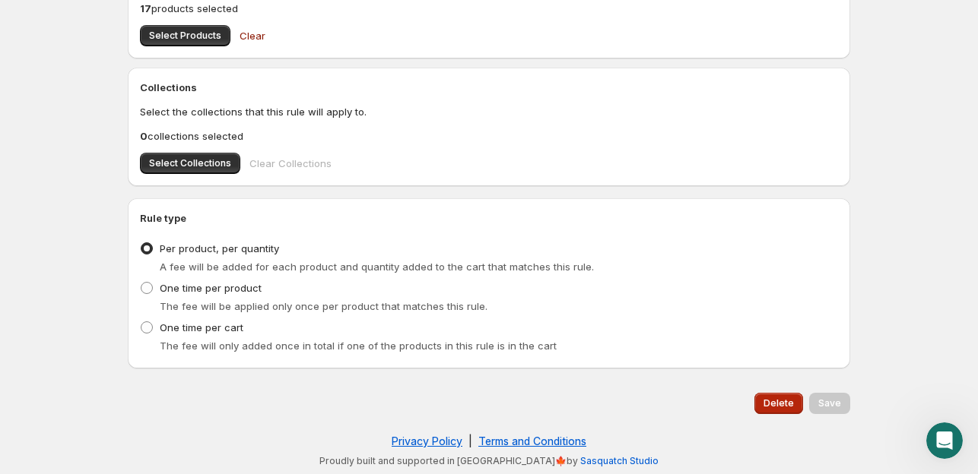
click at [783, 407] on span "Delete" at bounding box center [778, 404] width 30 height 12
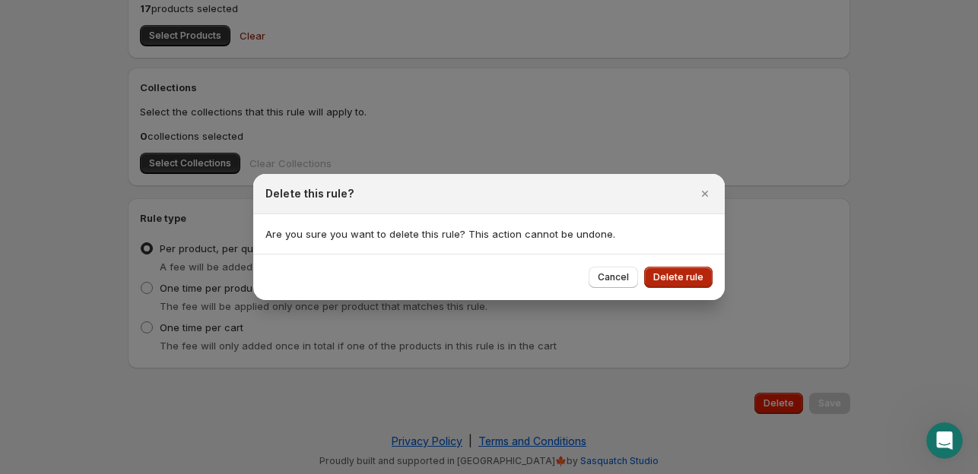
click at [686, 278] on button "Delete rule" at bounding box center [678, 277] width 68 height 21
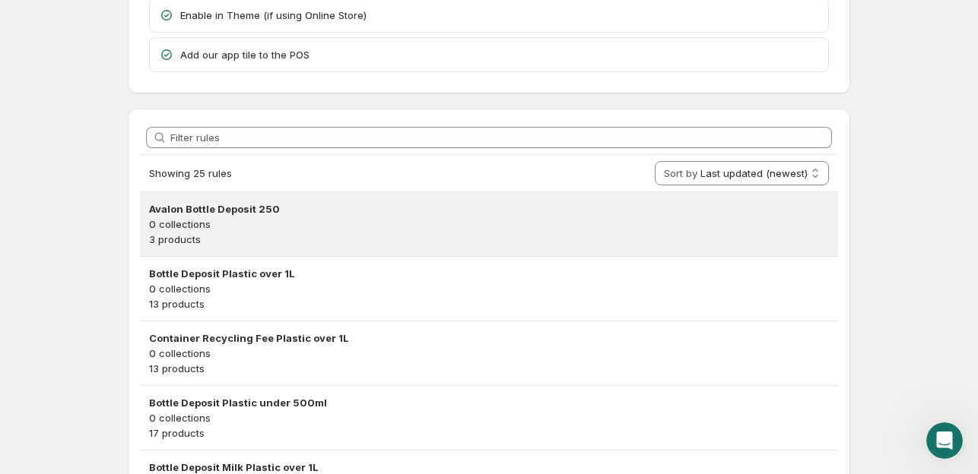
click at [684, 229] on p "0 collections" at bounding box center [489, 224] width 680 height 15
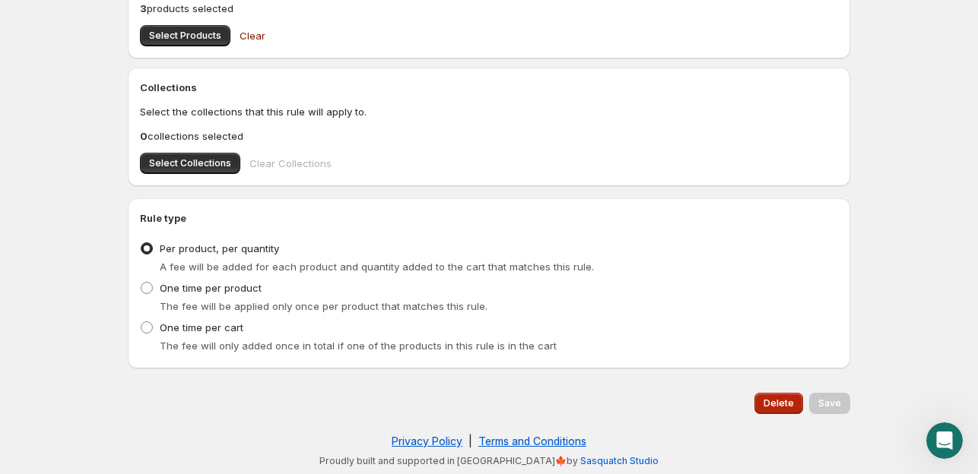
click at [781, 400] on span "Delete" at bounding box center [778, 404] width 30 height 12
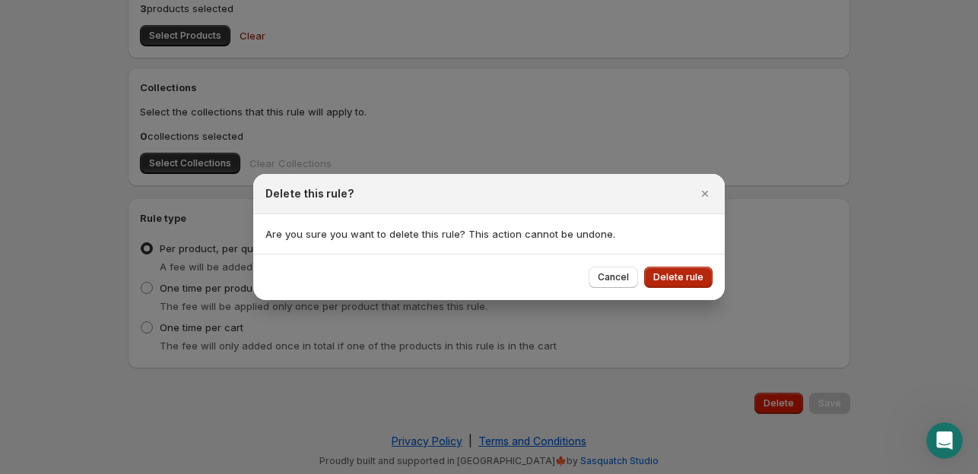
click at [693, 282] on span "Delete rule" at bounding box center [678, 277] width 50 height 12
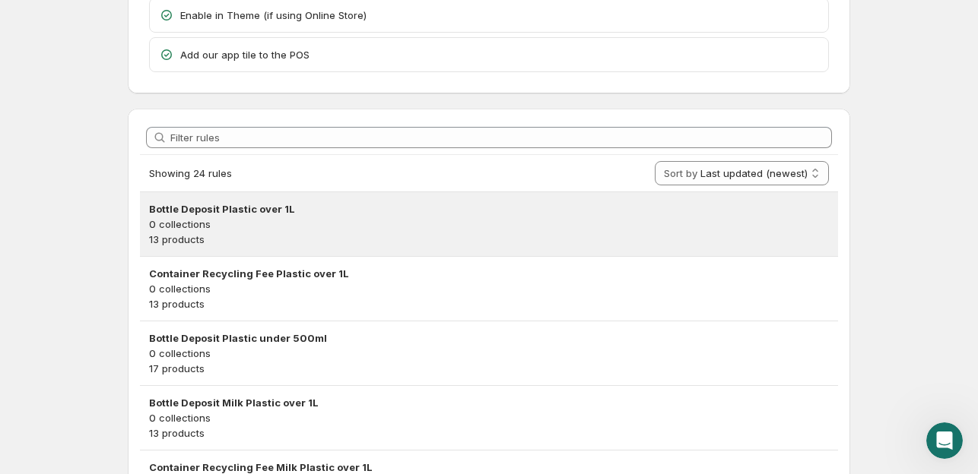
click at [560, 217] on p "0 collections" at bounding box center [489, 224] width 680 height 15
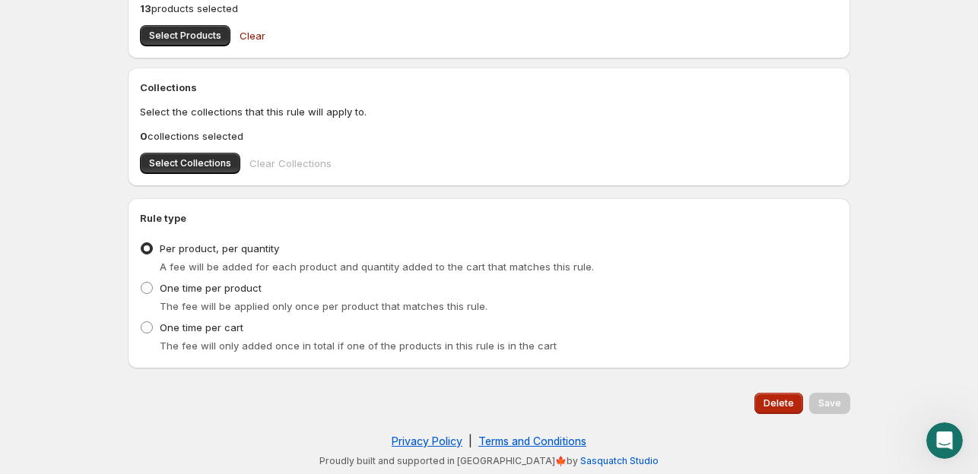
click at [782, 410] on button "Delete" at bounding box center [778, 403] width 49 height 21
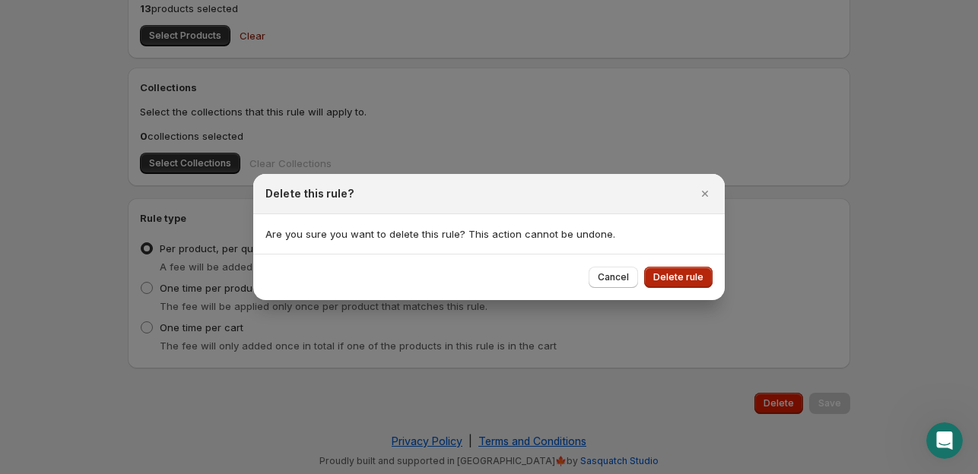
click at [652, 271] on button "Delete rule" at bounding box center [678, 277] width 68 height 21
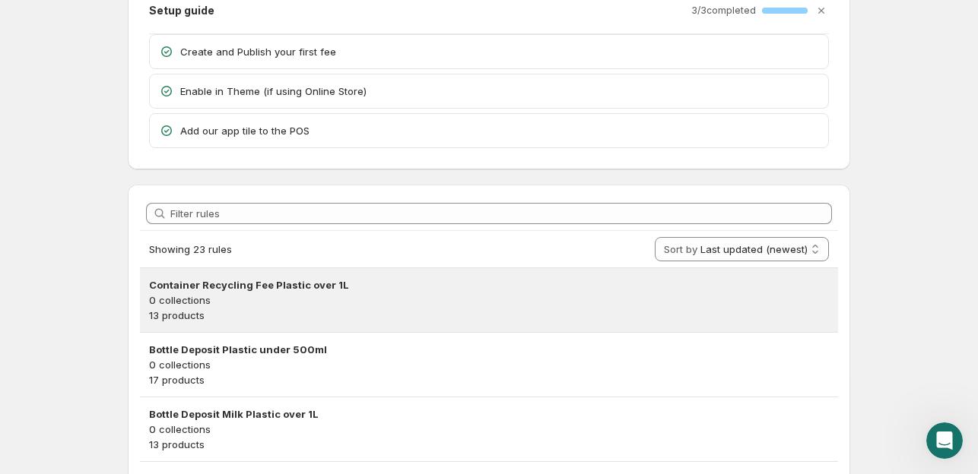
click at [363, 279] on h3 "Container Recycling Fee Plastic over 1L" at bounding box center [489, 284] width 680 height 15
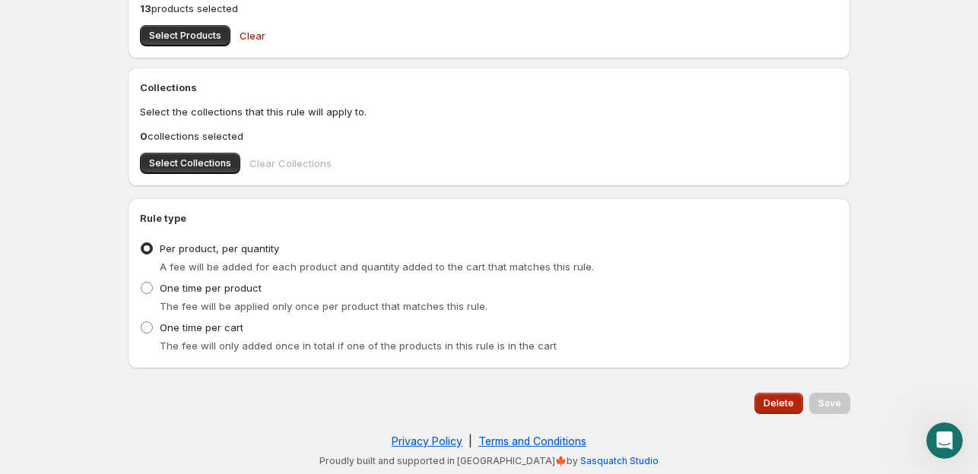
click at [798, 406] on button "Delete" at bounding box center [778, 403] width 49 height 21
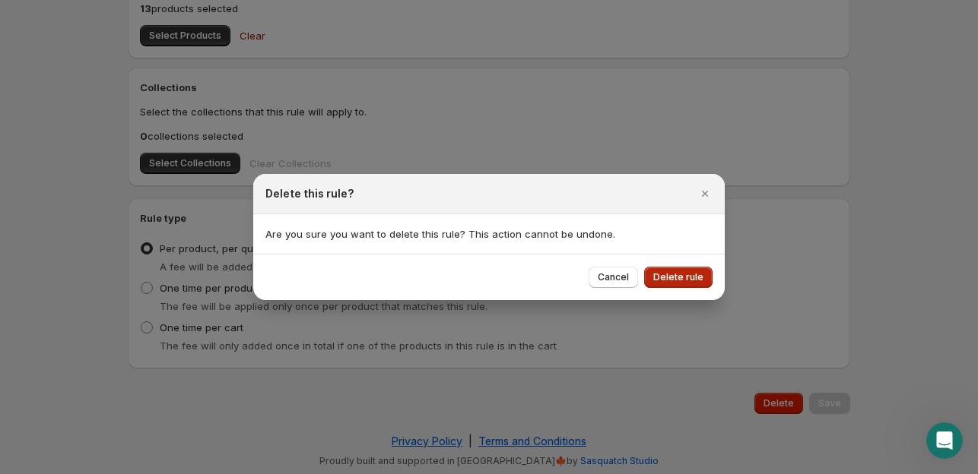
click at [682, 273] on span "Delete rule" at bounding box center [678, 277] width 50 height 12
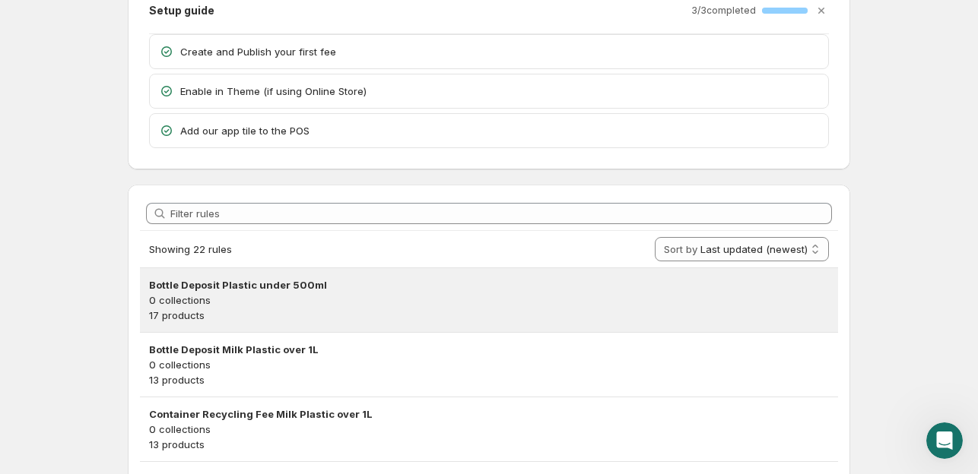
click at [429, 308] on p "17 products" at bounding box center [489, 315] width 680 height 15
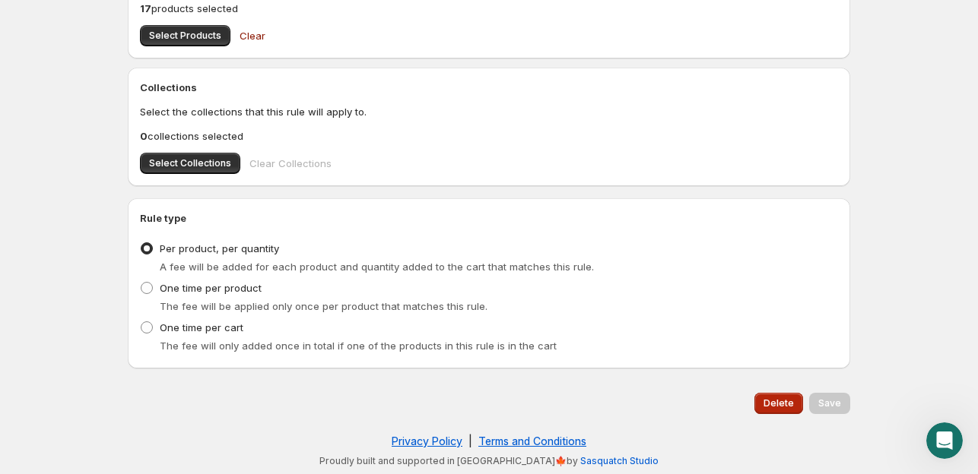
click at [783, 408] on span "Delete" at bounding box center [778, 404] width 30 height 12
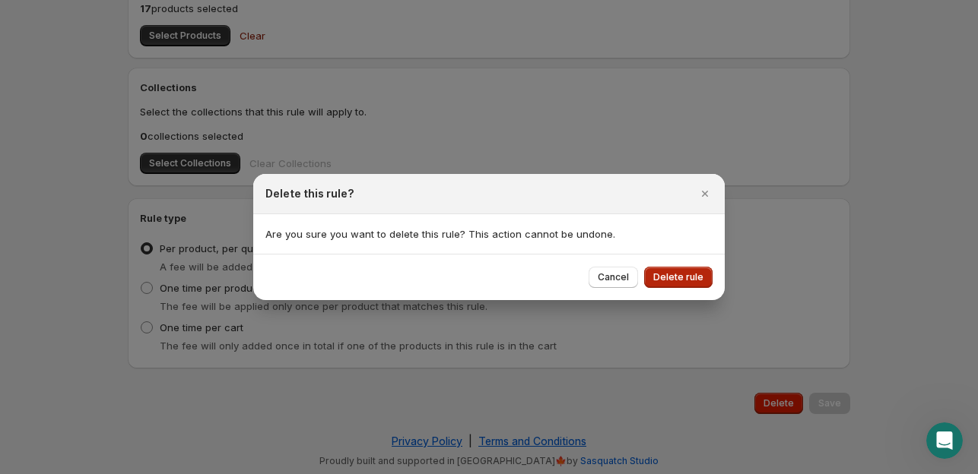
click at [668, 279] on span "Delete rule" at bounding box center [678, 277] width 50 height 12
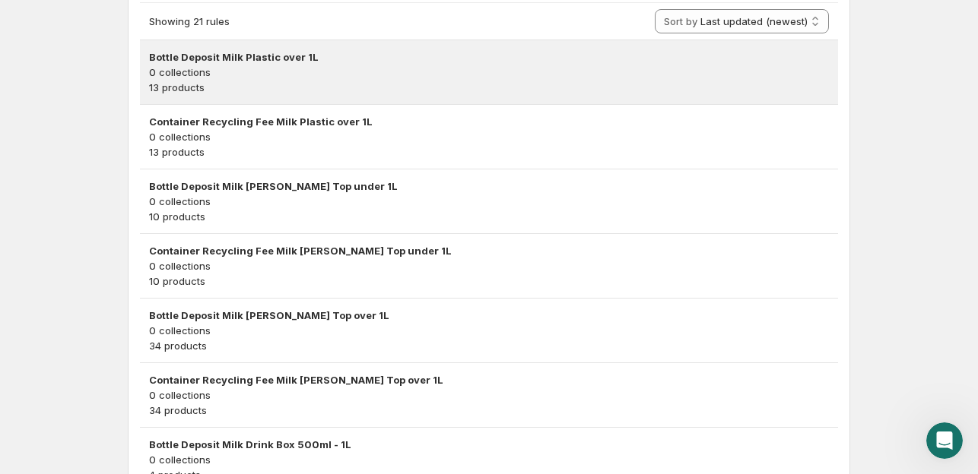
click at [546, 94] on div "Bottle Deposit Milk Plastic over 1L 0 collections 13 products" at bounding box center [489, 72] width 698 height 64
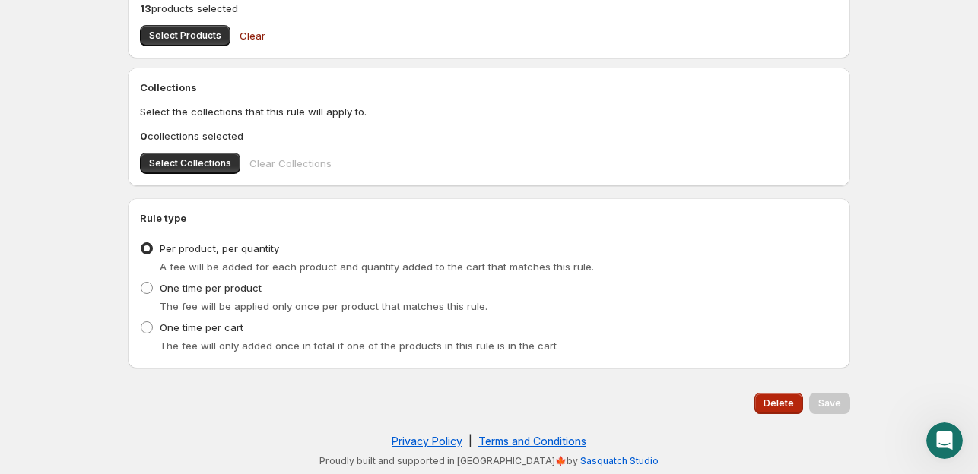
click at [775, 403] on span "Delete" at bounding box center [778, 404] width 30 height 12
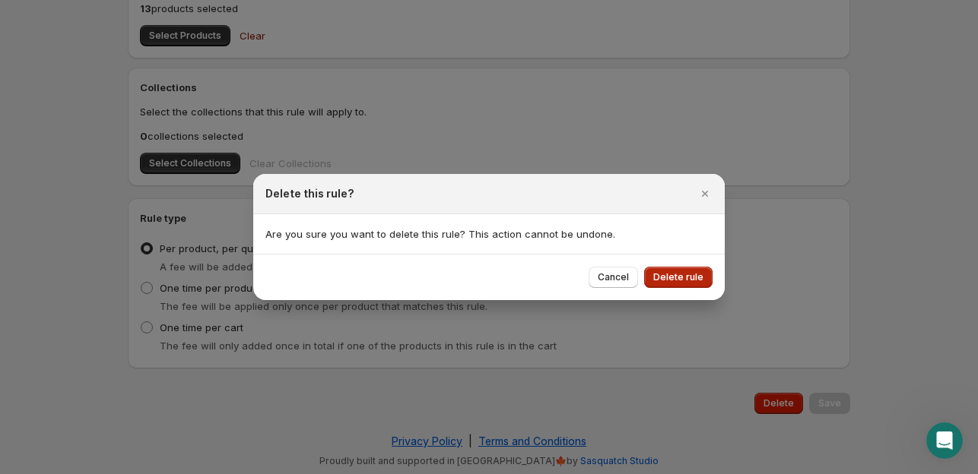
click at [676, 281] on span "Delete rule" at bounding box center [678, 277] width 50 height 12
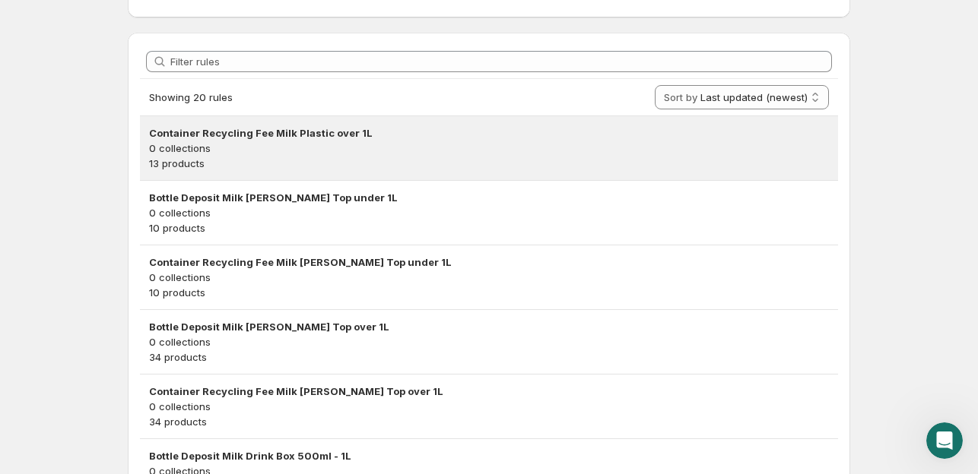
click at [398, 130] on h3 "Container Recycling Fee Milk Plastic over 1L" at bounding box center [489, 132] width 680 height 15
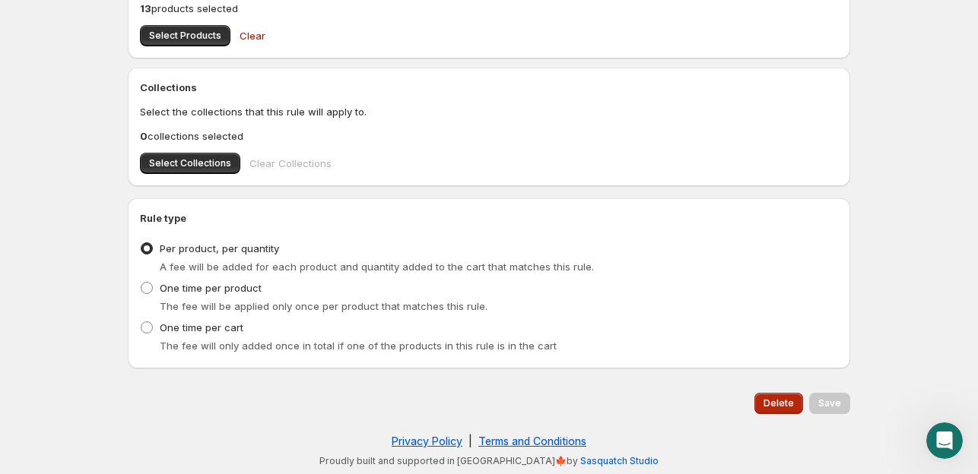
click at [766, 401] on button "Delete" at bounding box center [778, 403] width 49 height 21
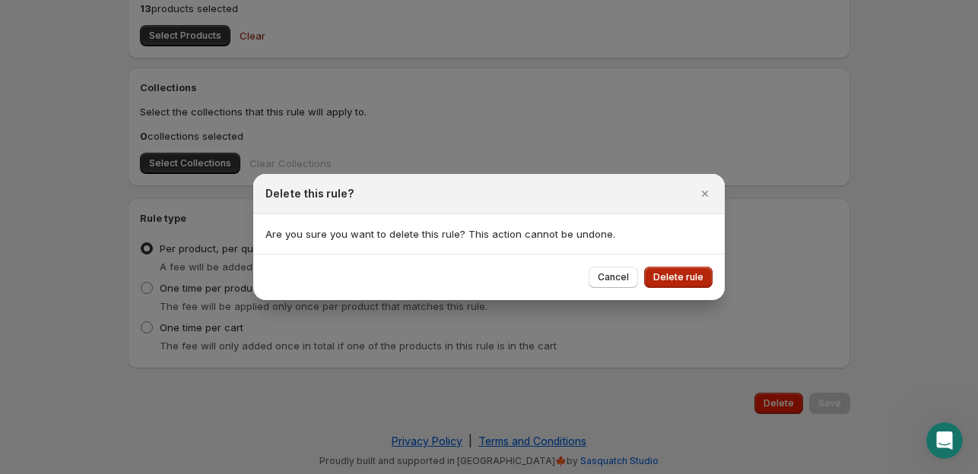
click at [683, 268] on button "Delete rule" at bounding box center [678, 277] width 68 height 21
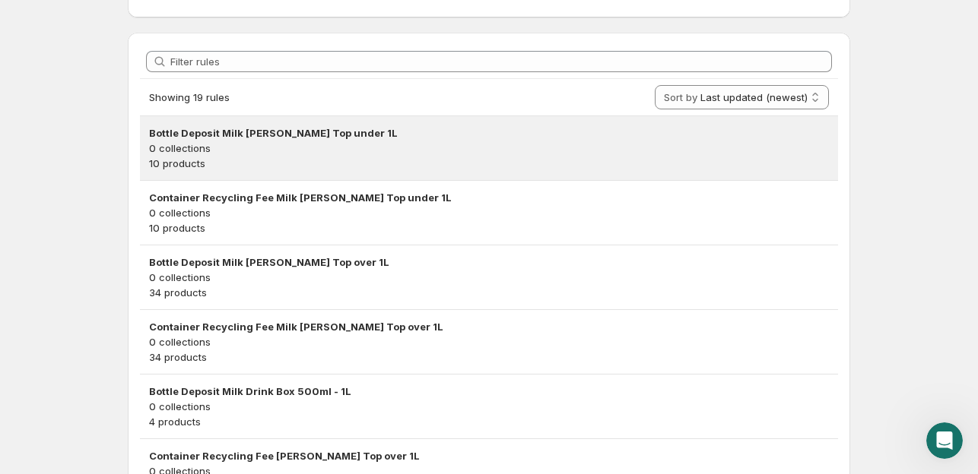
click at [433, 130] on h3 "Bottle Deposit Milk [PERSON_NAME] Top under 1L" at bounding box center [489, 132] width 680 height 15
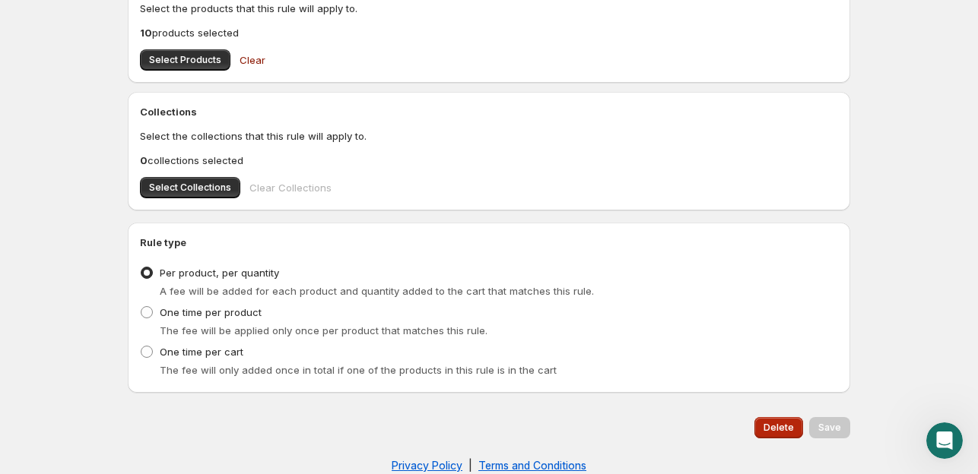
click at [760, 425] on button "Delete" at bounding box center [778, 427] width 49 height 21
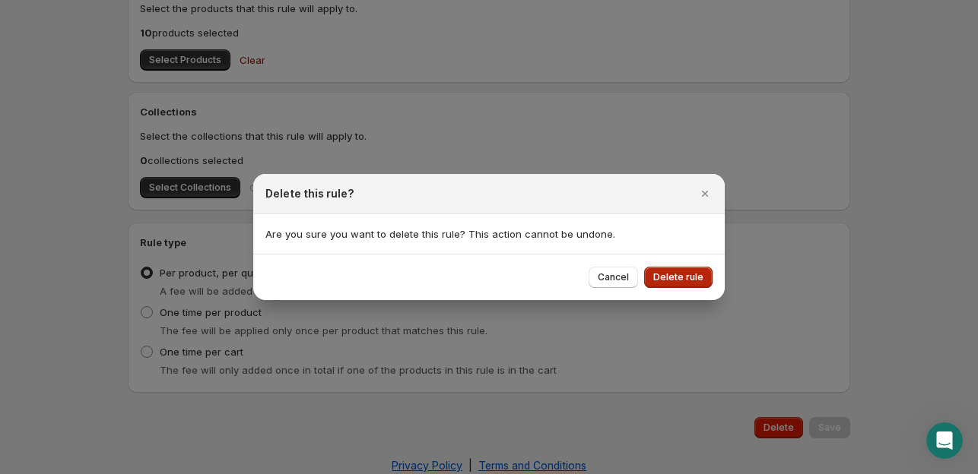
click at [690, 276] on span "Delete rule" at bounding box center [678, 277] width 50 height 12
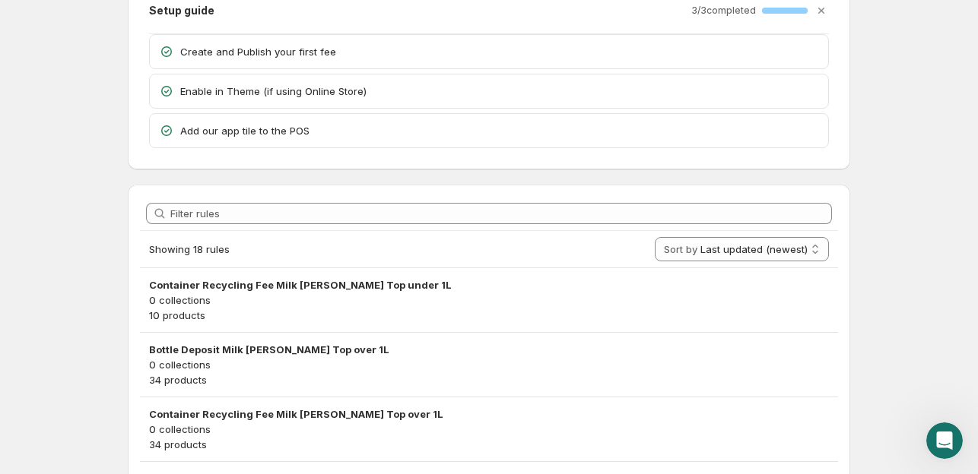
click at [674, 296] on p "0 collections" at bounding box center [489, 300] width 680 height 15
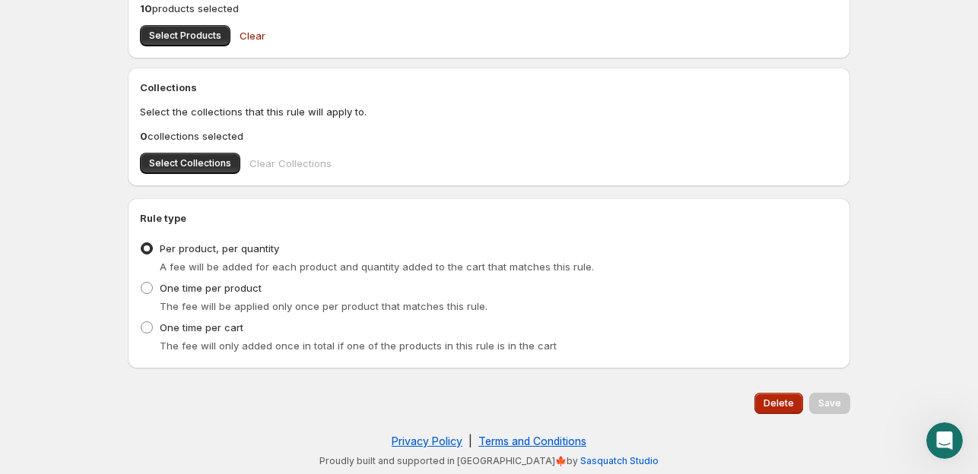
click at [772, 401] on span "Delete" at bounding box center [778, 404] width 30 height 12
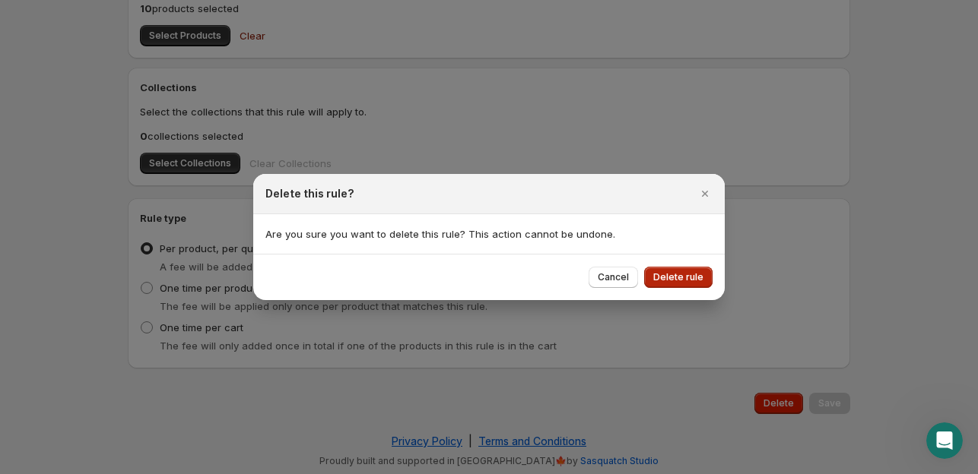
click at [696, 277] on span "Delete rule" at bounding box center [678, 277] width 50 height 12
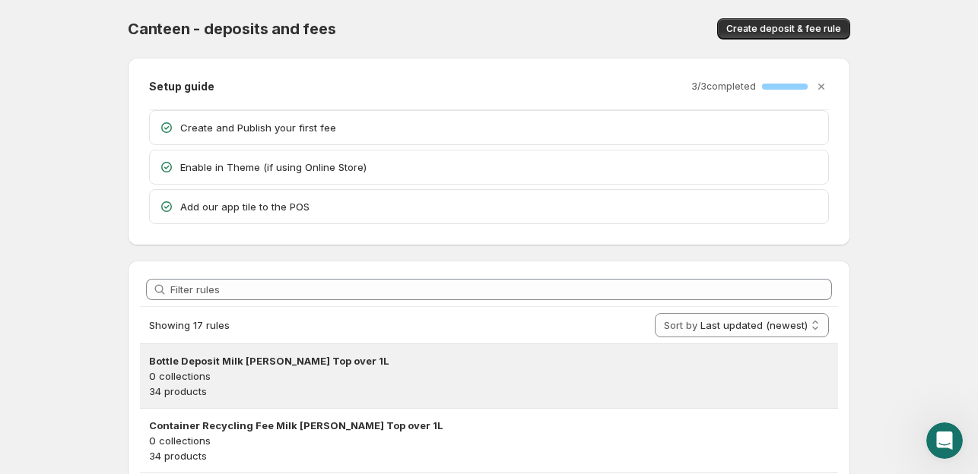
click at [596, 387] on p "34 products" at bounding box center [489, 391] width 680 height 15
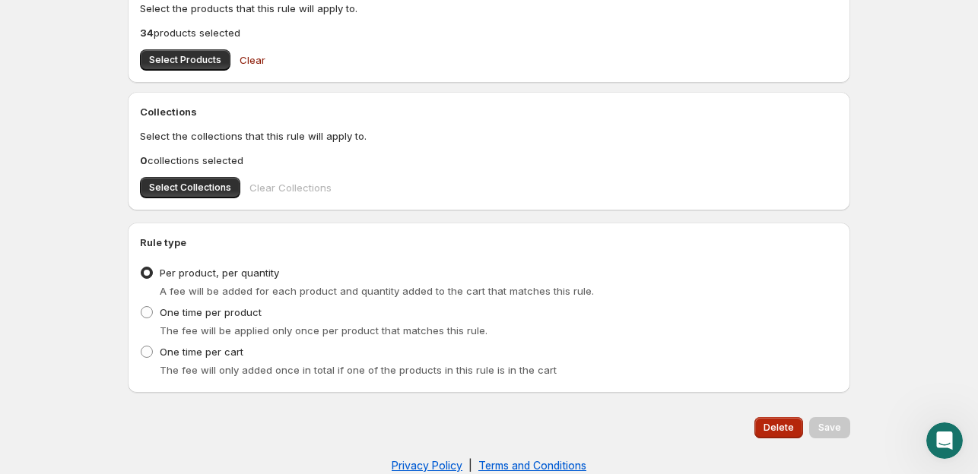
click at [774, 430] on span "Delete" at bounding box center [778, 428] width 30 height 12
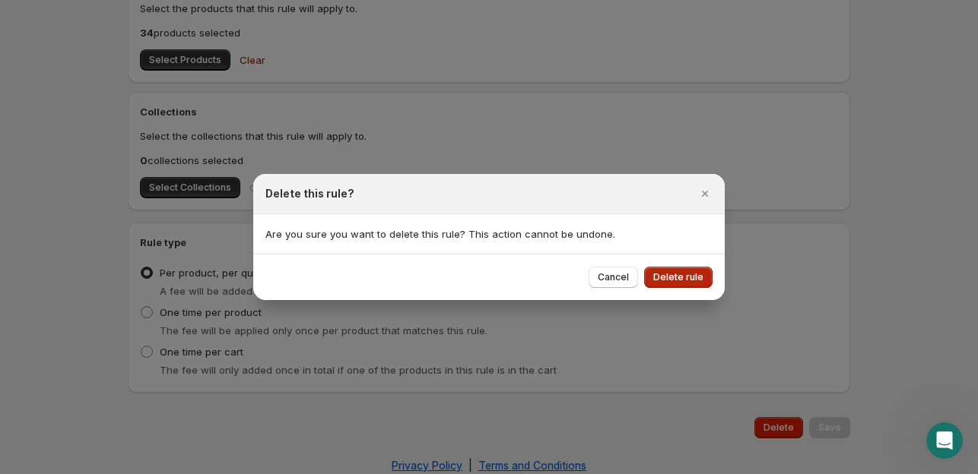
click at [682, 284] on button "Delete rule" at bounding box center [678, 277] width 68 height 21
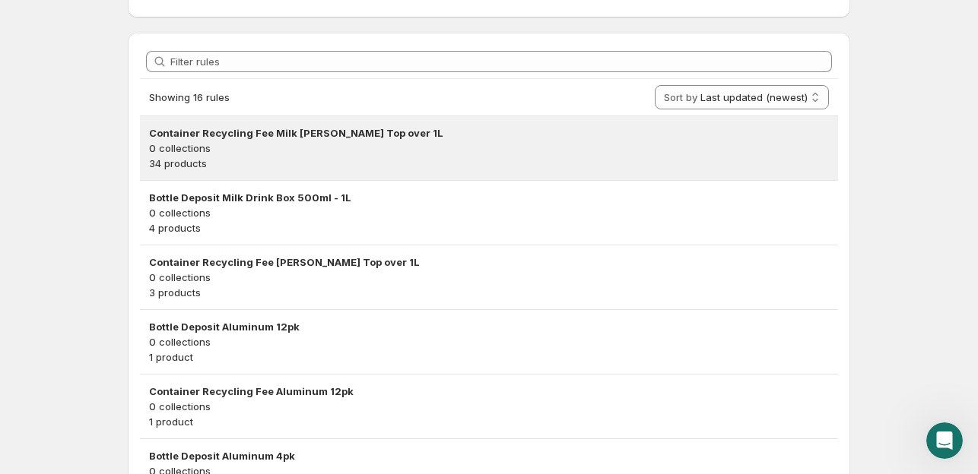
click at [519, 153] on p "0 collections" at bounding box center [489, 148] width 680 height 15
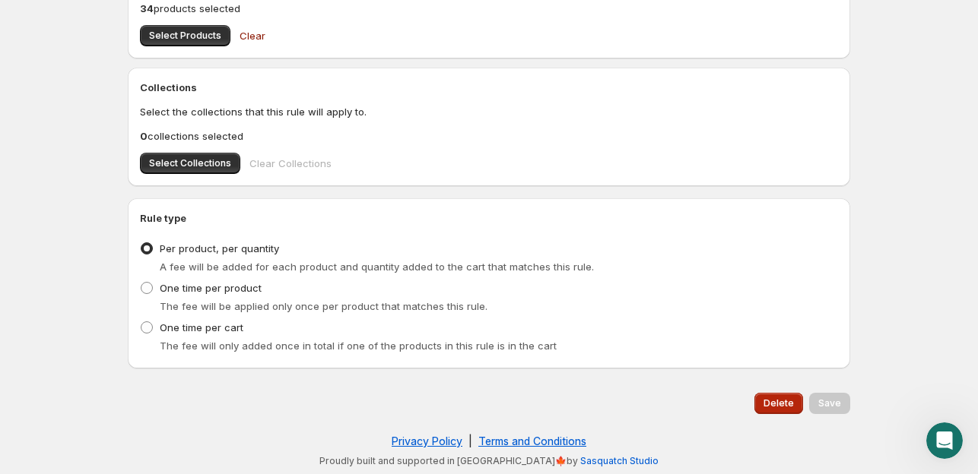
click at [788, 407] on span "Delete" at bounding box center [778, 404] width 30 height 12
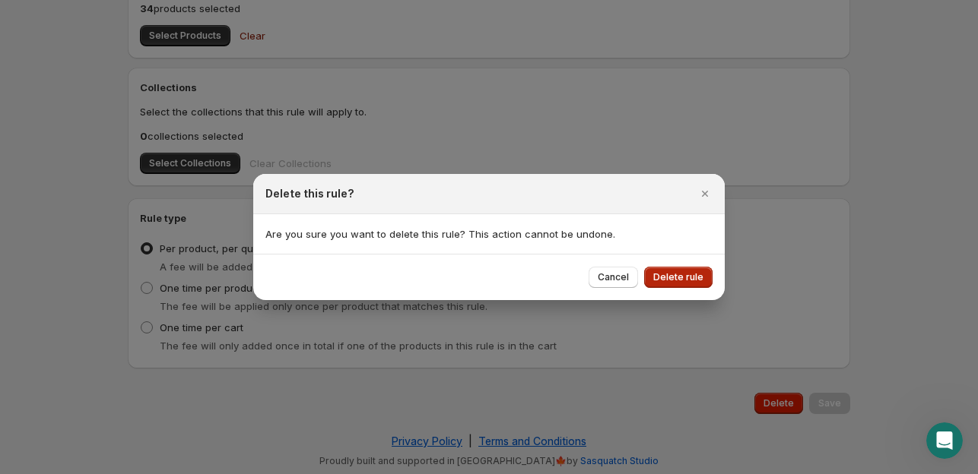
click at [696, 285] on button "Delete rule" at bounding box center [678, 277] width 68 height 21
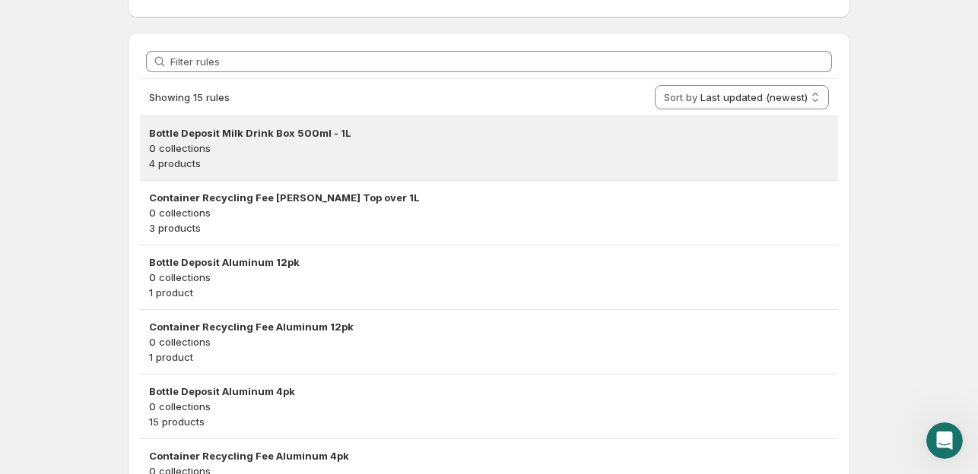
click at [496, 144] on p "0 collections" at bounding box center [489, 148] width 680 height 15
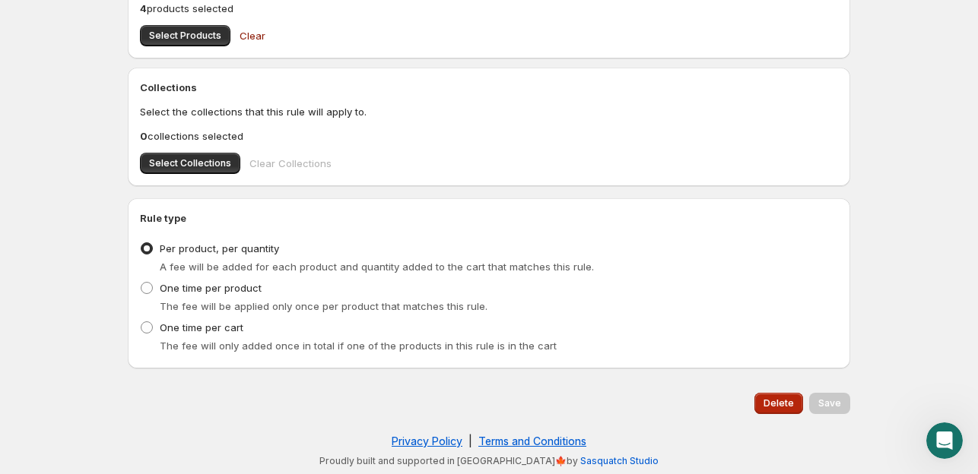
click at [782, 404] on span "Delete" at bounding box center [778, 404] width 30 height 12
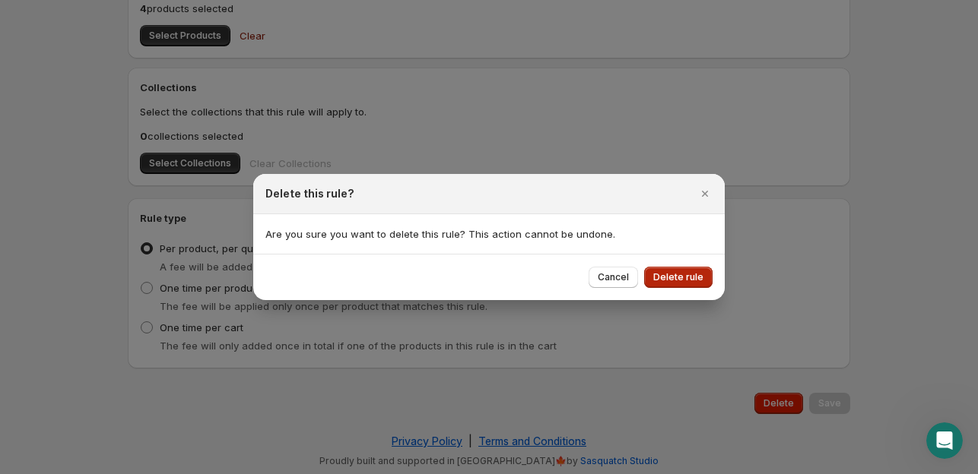
click at [674, 281] on span "Delete rule" at bounding box center [678, 277] width 50 height 12
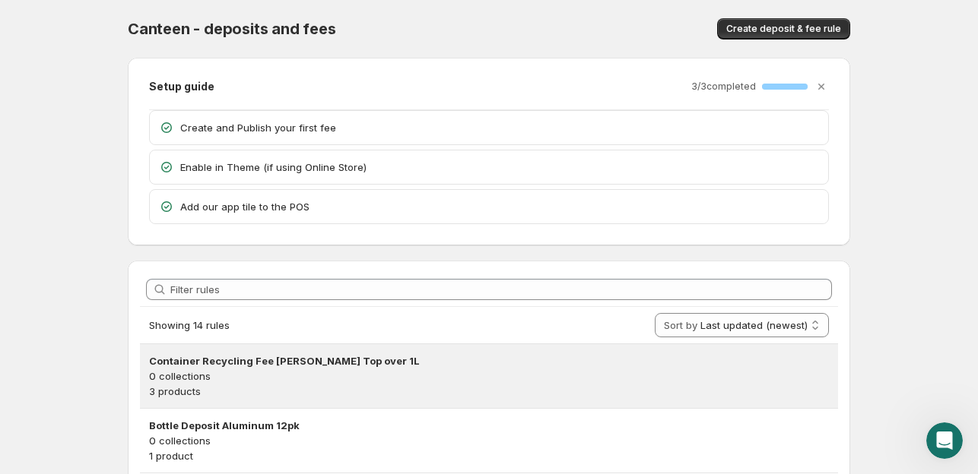
click at [297, 360] on h3 "Container Recycling Fee [PERSON_NAME] Top over 1L" at bounding box center [489, 361] width 680 height 15
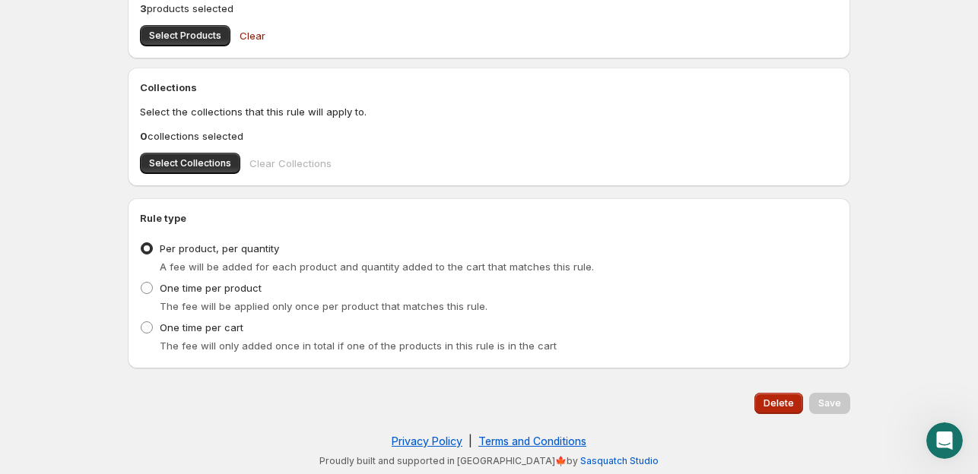
click at [769, 408] on span "Delete" at bounding box center [778, 404] width 30 height 12
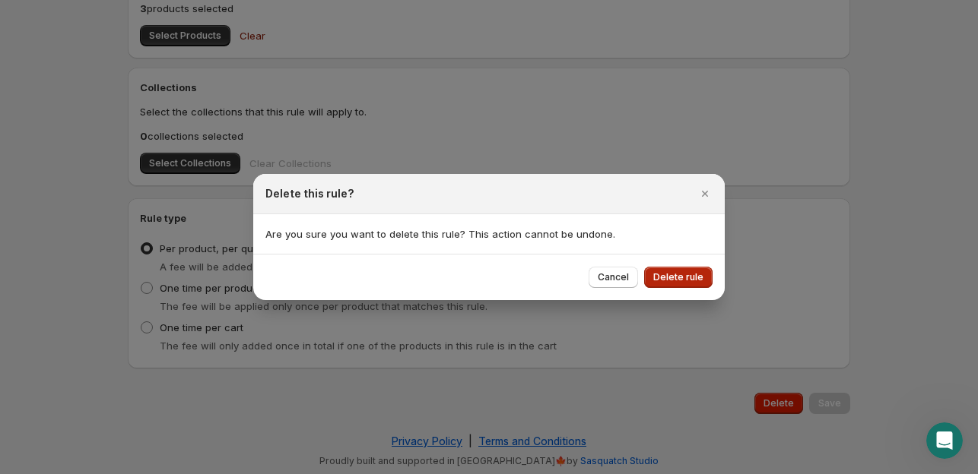
click at [664, 274] on span "Delete rule" at bounding box center [678, 277] width 50 height 12
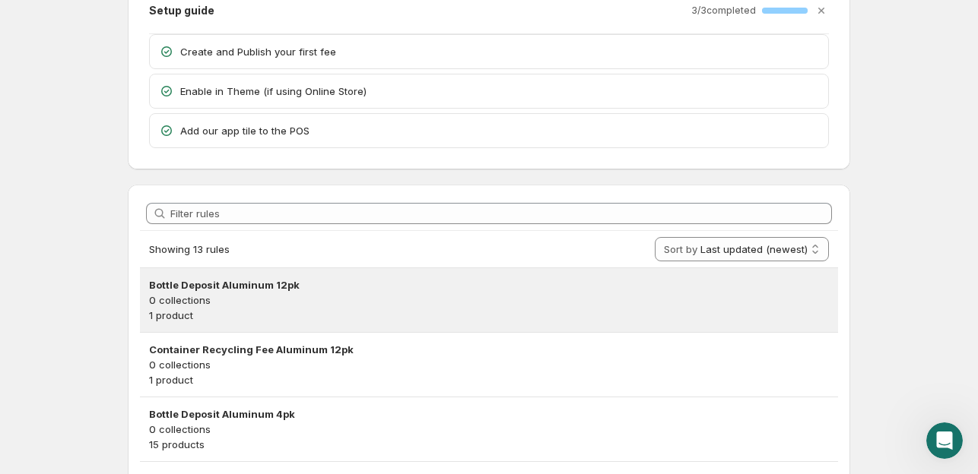
click at [439, 325] on div "Bottle Deposit Aluminum 12pk 0 collections 1 product" at bounding box center [489, 300] width 698 height 64
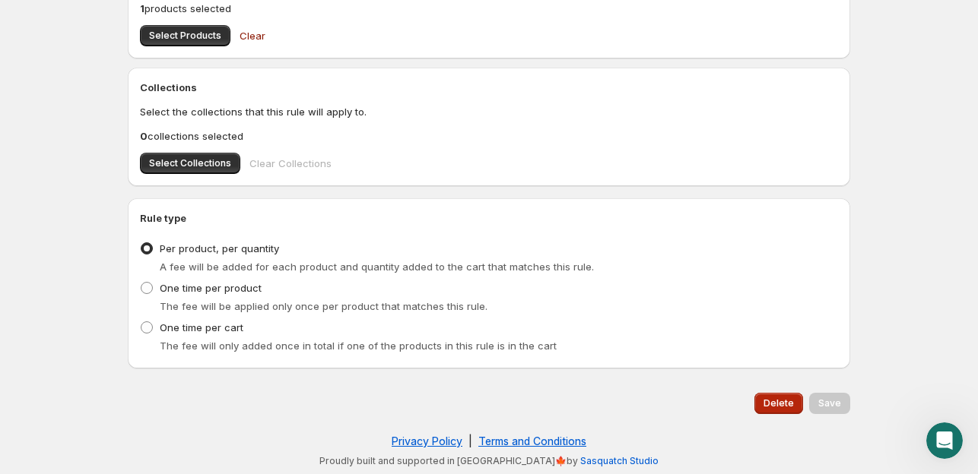
click at [782, 411] on button "Delete" at bounding box center [778, 403] width 49 height 21
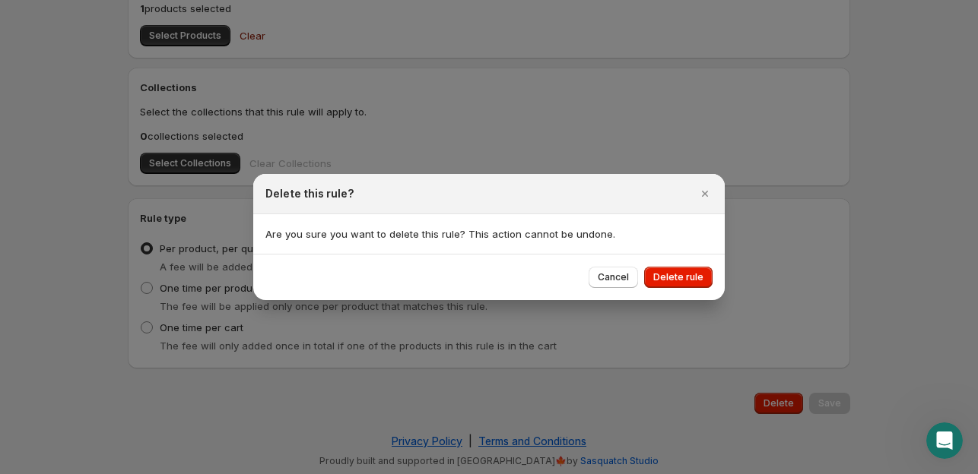
click at [668, 265] on div "Cancel Delete rule" at bounding box center [488, 277] width 471 height 46
click at [674, 285] on button "Delete rule" at bounding box center [678, 277] width 68 height 21
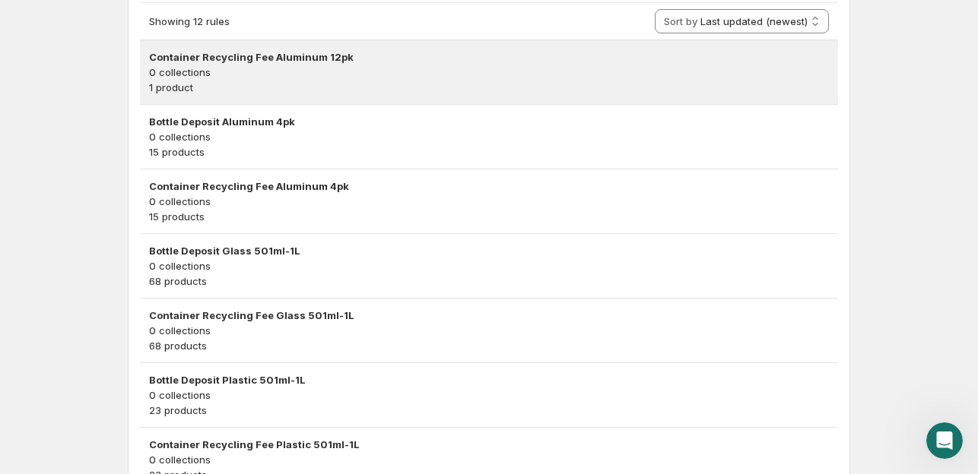
click at [308, 49] on h3 "Container Recycling Fee Aluminum 12pk" at bounding box center [489, 56] width 680 height 15
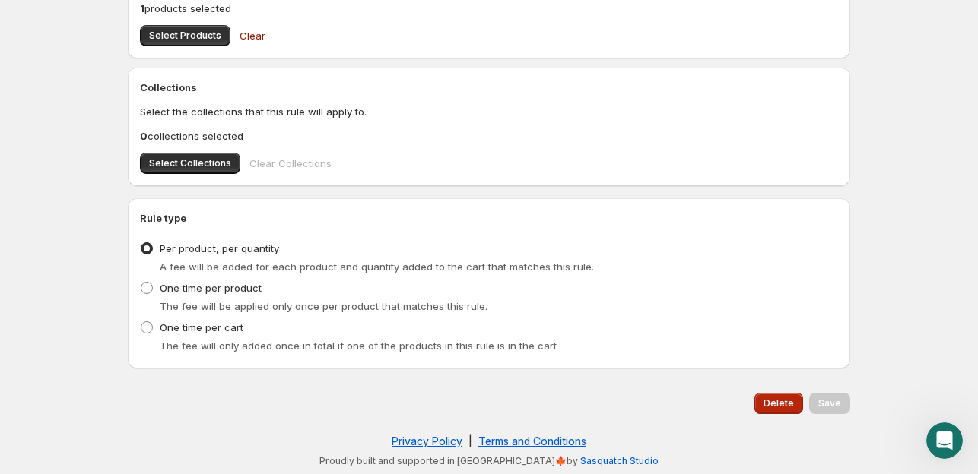
click at [779, 407] on span "Delete" at bounding box center [778, 404] width 30 height 12
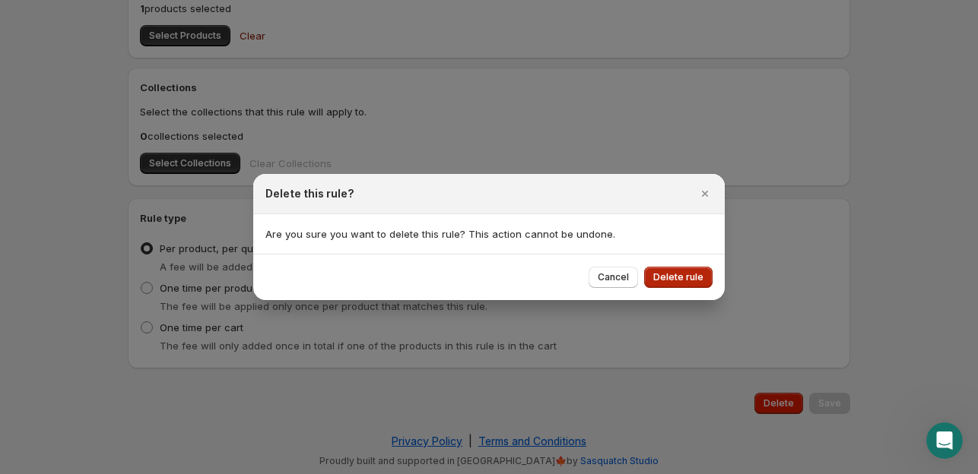
click at [677, 276] on span "Delete rule" at bounding box center [678, 277] width 50 height 12
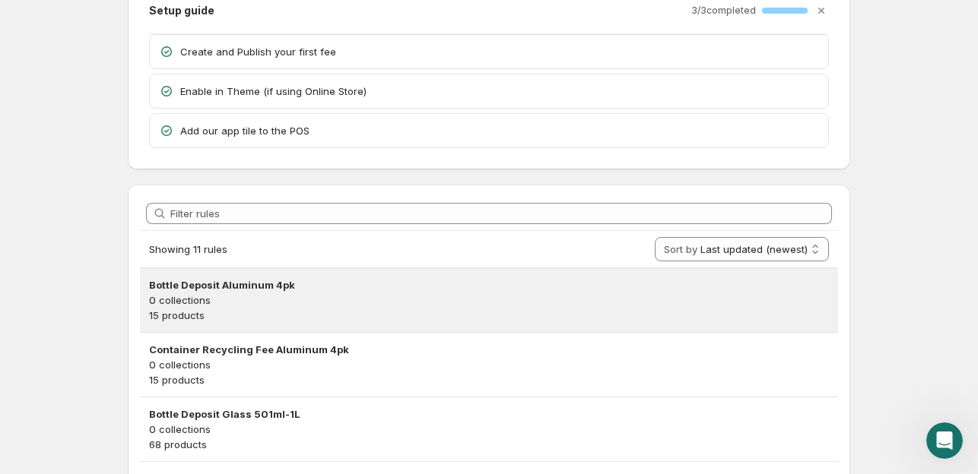
click at [352, 297] on p "0 collections" at bounding box center [489, 300] width 680 height 15
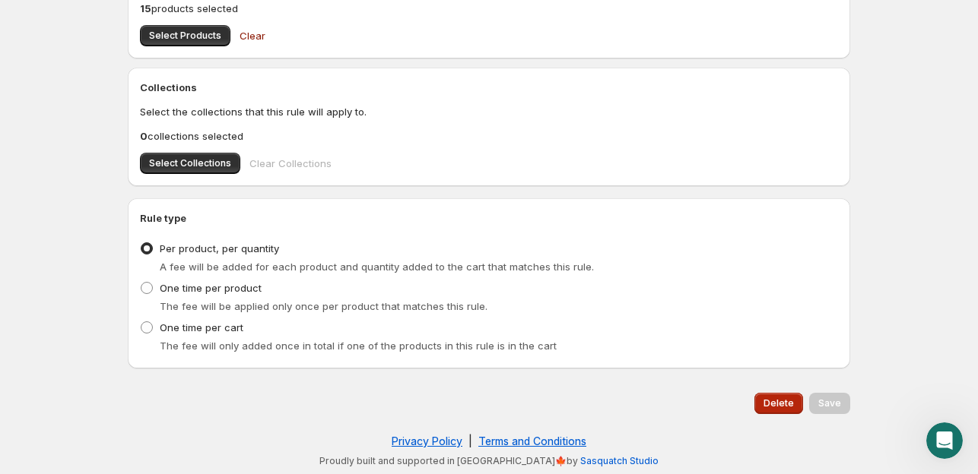
click at [786, 407] on span "Delete" at bounding box center [778, 404] width 30 height 12
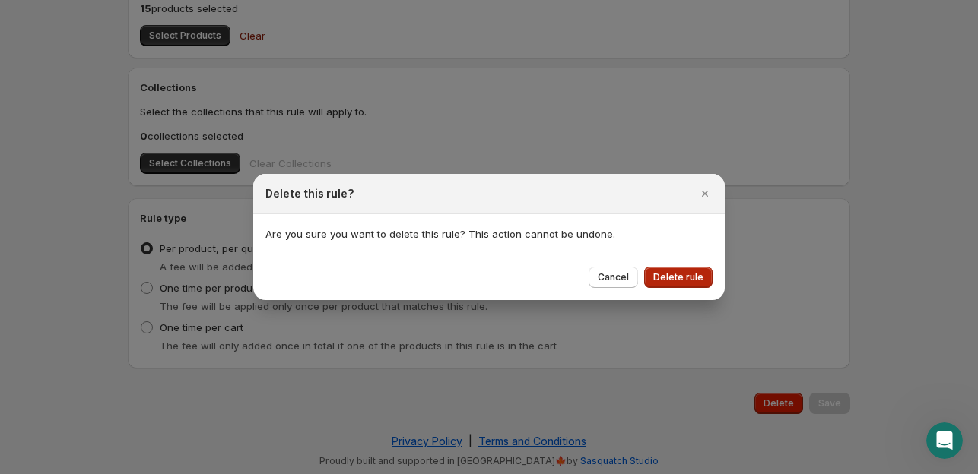
click at [666, 274] on span "Delete rule" at bounding box center [678, 277] width 50 height 12
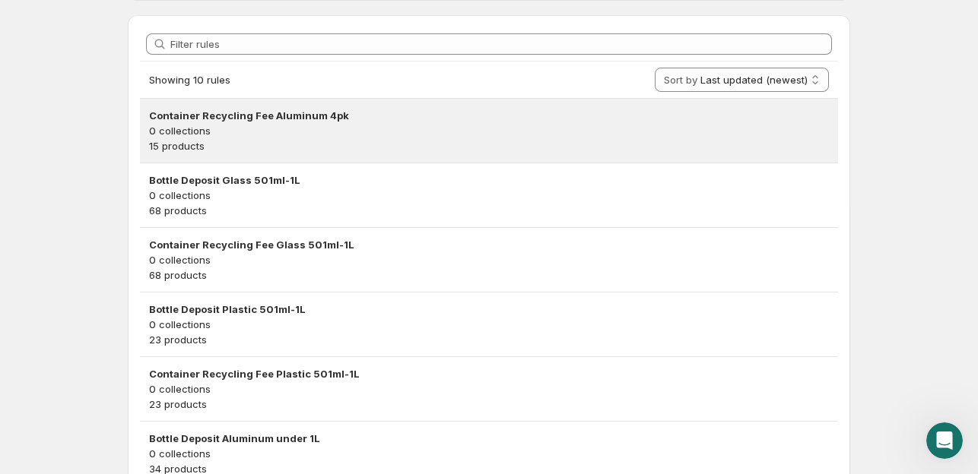
scroll to position [228, 0]
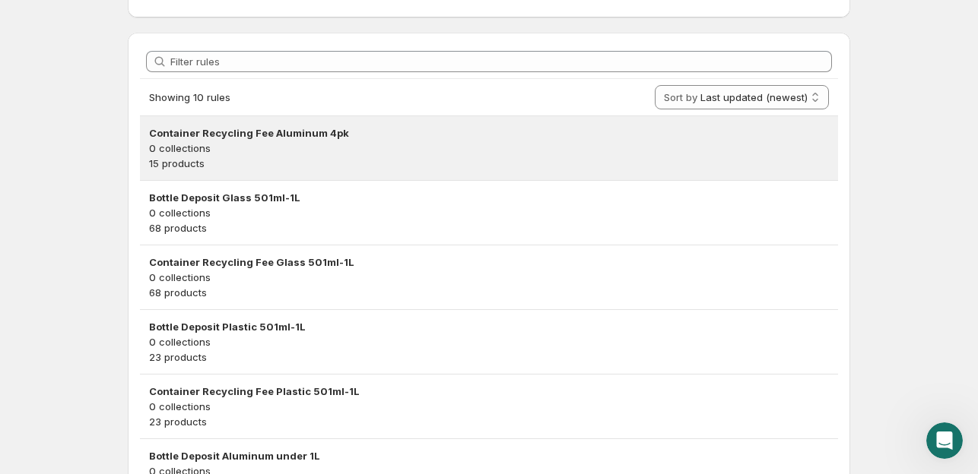
click at [263, 137] on h3 "Container Recycling Fee Aluminum 4pk" at bounding box center [489, 132] width 680 height 15
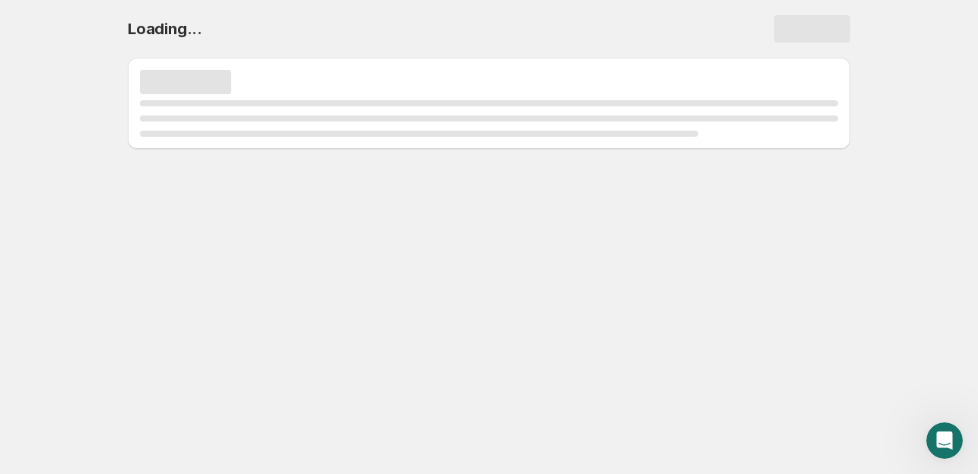
scroll to position [0, 0]
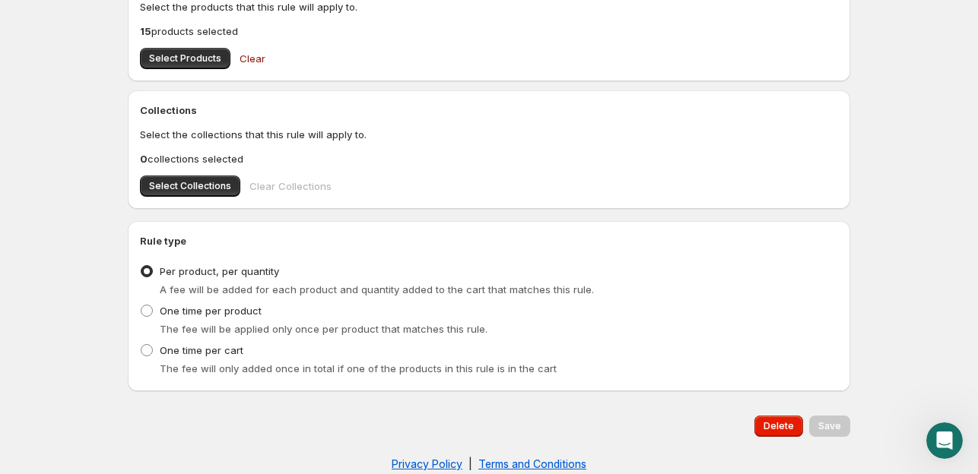
scroll to position [709, 0]
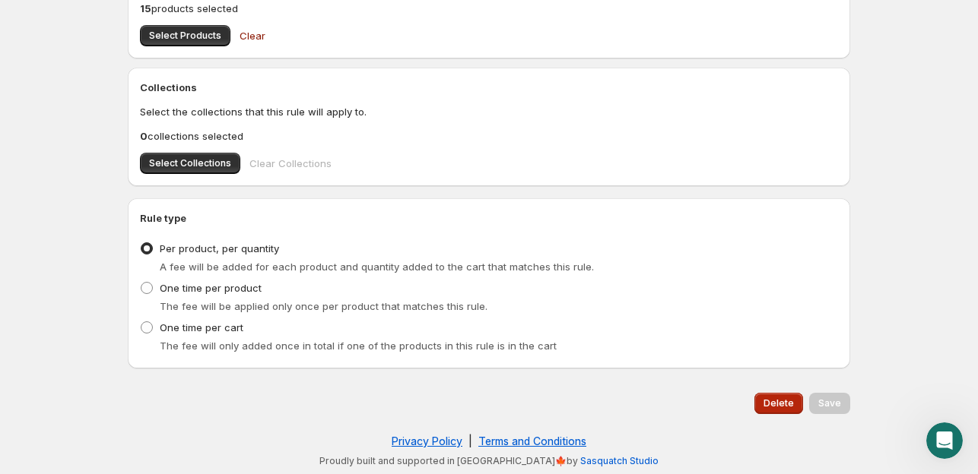
click at [787, 403] on span "Delete" at bounding box center [778, 404] width 30 height 12
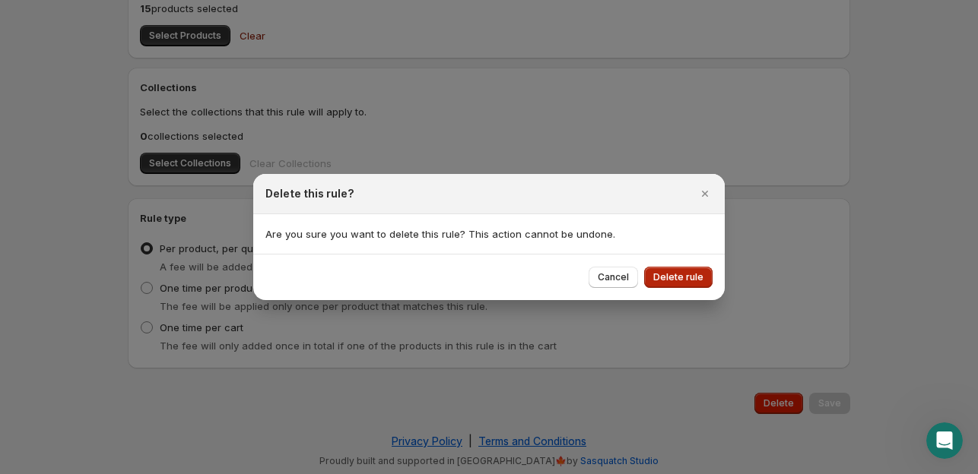
click at [682, 276] on span "Delete rule" at bounding box center [678, 277] width 50 height 12
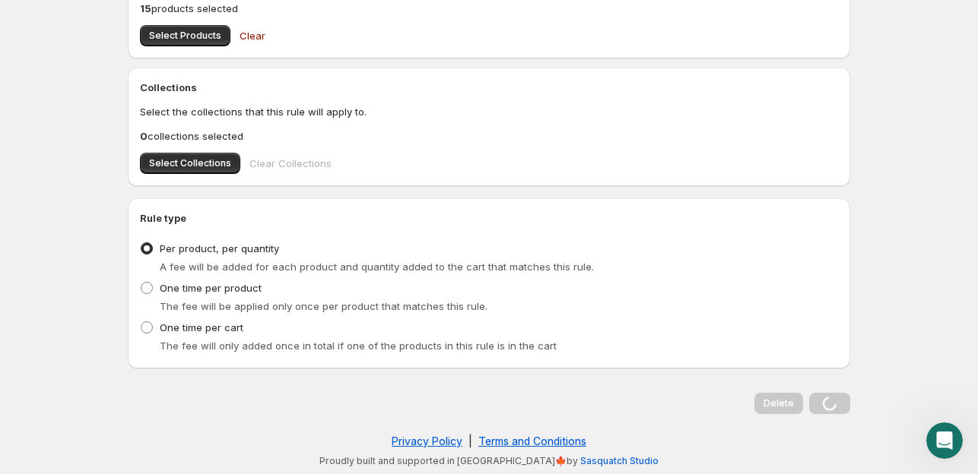
scroll to position [0, 0]
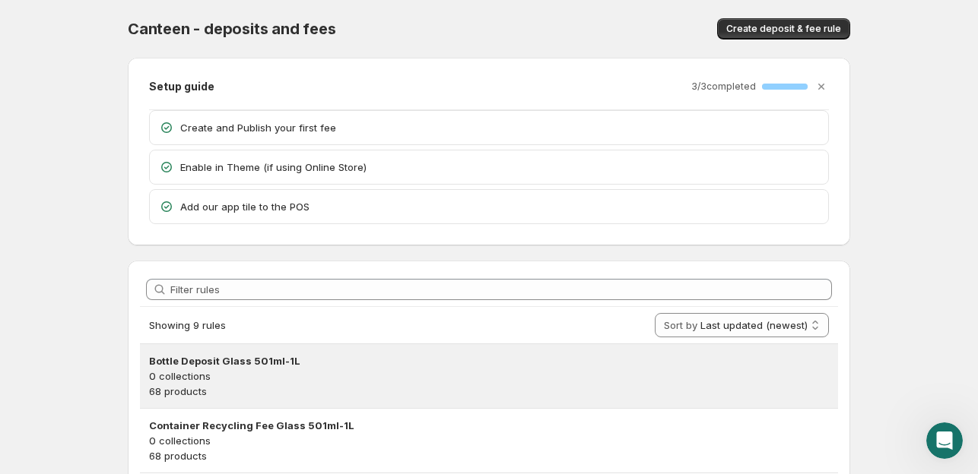
scroll to position [152, 0]
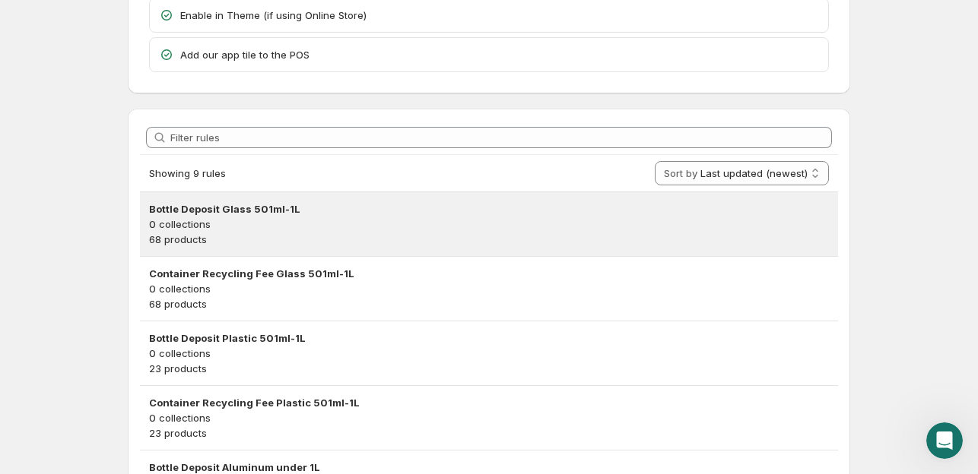
click at [501, 232] on p "68 products" at bounding box center [489, 239] width 680 height 15
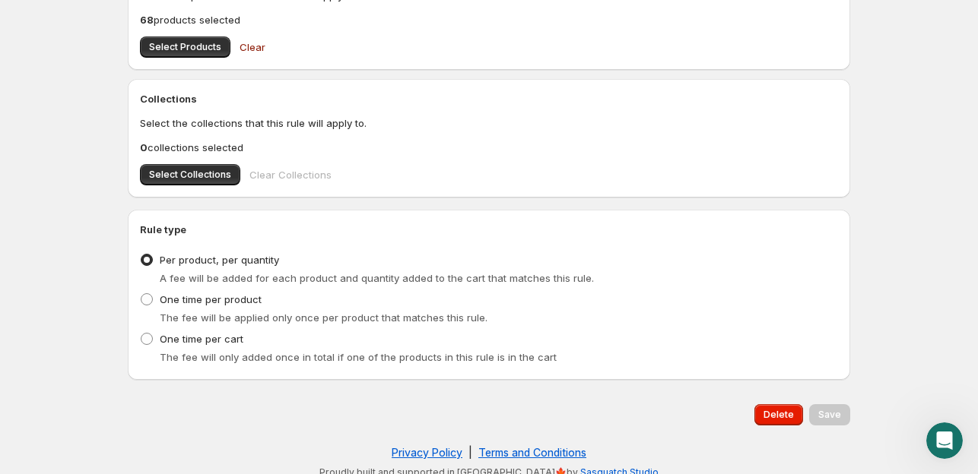
scroll to position [709, 0]
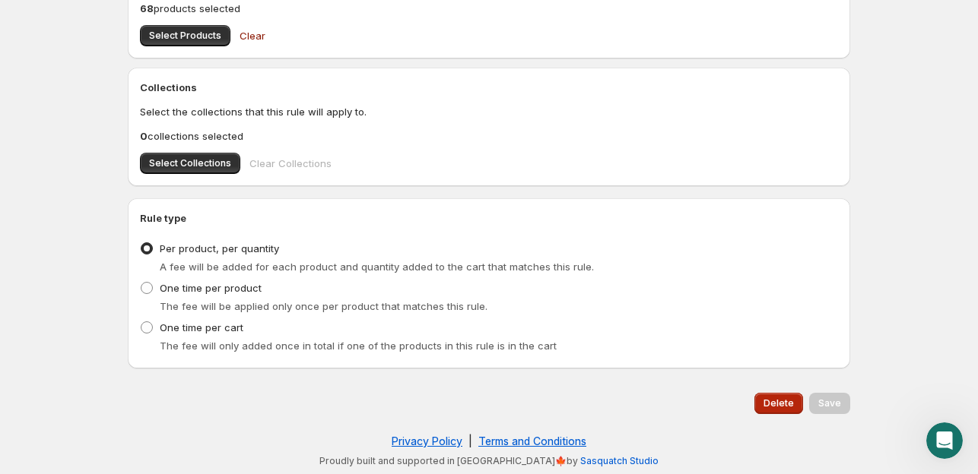
click at [780, 401] on span "Delete" at bounding box center [778, 404] width 30 height 12
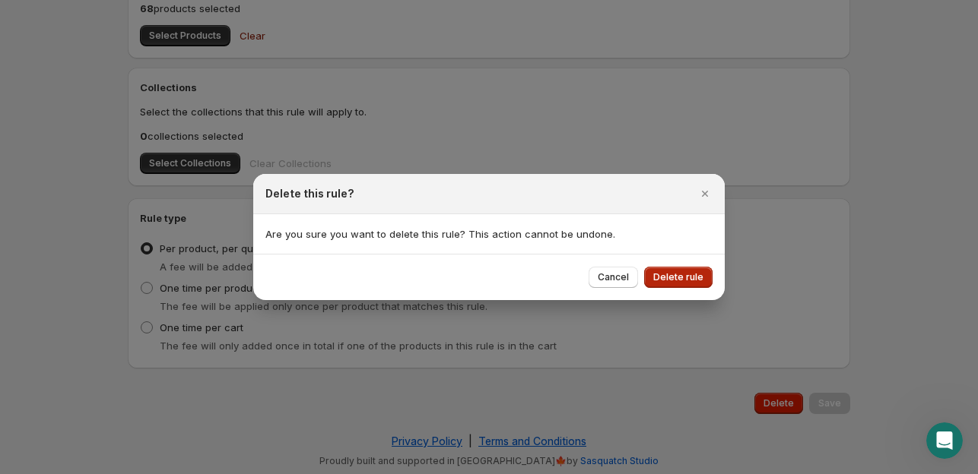
click at [698, 276] on span "Delete rule" at bounding box center [678, 277] width 50 height 12
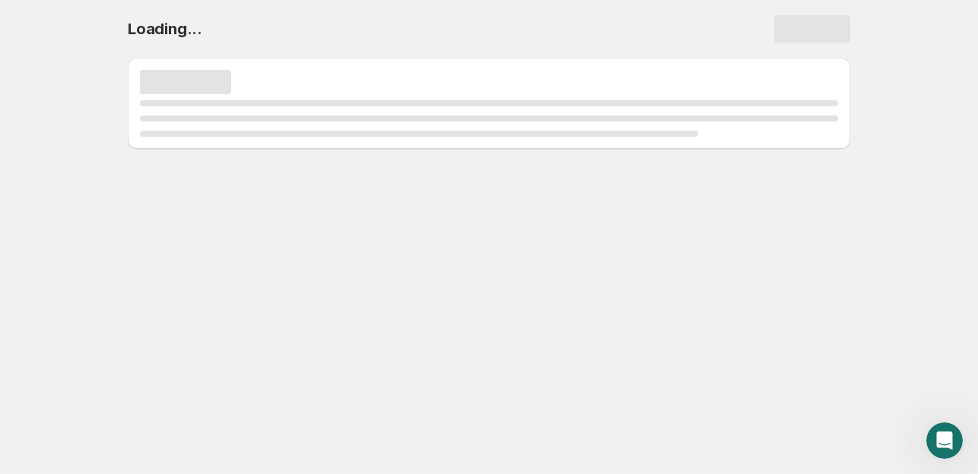
scroll to position [0, 0]
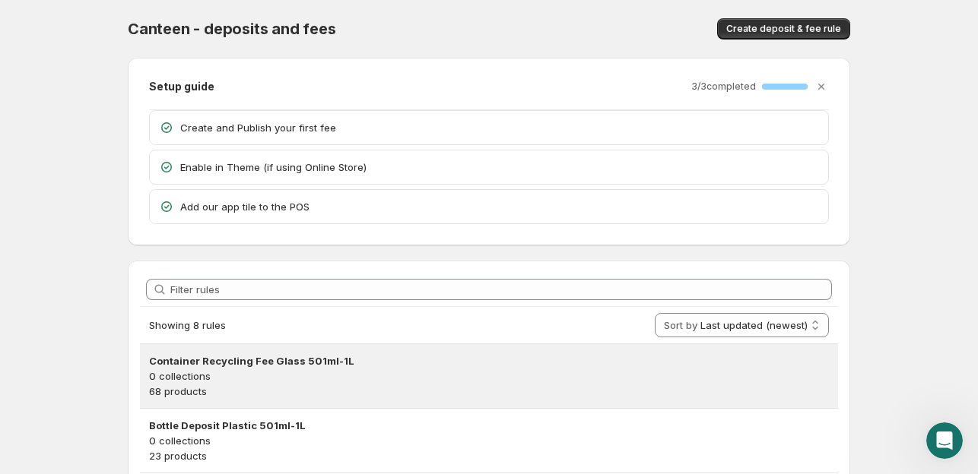
click at [418, 358] on h3 "Container Recycling Fee Glass 501ml-1L" at bounding box center [489, 361] width 680 height 15
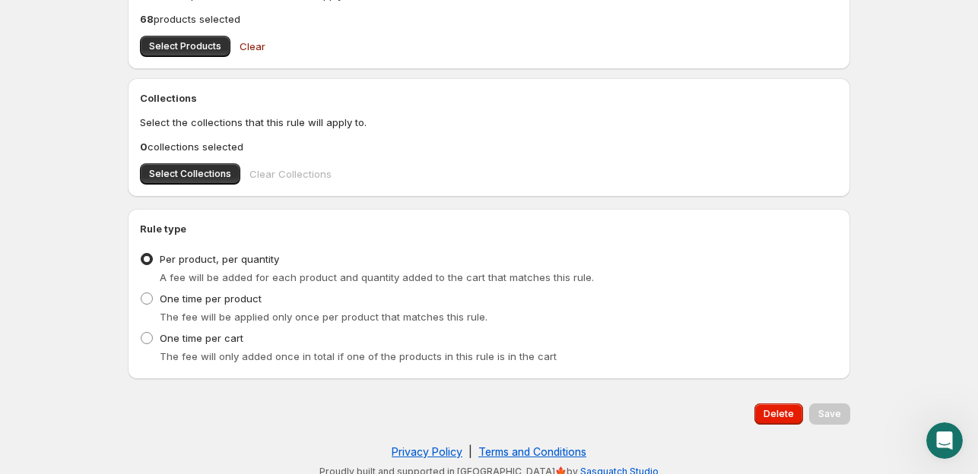
scroll to position [709, 0]
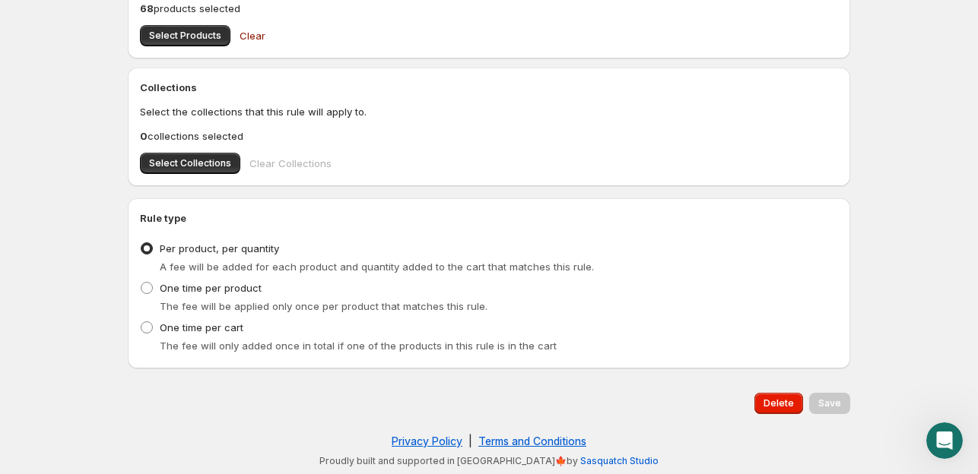
click at [786, 423] on div "Delete Save" at bounding box center [489, 404] width 722 height 46
click at [780, 401] on span "Delete" at bounding box center [778, 404] width 30 height 12
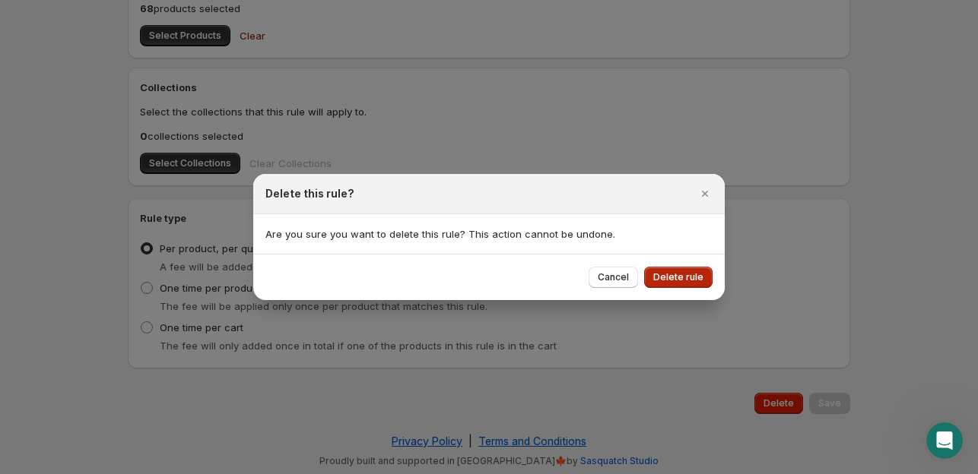
click at [706, 269] on button "Delete rule" at bounding box center [678, 277] width 68 height 21
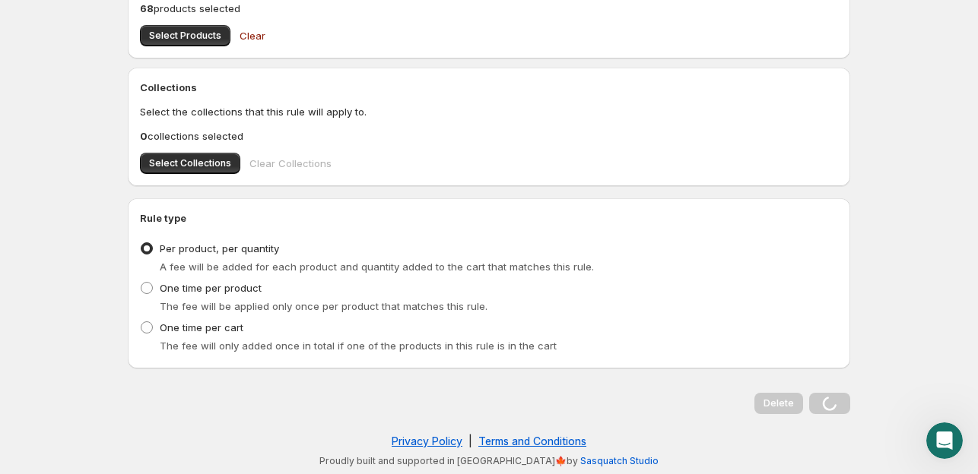
scroll to position [0, 0]
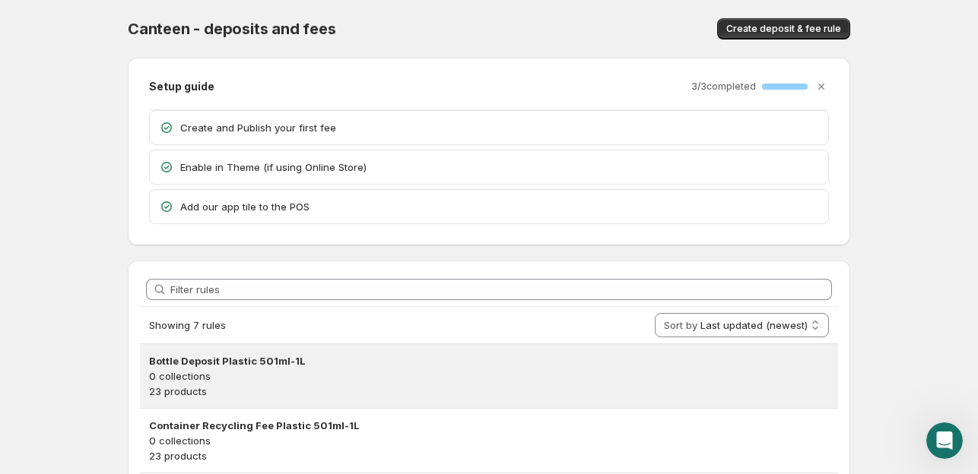
click at [325, 364] on h3 "Bottle Deposit Plastic 501ml-1L" at bounding box center [489, 361] width 680 height 15
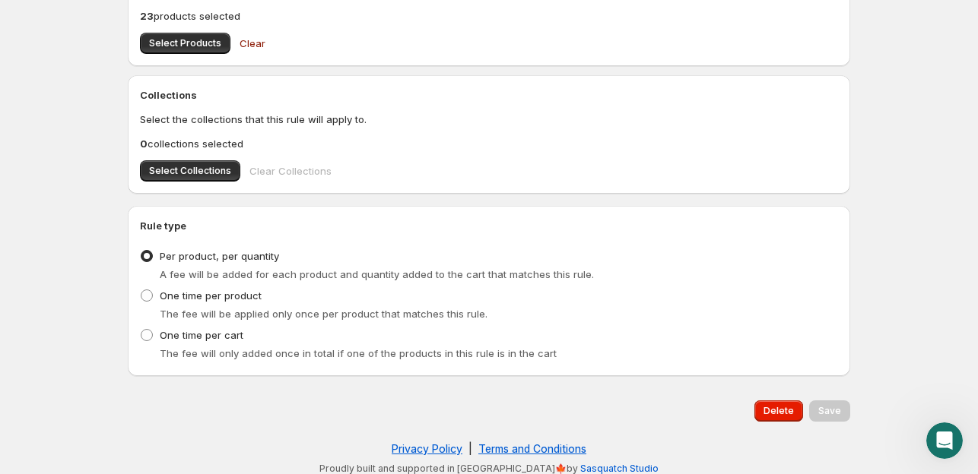
scroll to position [709, 0]
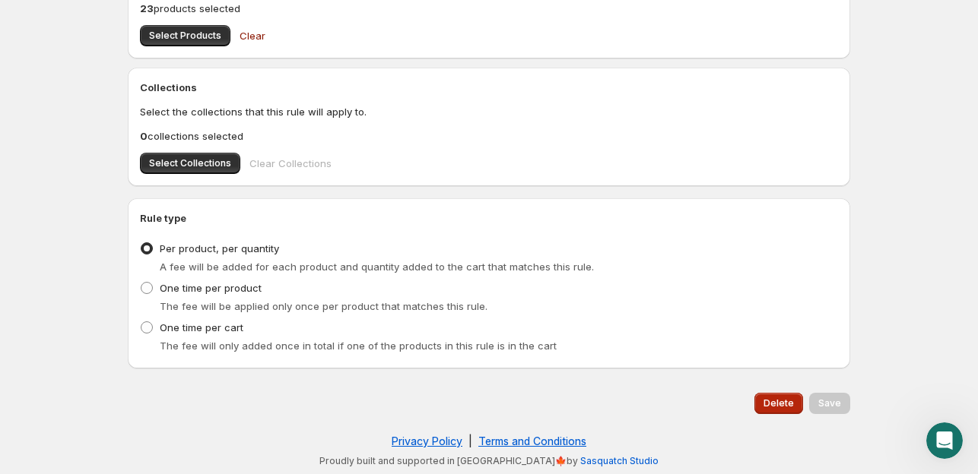
click at [784, 404] on span "Delete" at bounding box center [778, 404] width 30 height 12
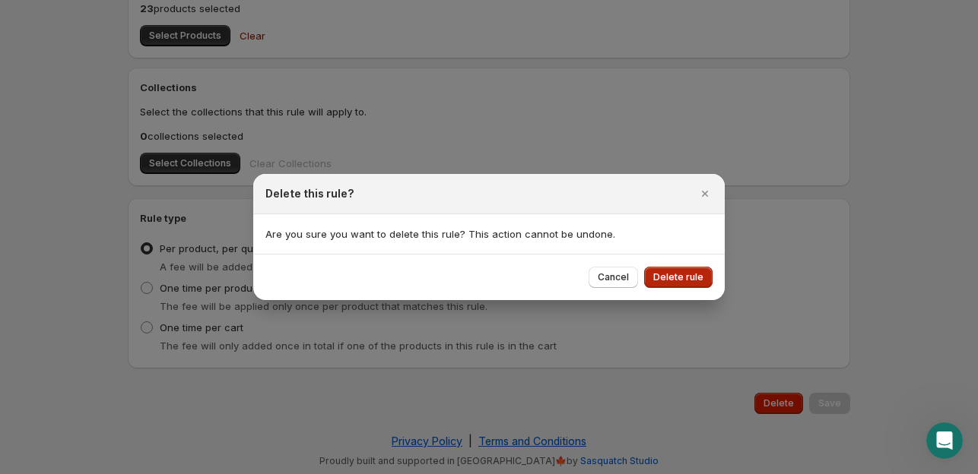
click at [664, 282] on span "Delete rule" at bounding box center [678, 277] width 50 height 12
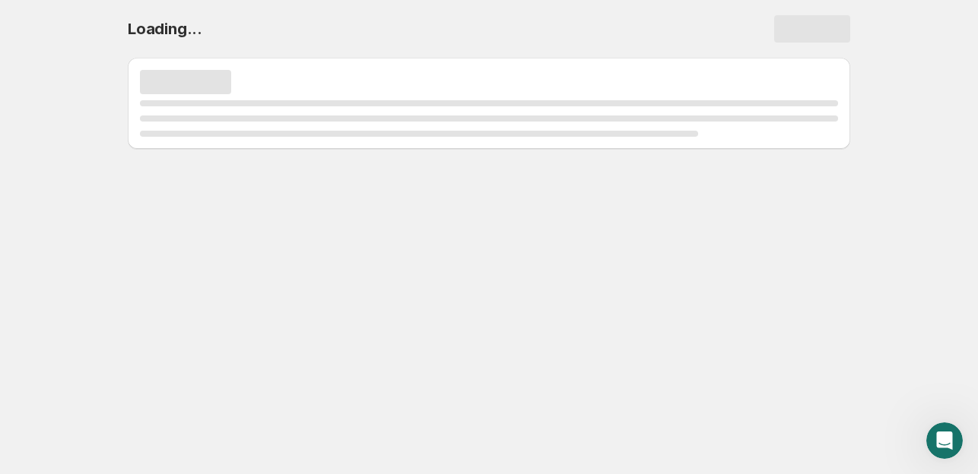
scroll to position [0, 0]
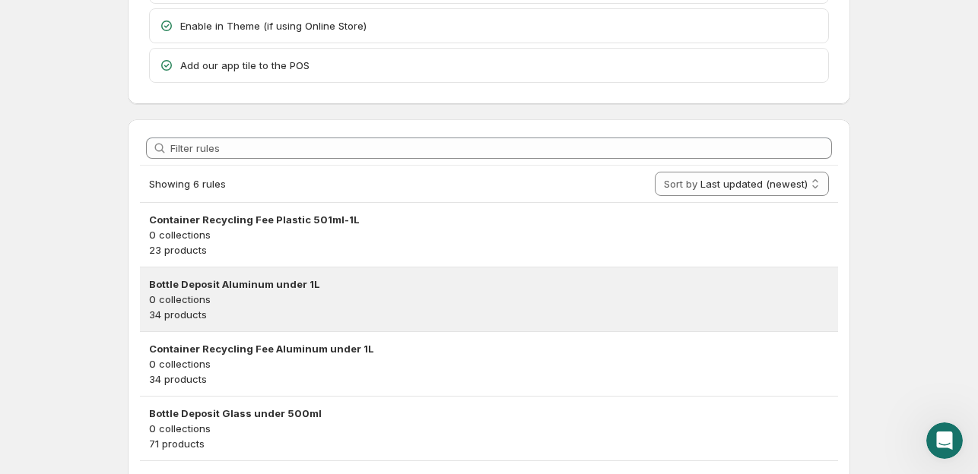
scroll to position [152, 0]
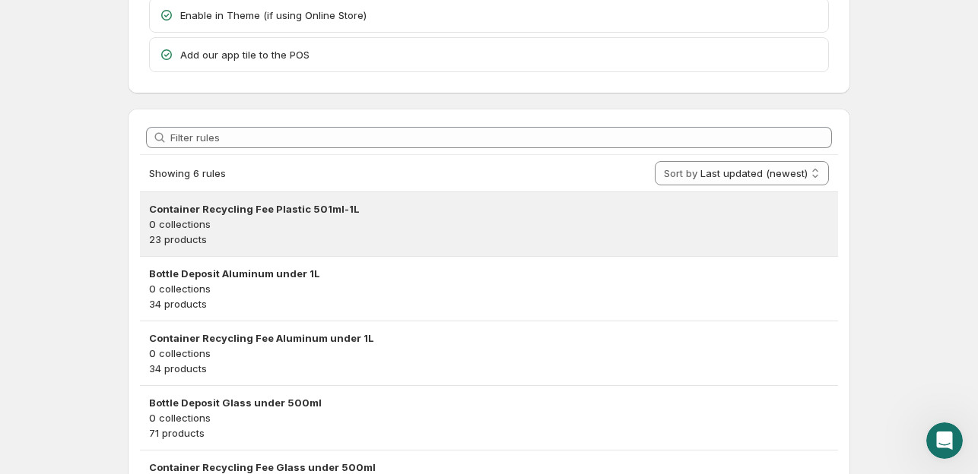
click at [263, 207] on h3 "Container Recycling Fee Plastic 501ml-1L" at bounding box center [489, 208] width 680 height 15
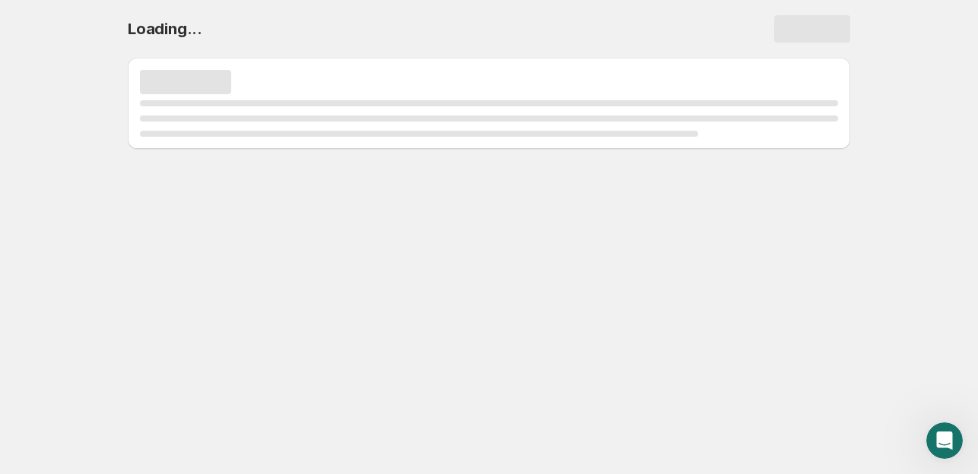
scroll to position [0, 0]
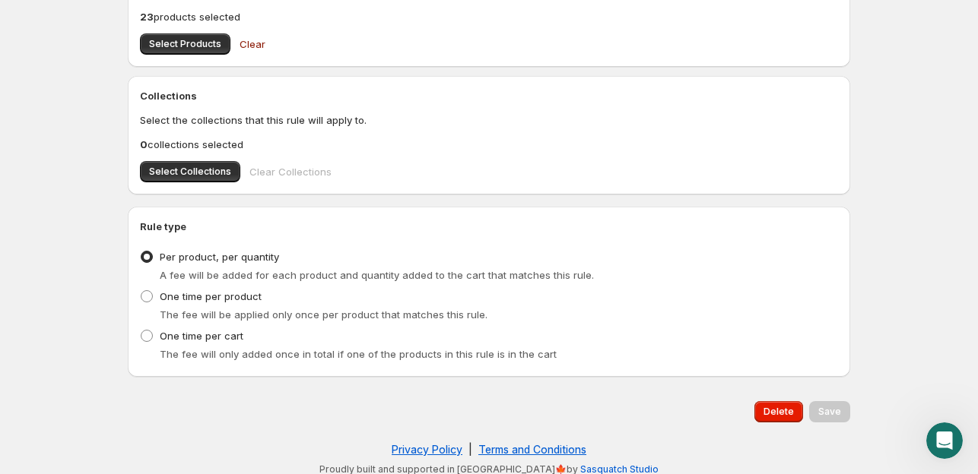
scroll to position [709, 0]
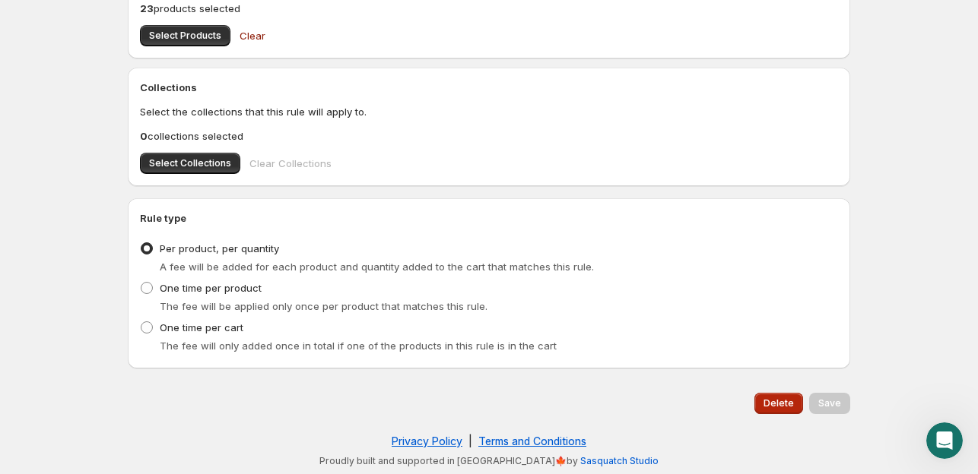
click at [788, 398] on span "Delete" at bounding box center [778, 404] width 30 height 12
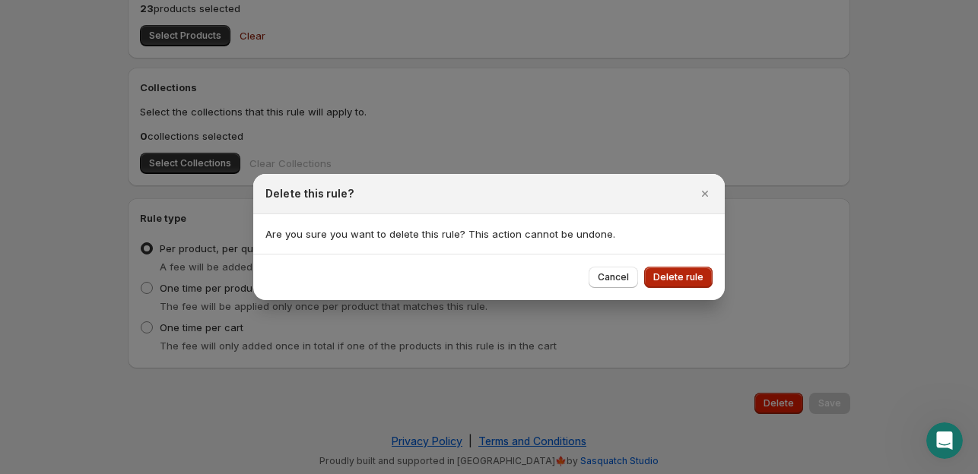
click at [700, 280] on span "Delete rule" at bounding box center [678, 277] width 50 height 12
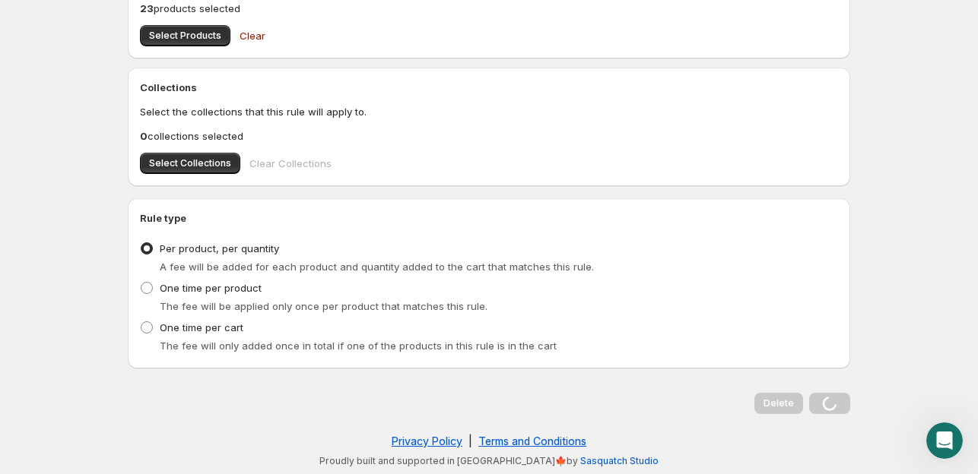
scroll to position [0, 0]
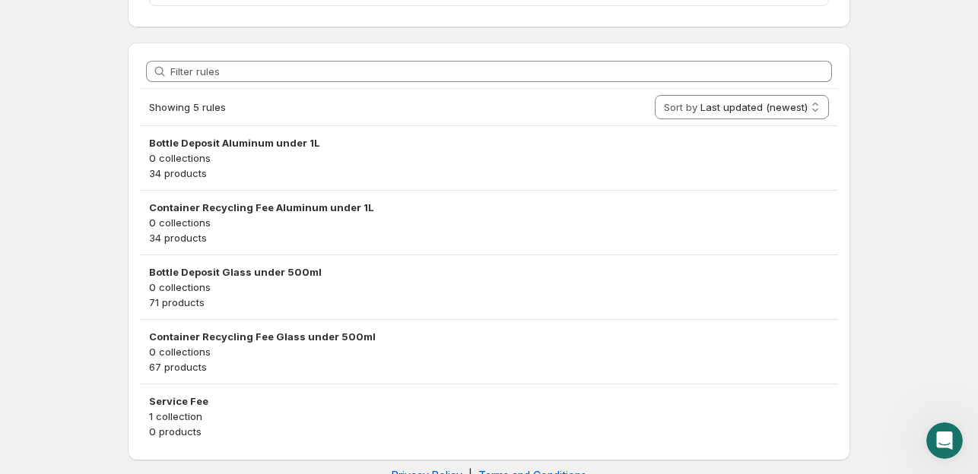
scroll to position [251, 0]
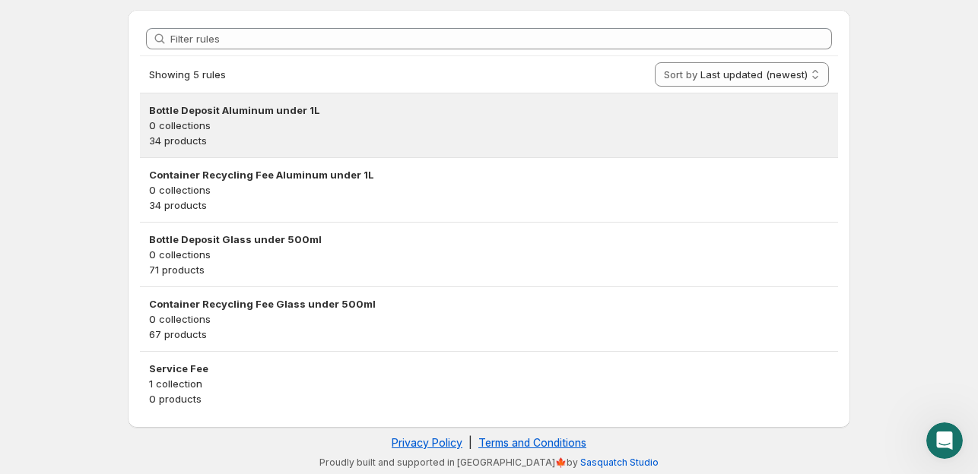
click at [462, 113] on h3 "Bottle Deposit Aluminum under 1L" at bounding box center [489, 110] width 680 height 15
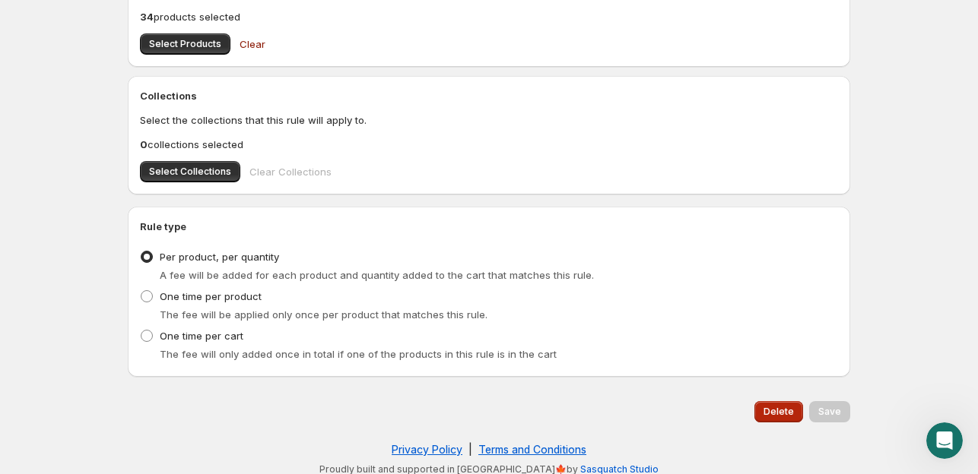
scroll to position [709, 0]
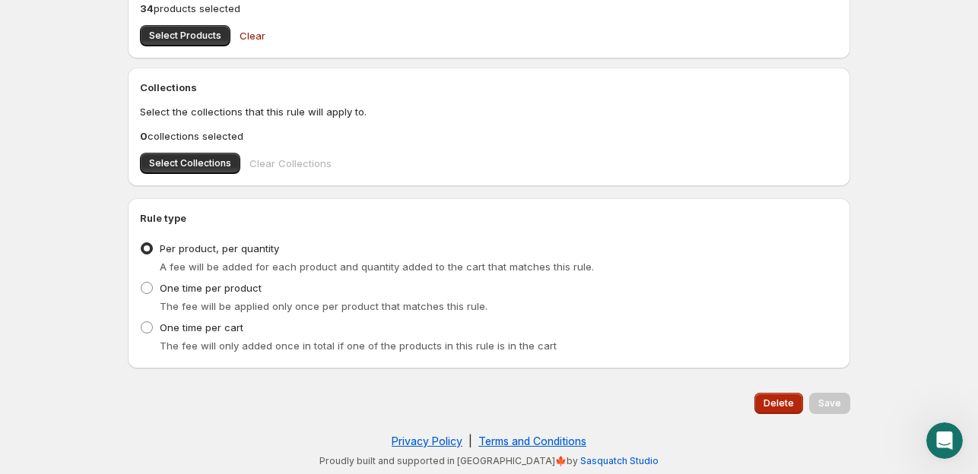
click at [769, 398] on button "Delete" at bounding box center [778, 403] width 49 height 21
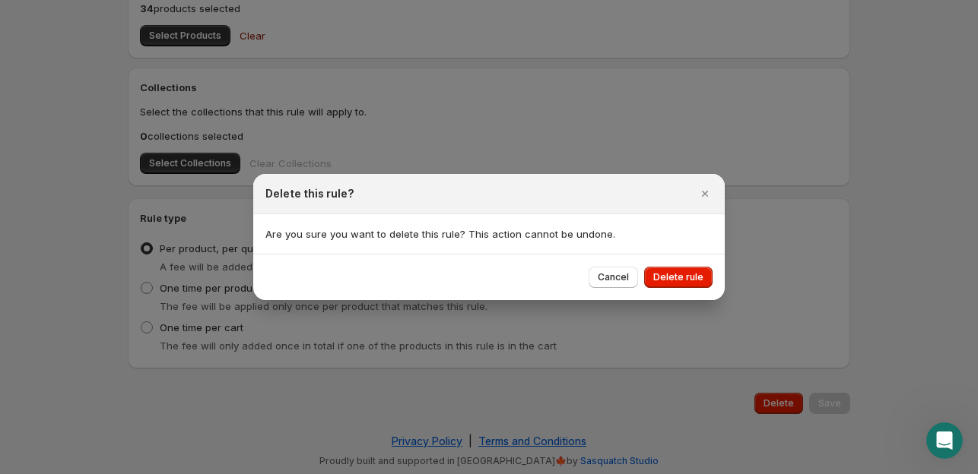
click at [671, 281] on span "Delete rule" at bounding box center [678, 277] width 50 height 12
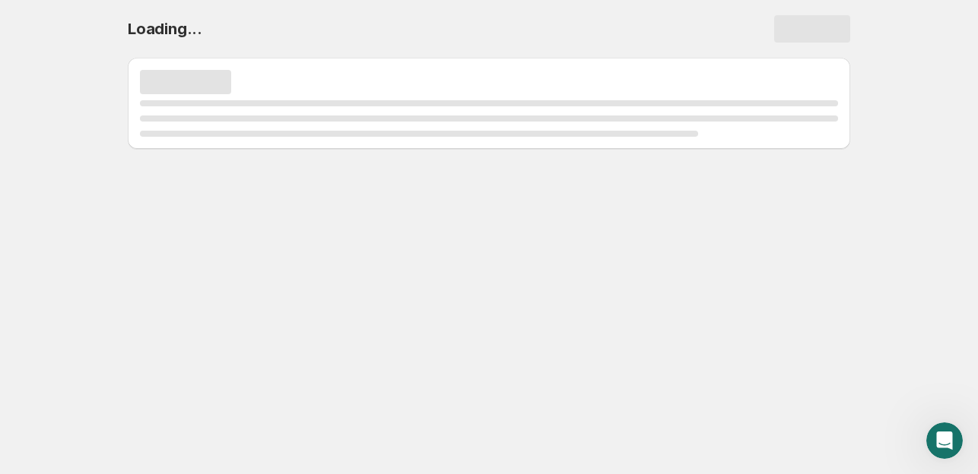
scroll to position [0, 0]
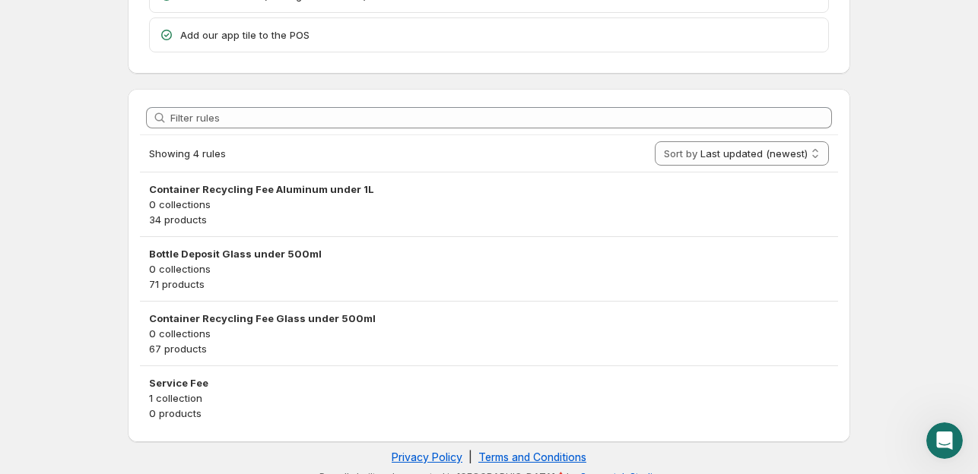
scroll to position [186, 0]
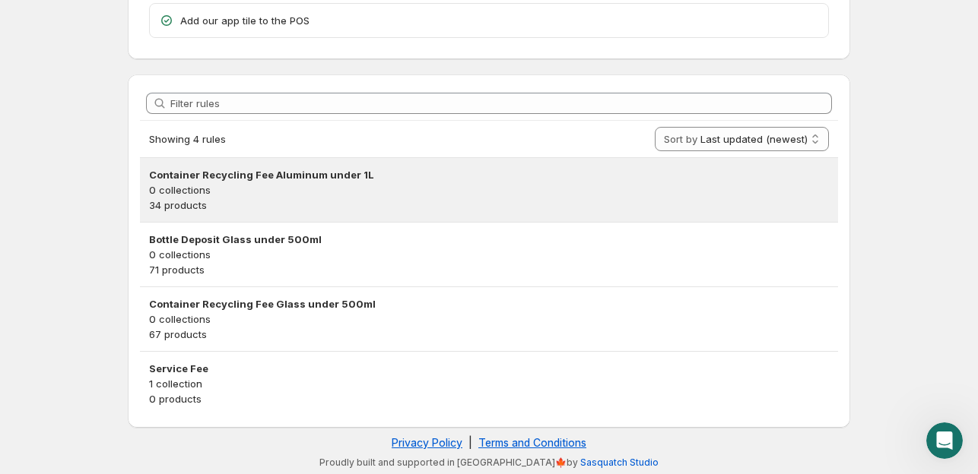
click at [338, 200] on p "34 products" at bounding box center [489, 205] width 680 height 15
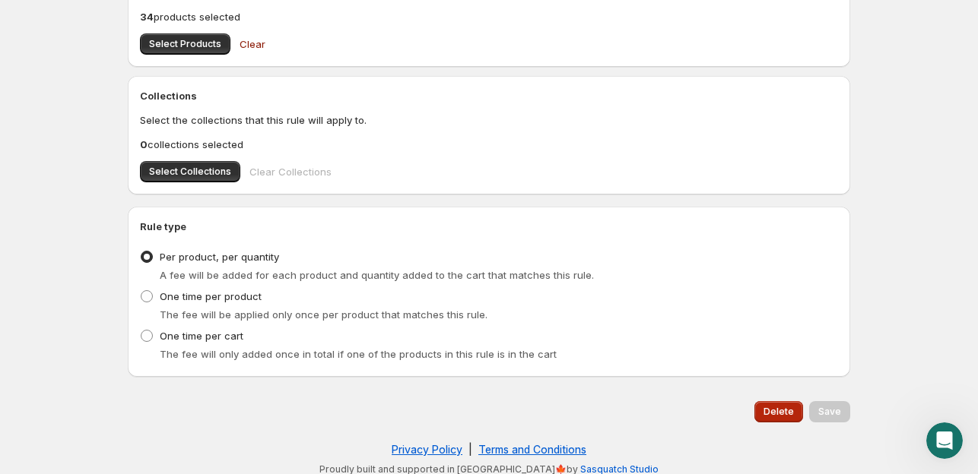
scroll to position [709, 0]
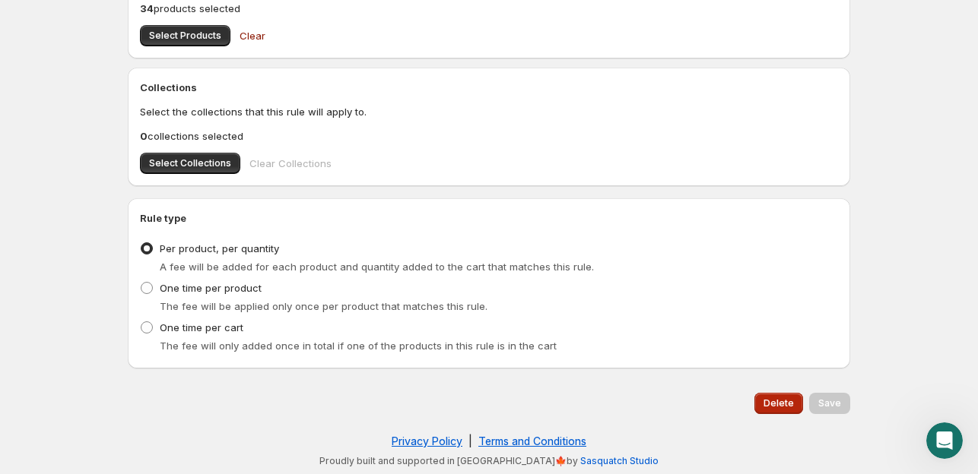
click at [794, 395] on button "Delete" at bounding box center [778, 403] width 49 height 21
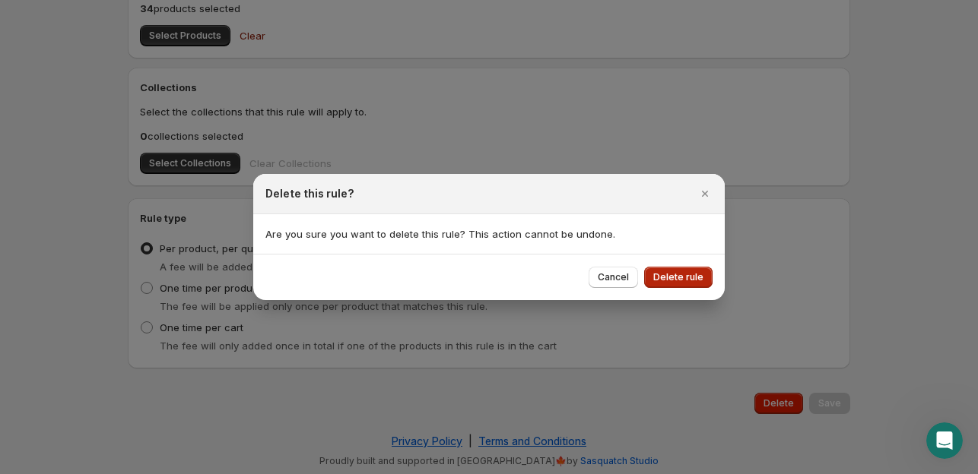
click at [704, 270] on button "Delete rule" at bounding box center [678, 277] width 68 height 21
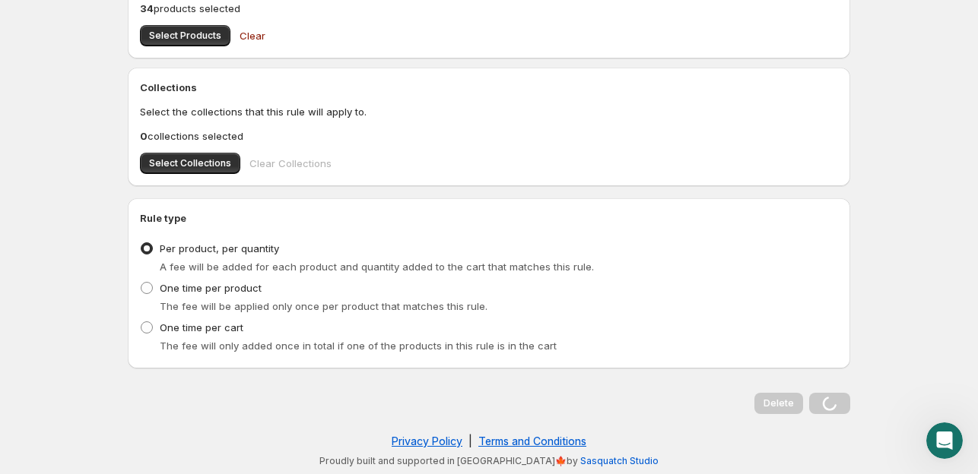
scroll to position [0, 0]
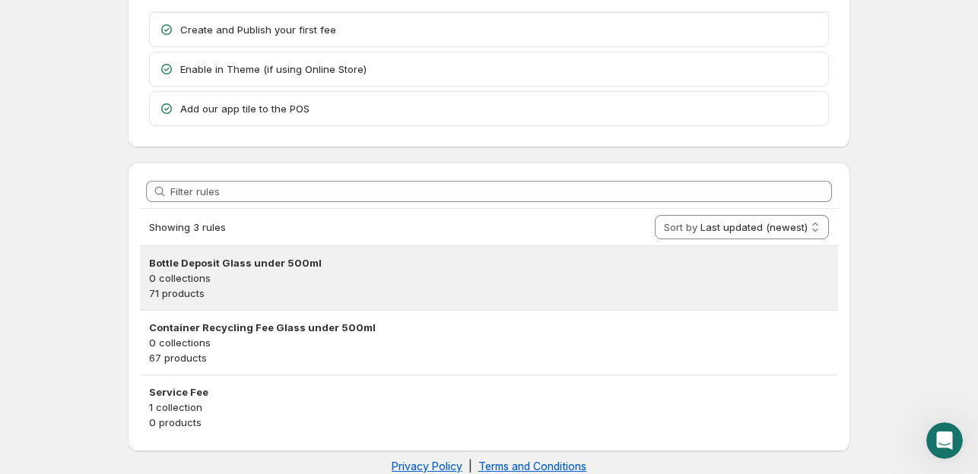
scroll to position [122, 0]
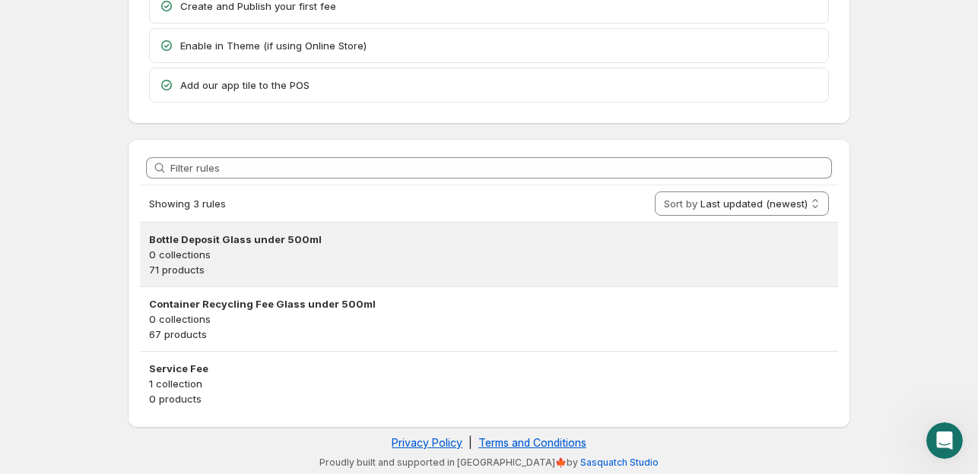
click at [246, 256] on p "0 collections" at bounding box center [489, 254] width 680 height 15
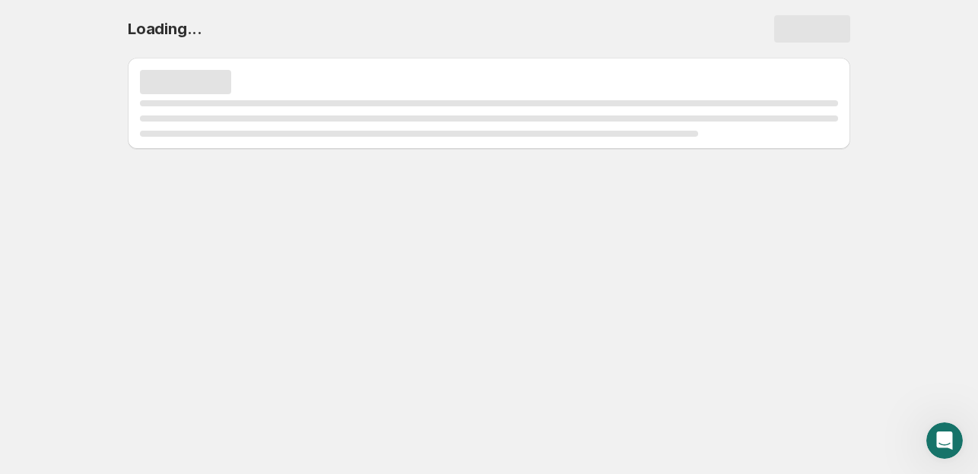
scroll to position [0, 0]
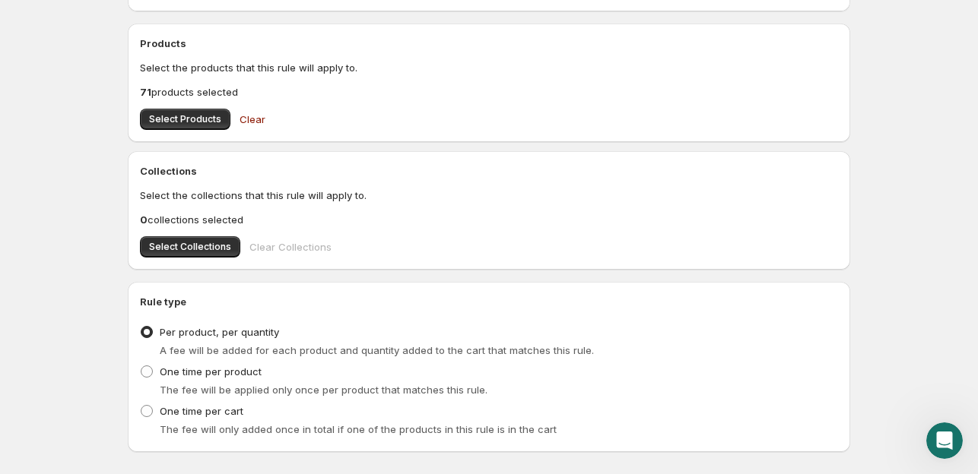
scroll to position [709, 0]
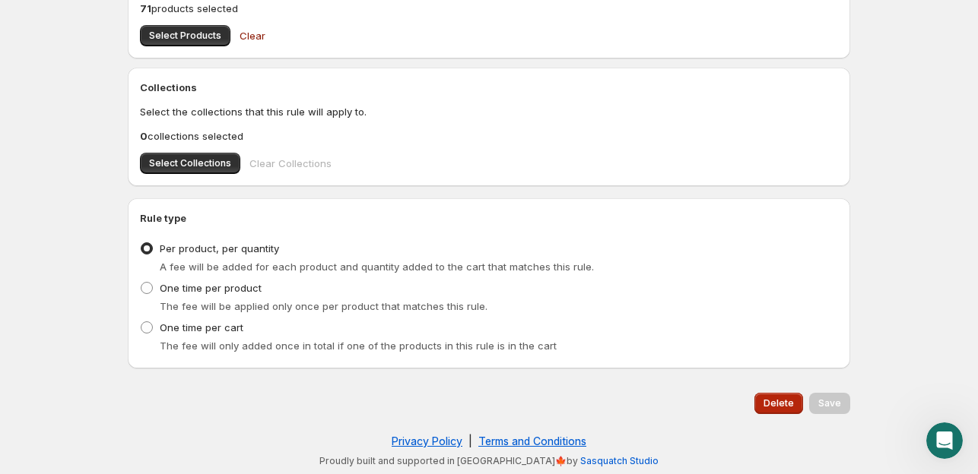
click at [782, 411] on button "Delete" at bounding box center [778, 403] width 49 height 21
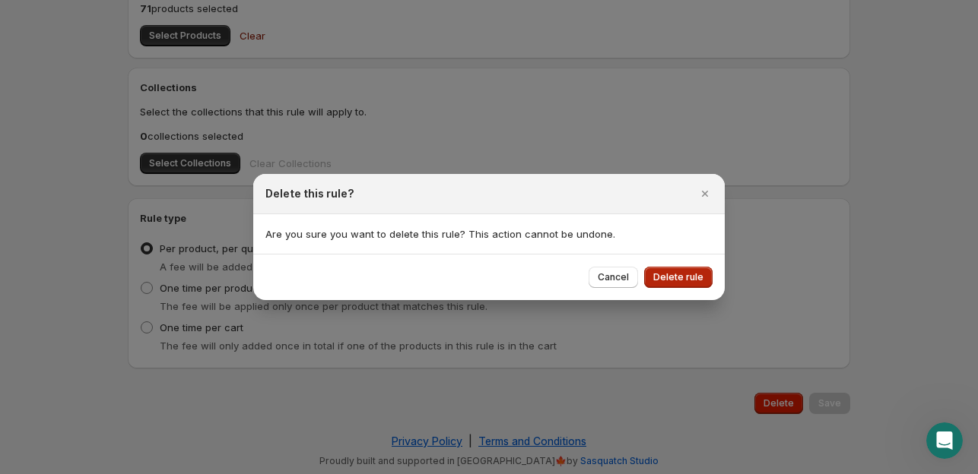
click at [669, 271] on span "Delete rule" at bounding box center [678, 277] width 50 height 12
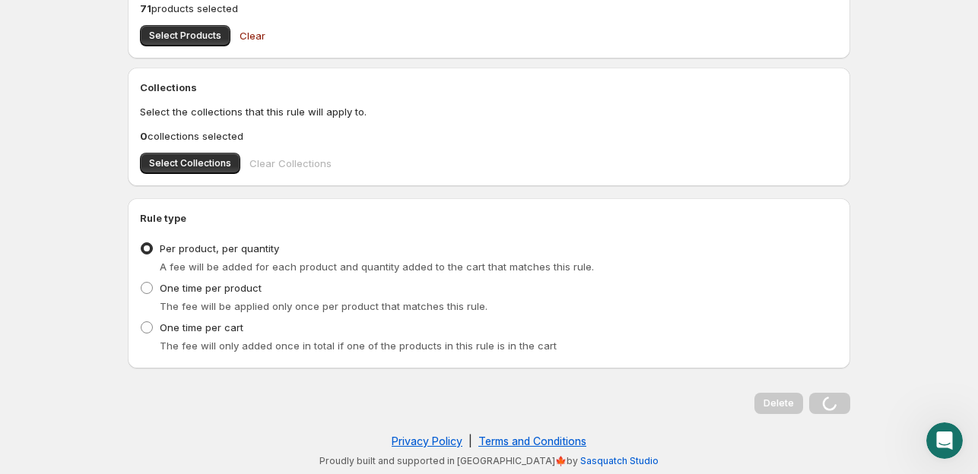
scroll to position [0, 0]
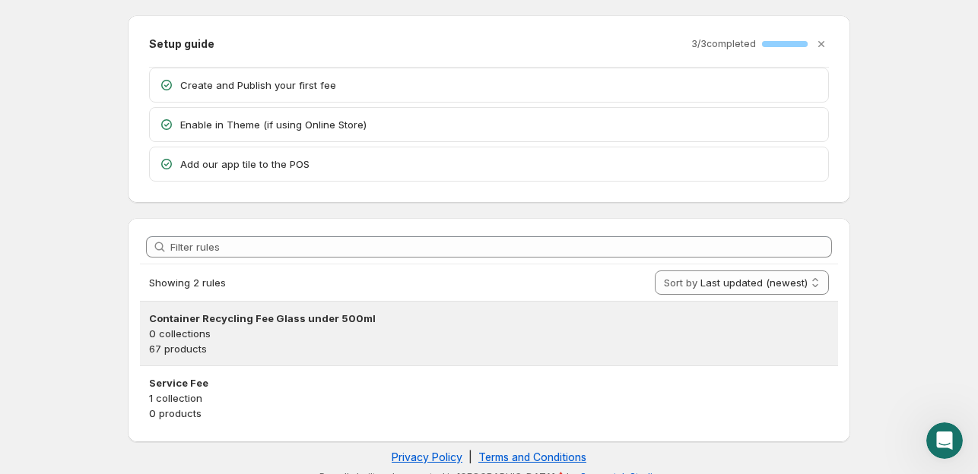
scroll to position [58, 0]
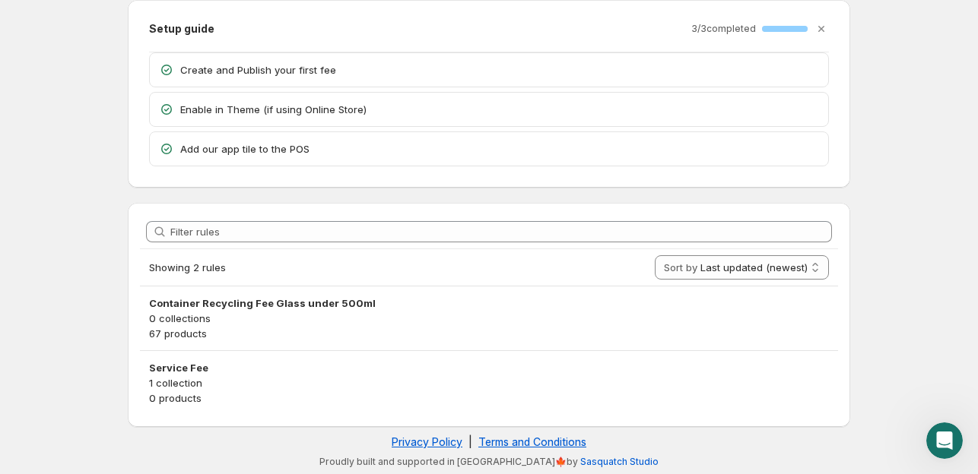
click at [239, 286] on ul "Container Recycling Fee Glass under 500ml 0 collections 67 products Service Fee…" at bounding box center [489, 350] width 698 height 129
click at [237, 303] on h3 "Container Recycling Fee Glass under 500ml" at bounding box center [489, 303] width 680 height 15
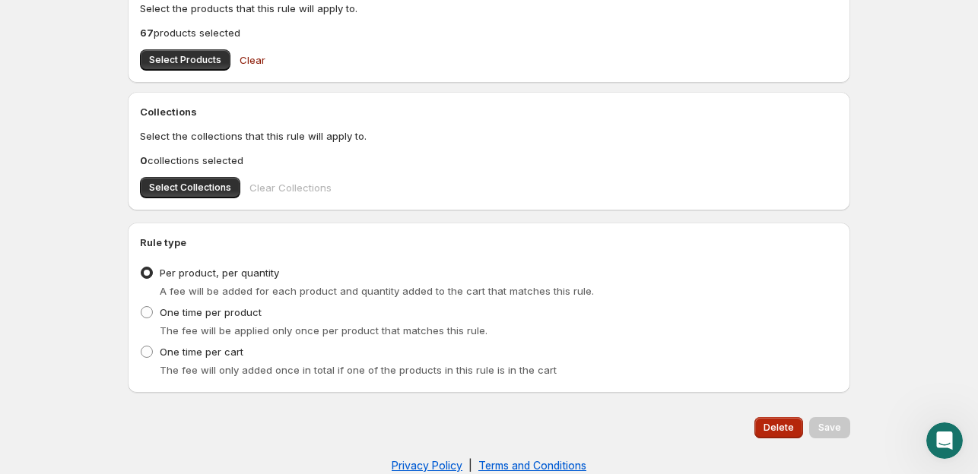
drag, startPoint x: 790, startPoint y: 434, endPoint x: 791, endPoint y: 426, distance: 7.8
click at [791, 426] on button "Delete" at bounding box center [778, 427] width 49 height 21
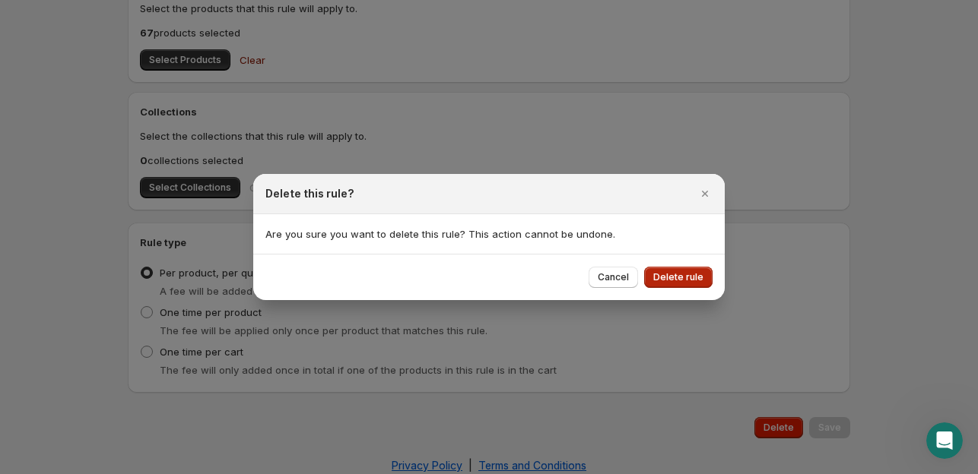
click at [676, 270] on button "Delete rule" at bounding box center [678, 277] width 68 height 21
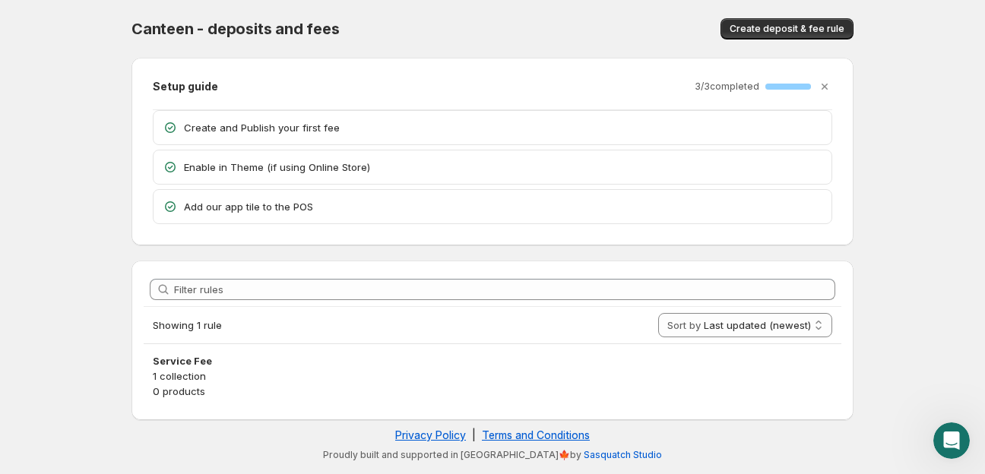
click at [383, 369] on p "1 collection" at bounding box center [493, 376] width 680 height 15
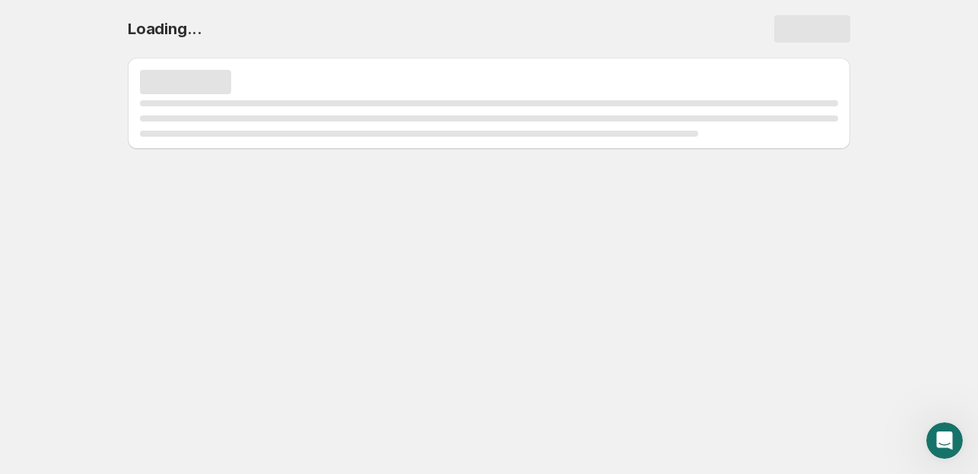
select select "deactive"
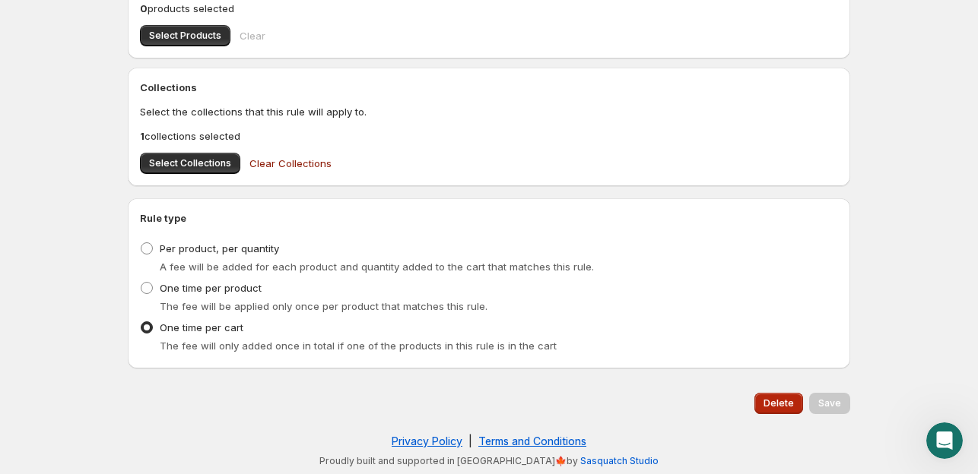
click at [783, 408] on button "Delete" at bounding box center [778, 403] width 49 height 21
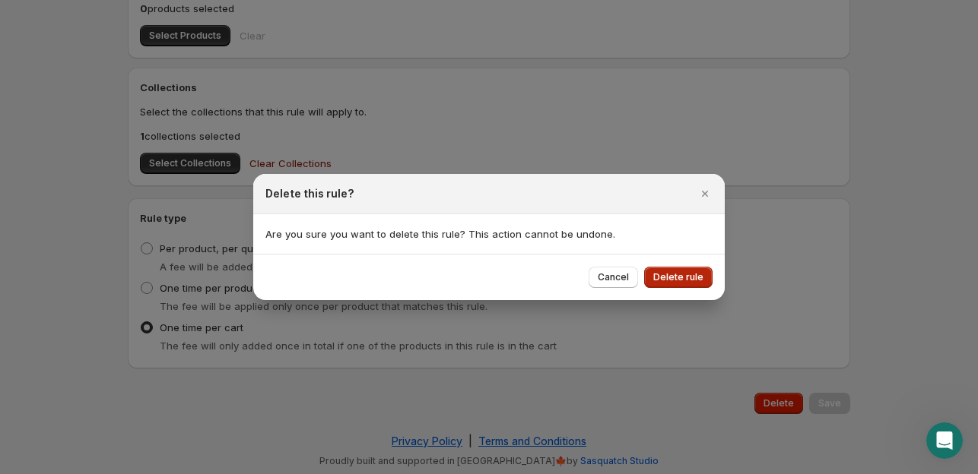
click at [704, 282] on button "Delete rule" at bounding box center [678, 277] width 68 height 21
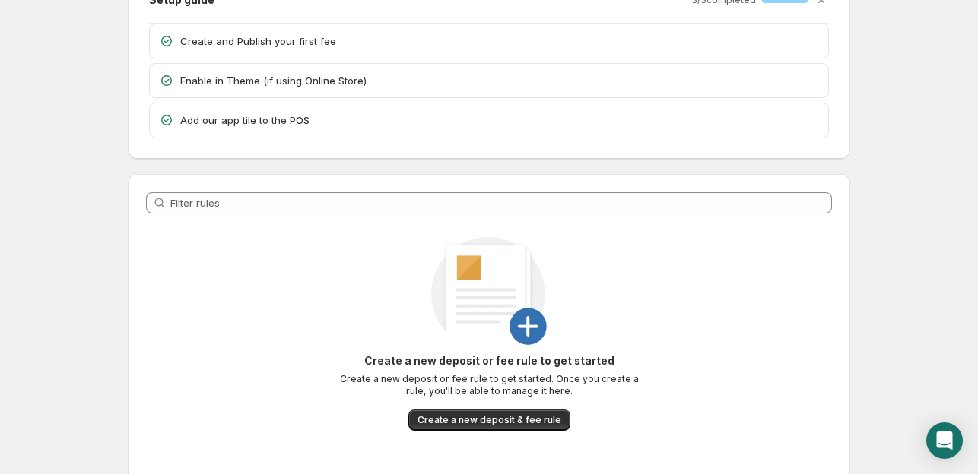
scroll to position [151, 0]
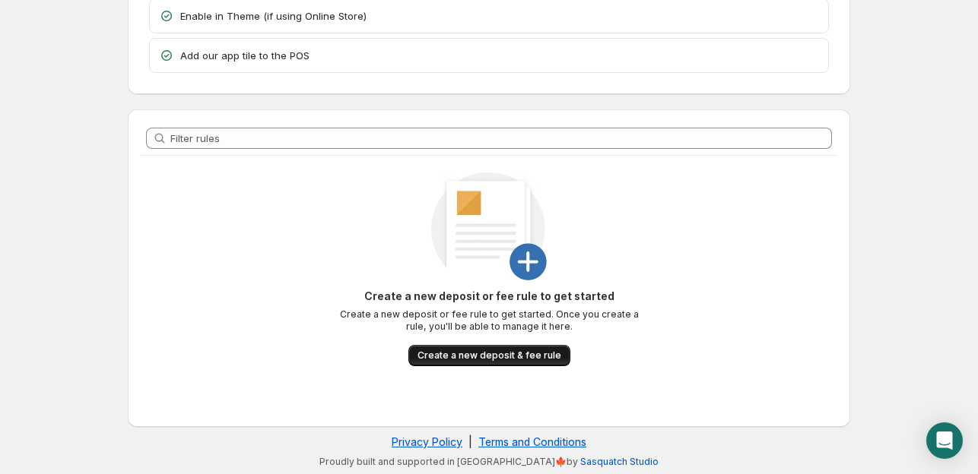
click at [496, 350] on span "Create a new deposit & fee rule" at bounding box center [489, 356] width 144 height 12
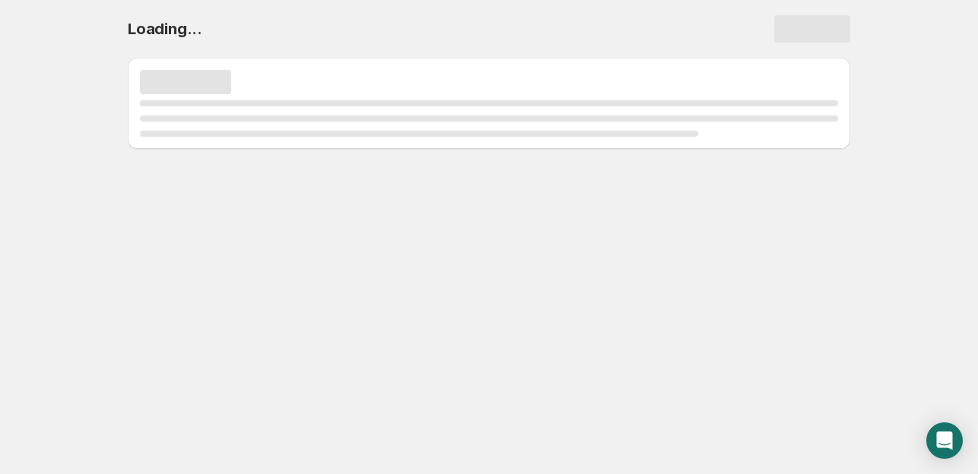
scroll to position [0, 0]
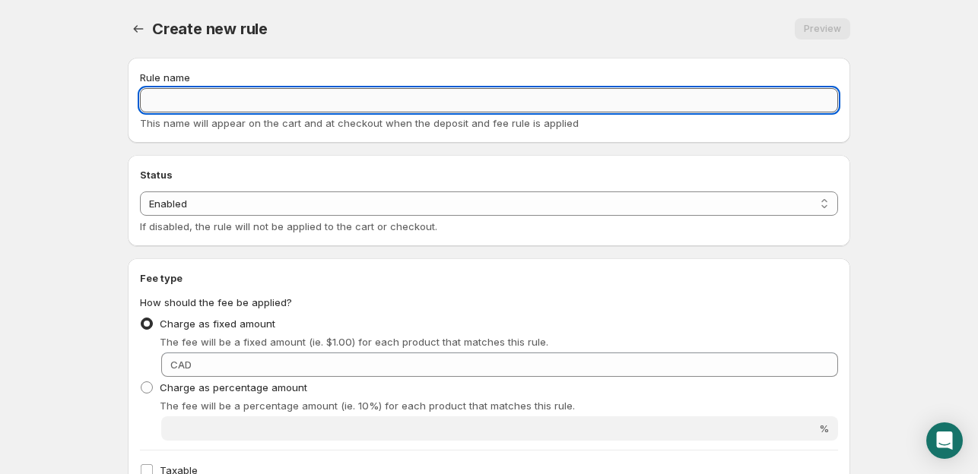
click at [197, 103] on input "Rule name" at bounding box center [489, 100] width 698 height 24
type input "Service Fee"
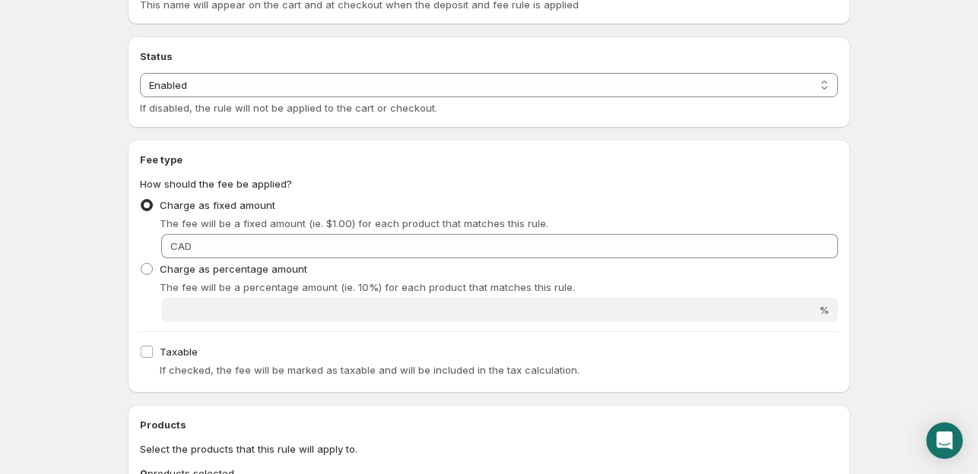
scroll to position [152, 0]
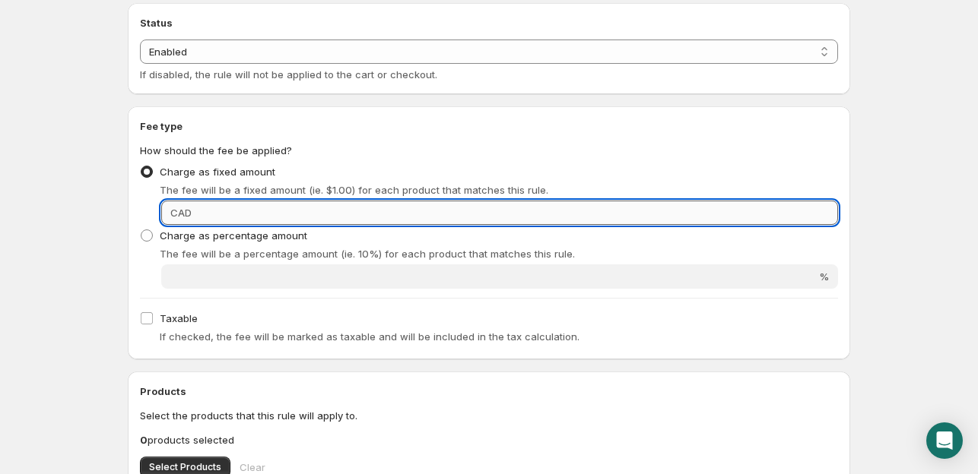
click at [246, 217] on input "Fixed amount" at bounding box center [517, 213] width 642 height 24
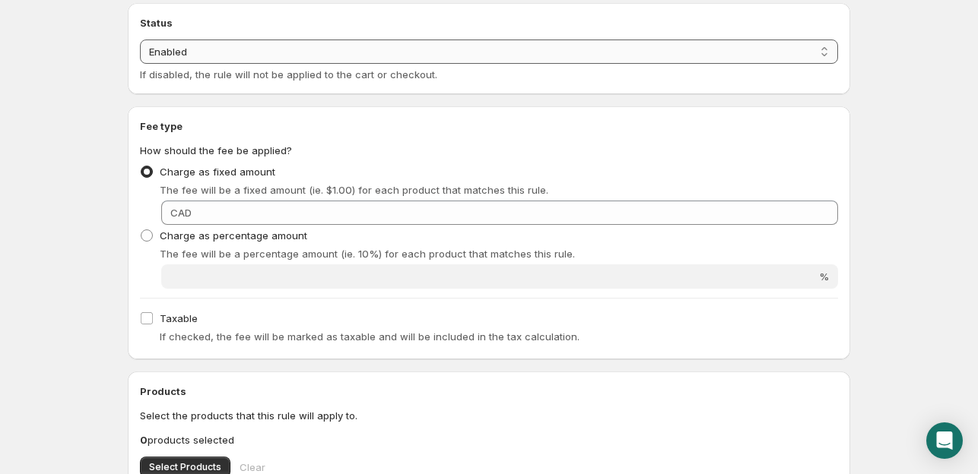
click at [243, 45] on select "Enabled Disabled" at bounding box center [489, 52] width 698 height 24
click at [305, 122] on h2 "Fee type" at bounding box center [489, 126] width 698 height 15
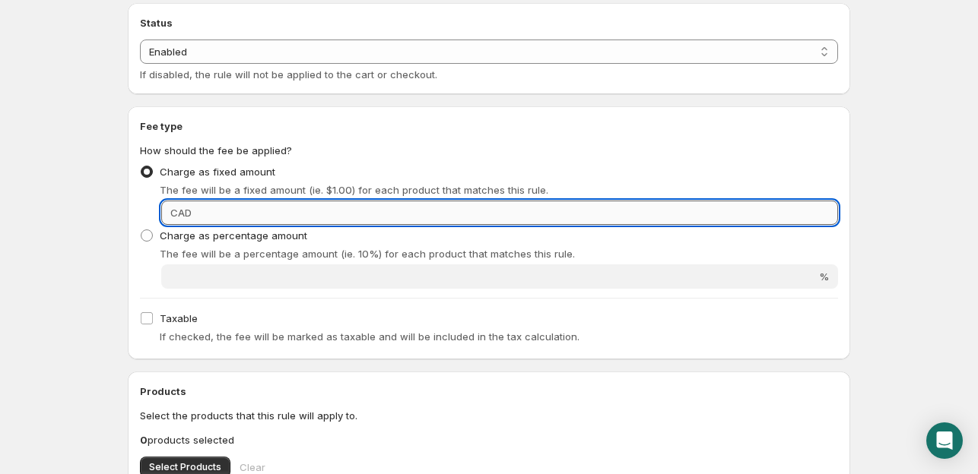
click at [266, 214] on input "Fixed amount" at bounding box center [517, 213] width 642 height 24
click at [262, 211] on input "1.99" at bounding box center [517, 213] width 642 height 24
type input "1.99"
click at [419, 249] on p "The fee will be a percentage amount (ie. 10%) for each product that matches thi…" at bounding box center [499, 253] width 678 height 15
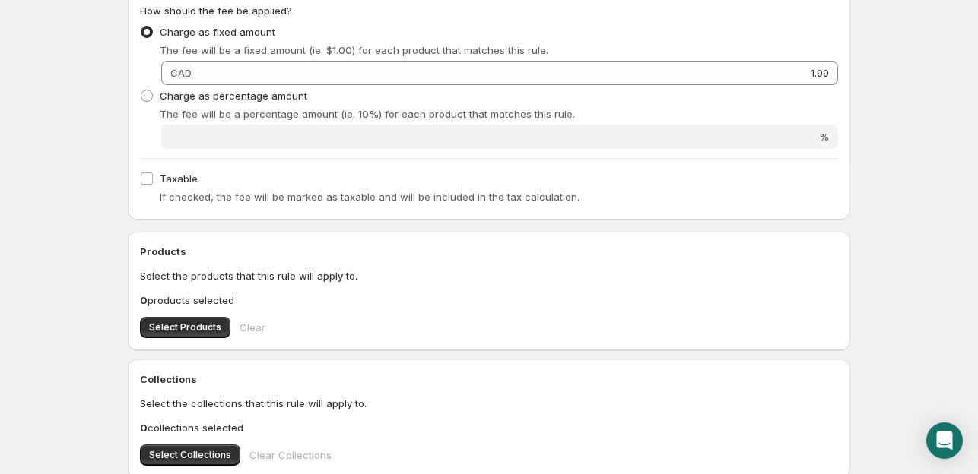
scroll to position [304, 0]
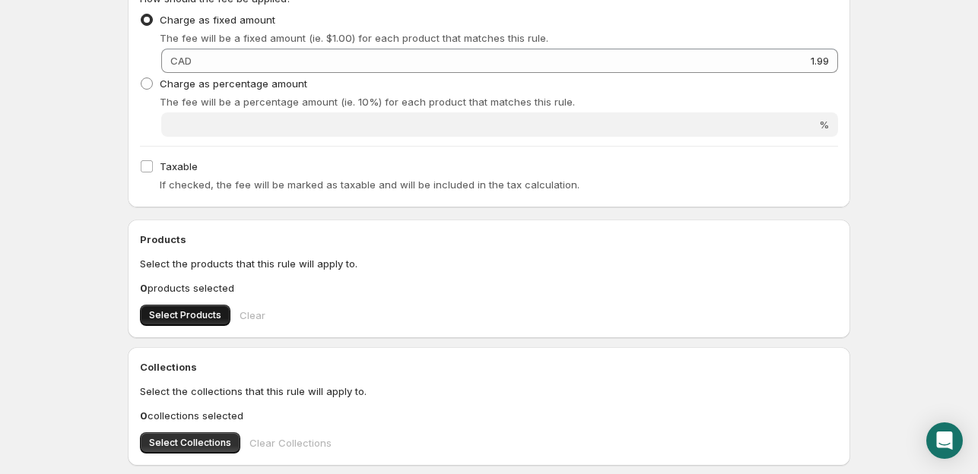
click at [194, 316] on span "Select Products" at bounding box center [185, 315] width 72 height 12
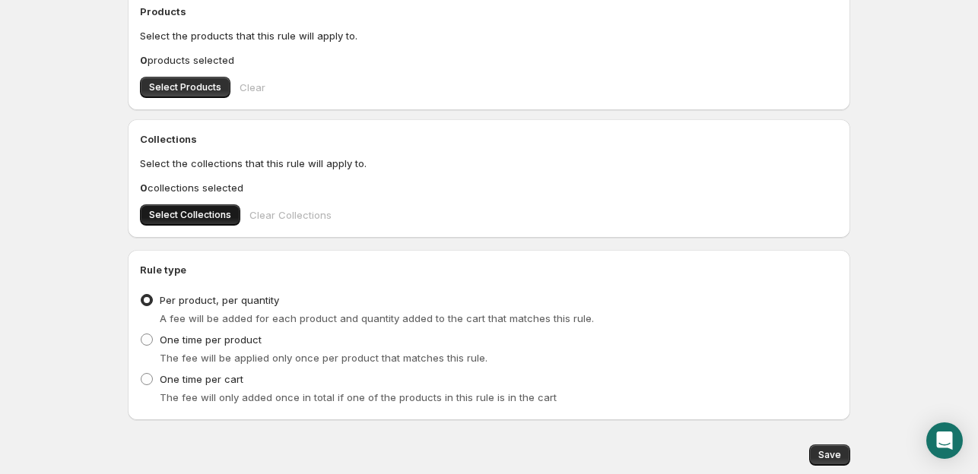
click at [178, 217] on span "Select Collections" at bounding box center [190, 215] width 82 height 12
click at [219, 382] on span "One time per cart" at bounding box center [202, 379] width 84 height 12
click at [141, 374] on input "One time per cart" at bounding box center [141, 373] width 1 height 1
radio input "true"
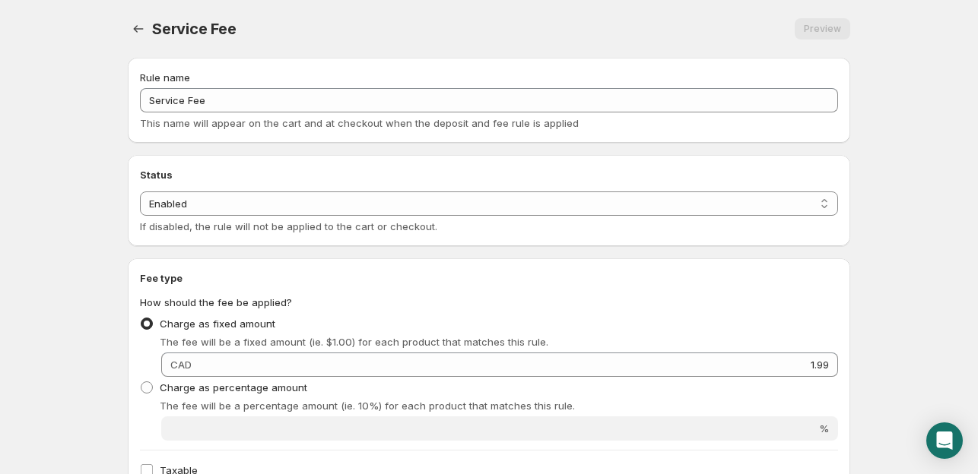
scroll to position [0, 0]
click at [331, 206] on select "Enabled Disabled" at bounding box center [489, 204] width 698 height 24
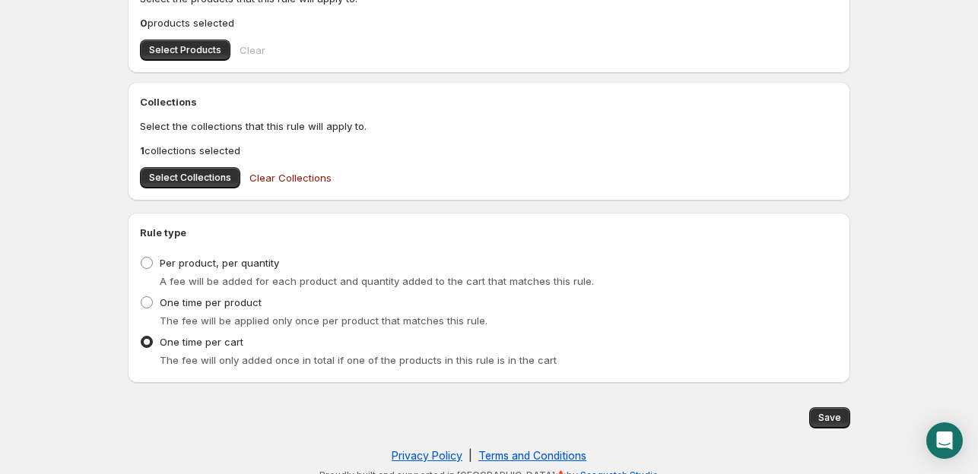
scroll to position [584, 0]
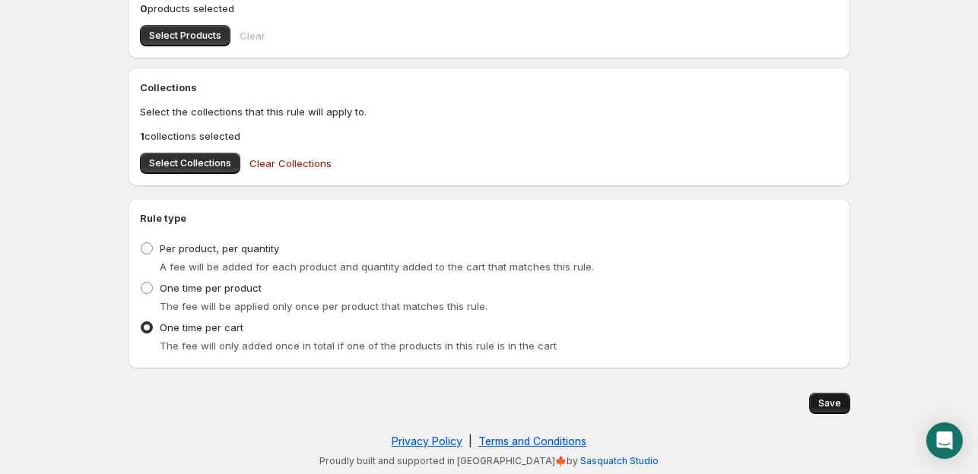
click at [836, 398] on span "Save" at bounding box center [829, 404] width 23 height 12
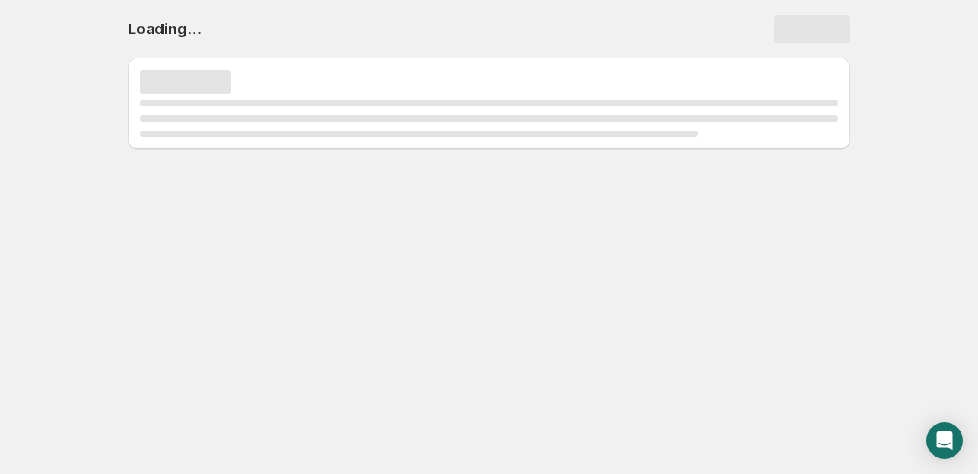
scroll to position [0, 0]
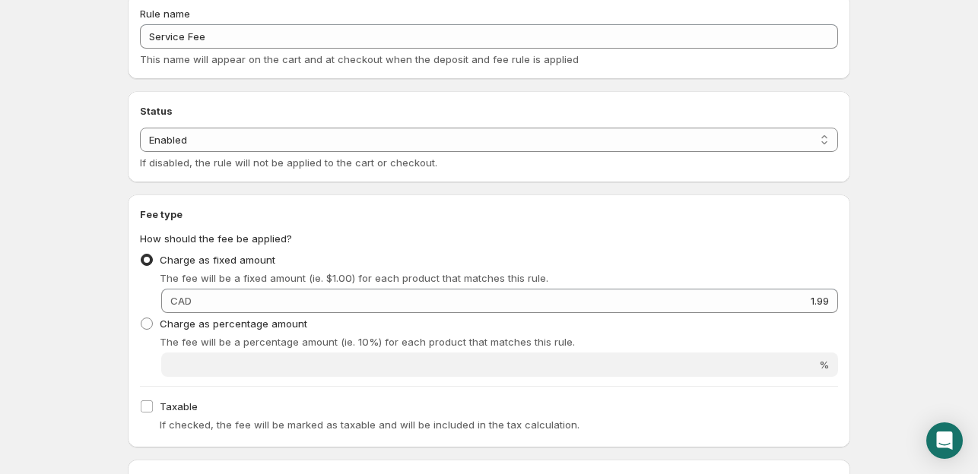
scroll to position [76, 0]
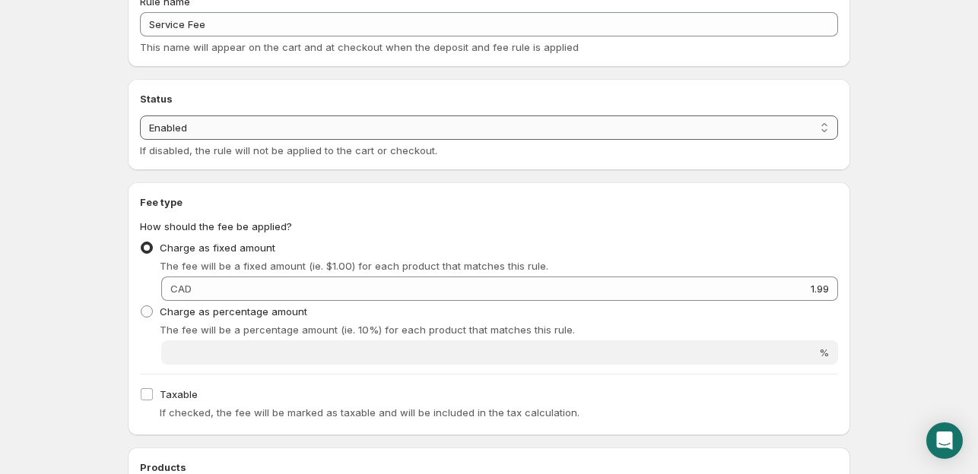
click at [249, 139] on div "Status Enabled Disabled Enabled If disabled, the rule will not be applied to th…" at bounding box center [489, 137] width 698 height 43
click at [382, 141] on div "Status Enabled Disabled Enabled If disabled, the rule will not be applied to th…" at bounding box center [489, 137] width 698 height 43
click at [309, 121] on select "Enabled Disabled" at bounding box center [489, 128] width 698 height 24
select select "deactive"
click at [140, 116] on select "Enabled Disabled" at bounding box center [489, 128] width 698 height 24
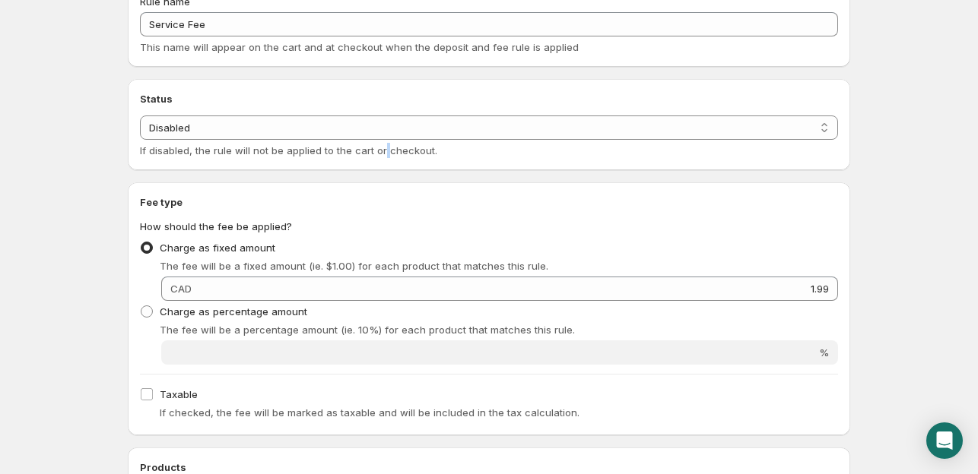
scroll to position [0, 0]
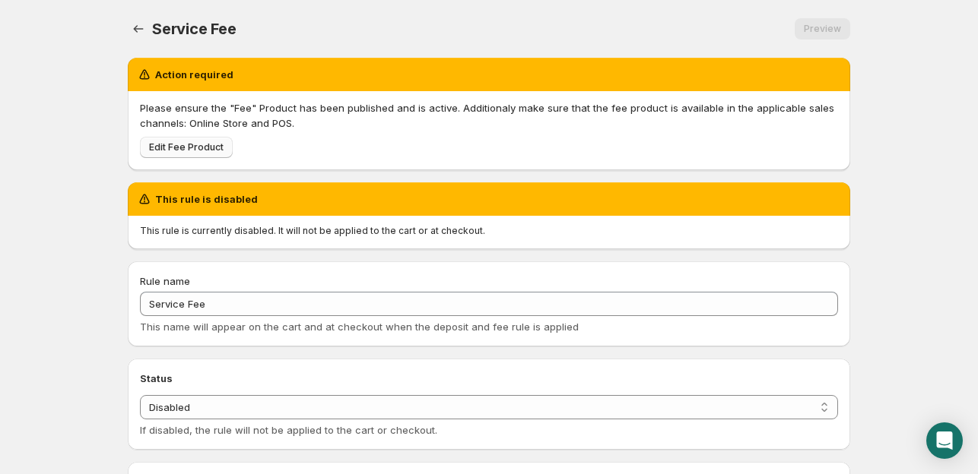
click at [220, 147] on span "Edit Fee Product" at bounding box center [186, 147] width 75 height 12
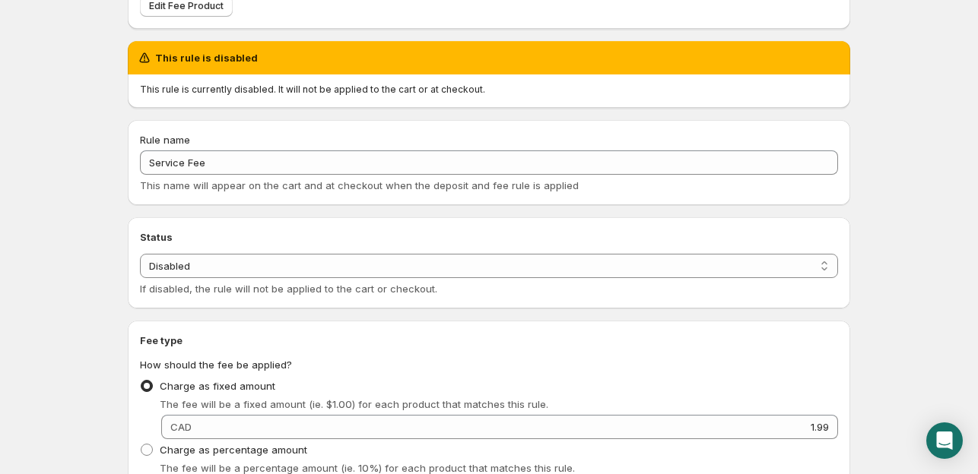
scroll to position [152, 0]
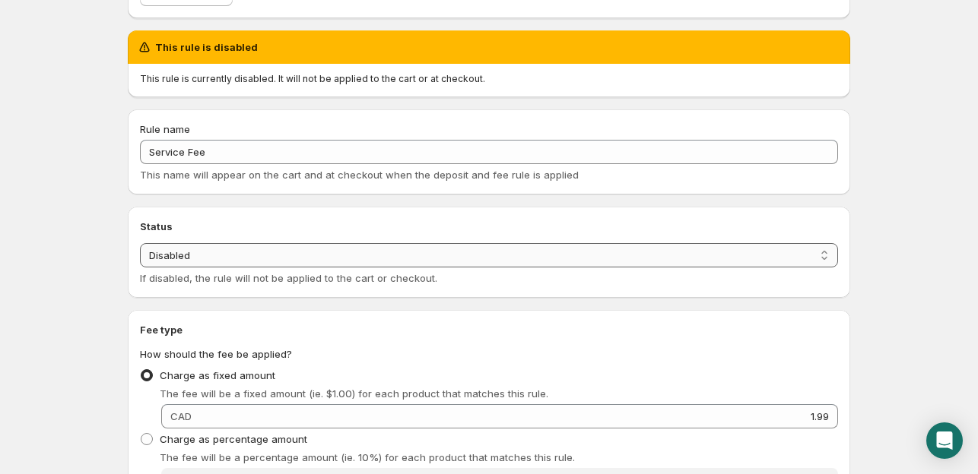
click at [295, 243] on div "Status Status Enabled Disabled Disabled If disabled, the rule will not be appli…" at bounding box center [489, 252] width 698 height 67
click at [295, 246] on select "Enabled Disabled" at bounding box center [489, 255] width 698 height 24
select select "active"
click at [140, 243] on select "Enabled Disabled" at bounding box center [489, 255] width 698 height 24
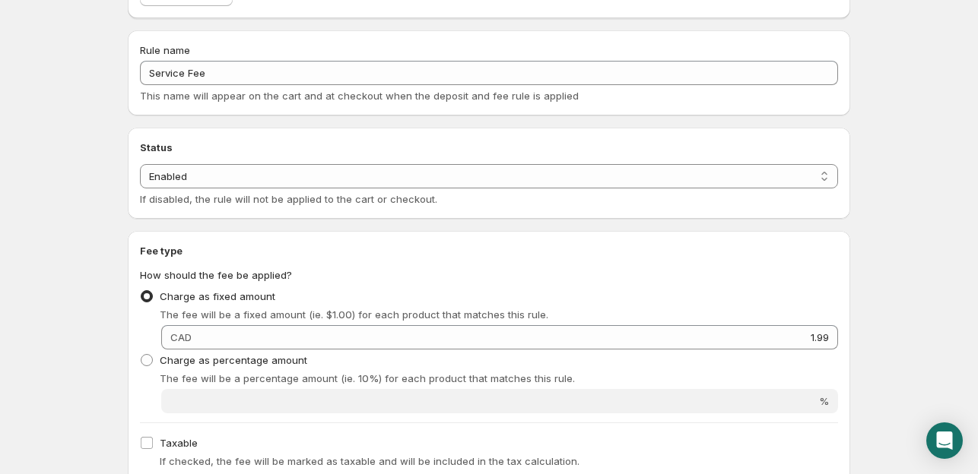
scroll to position [0, 0]
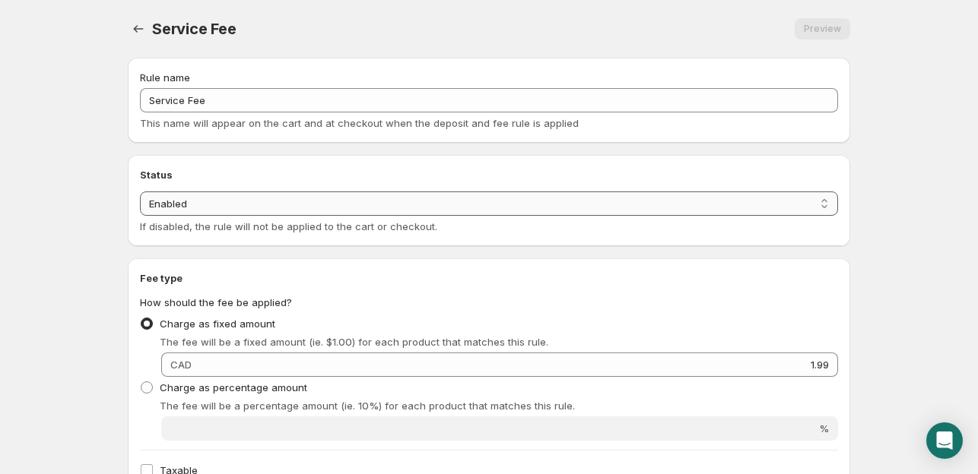
click at [214, 203] on select "Enabled Disabled" at bounding box center [489, 204] width 698 height 24
select select "deactive"
click at [140, 216] on select "Enabled Disabled" at bounding box center [489, 204] width 698 height 24
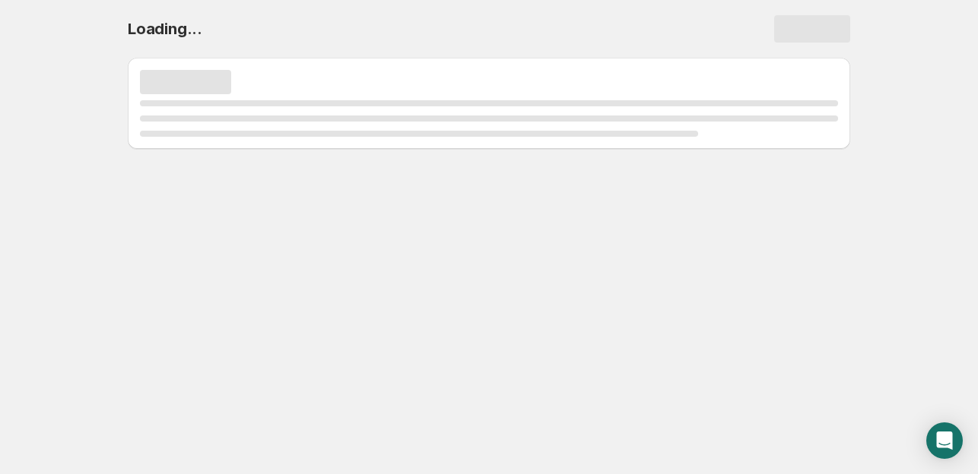
select select "deactive"
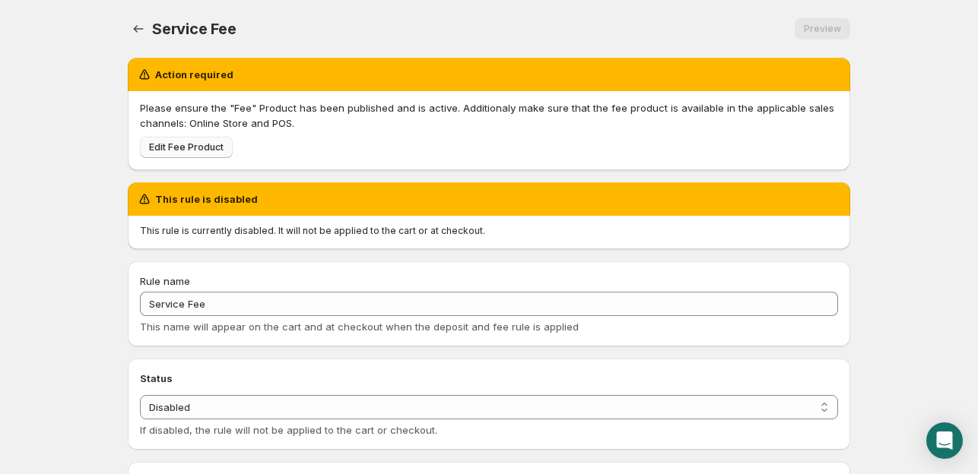
click at [192, 152] on span "Edit Fee Product" at bounding box center [186, 147] width 75 height 12
